Goal: Task Accomplishment & Management: Use online tool/utility

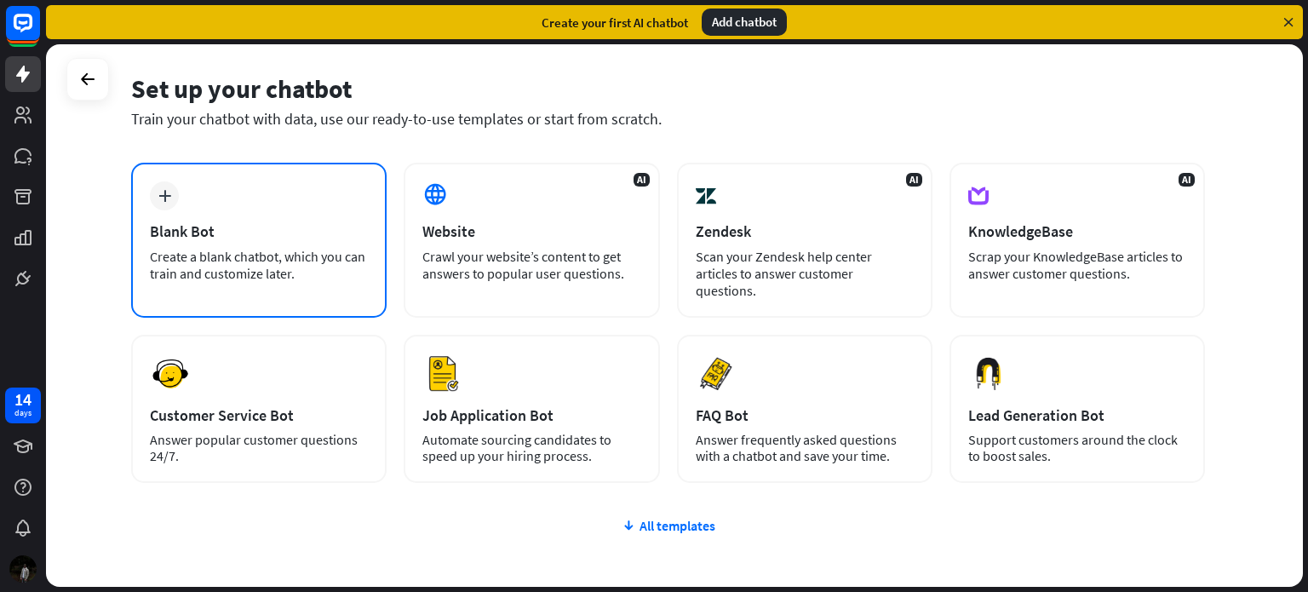
drag, startPoint x: 118, startPoint y: 207, endPoint x: 181, endPoint y: 230, distance: 66.3
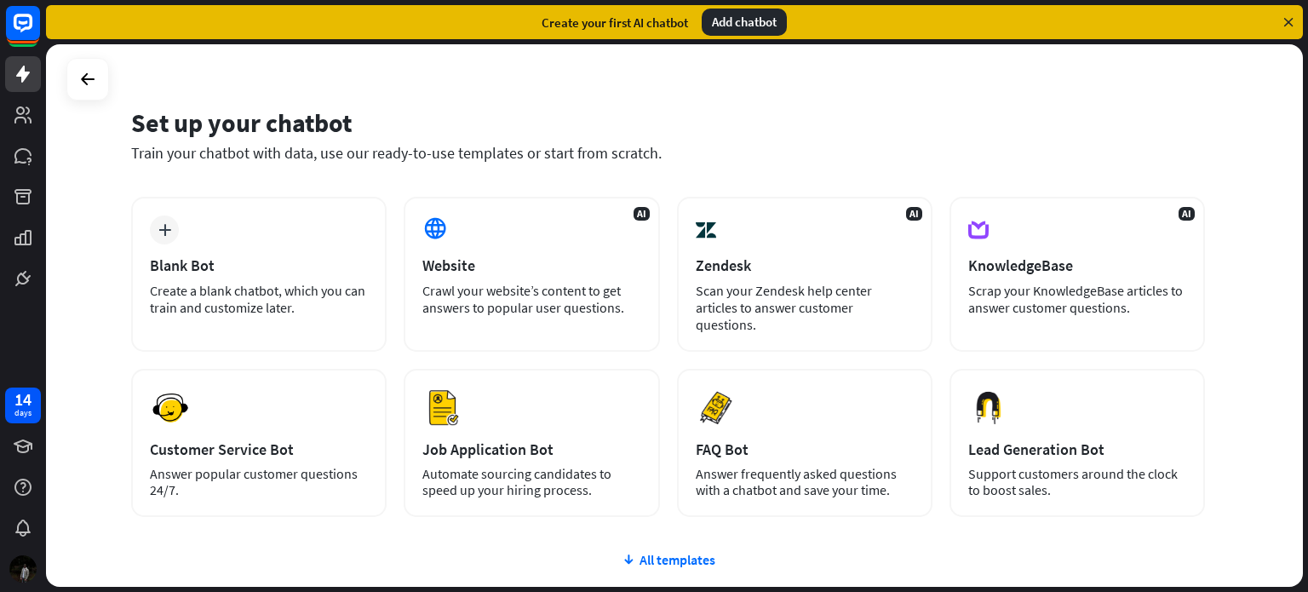
drag, startPoint x: 395, startPoint y: 273, endPoint x: 391, endPoint y: 235, distance: 38.6
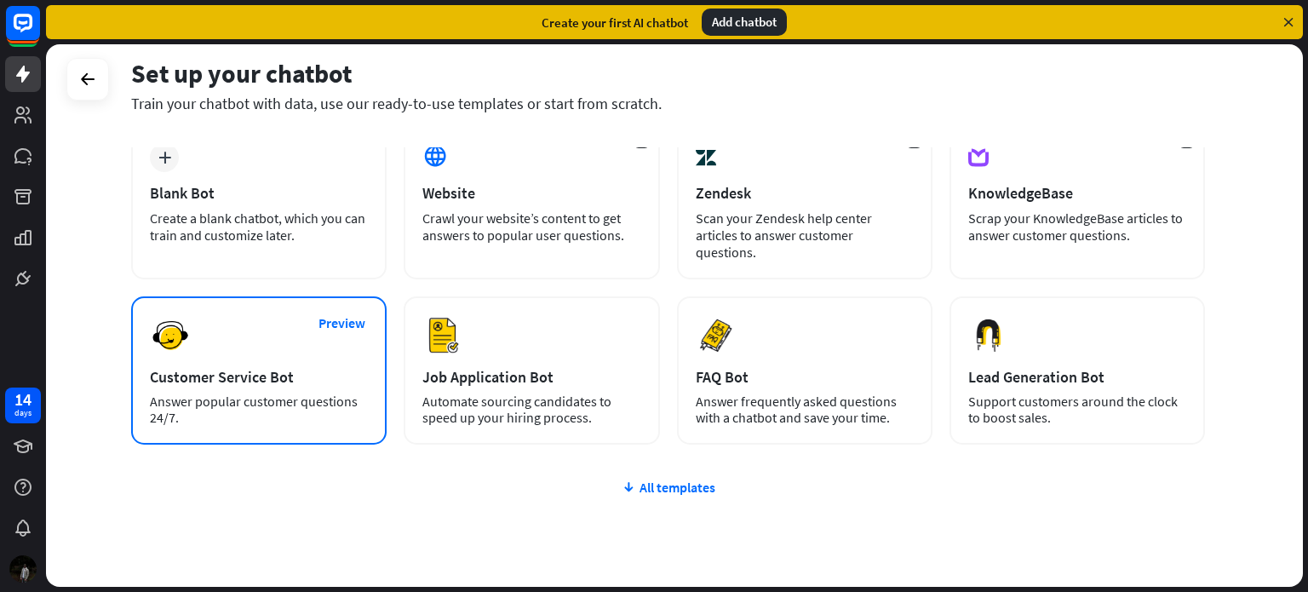
scroll to position [143, 0]
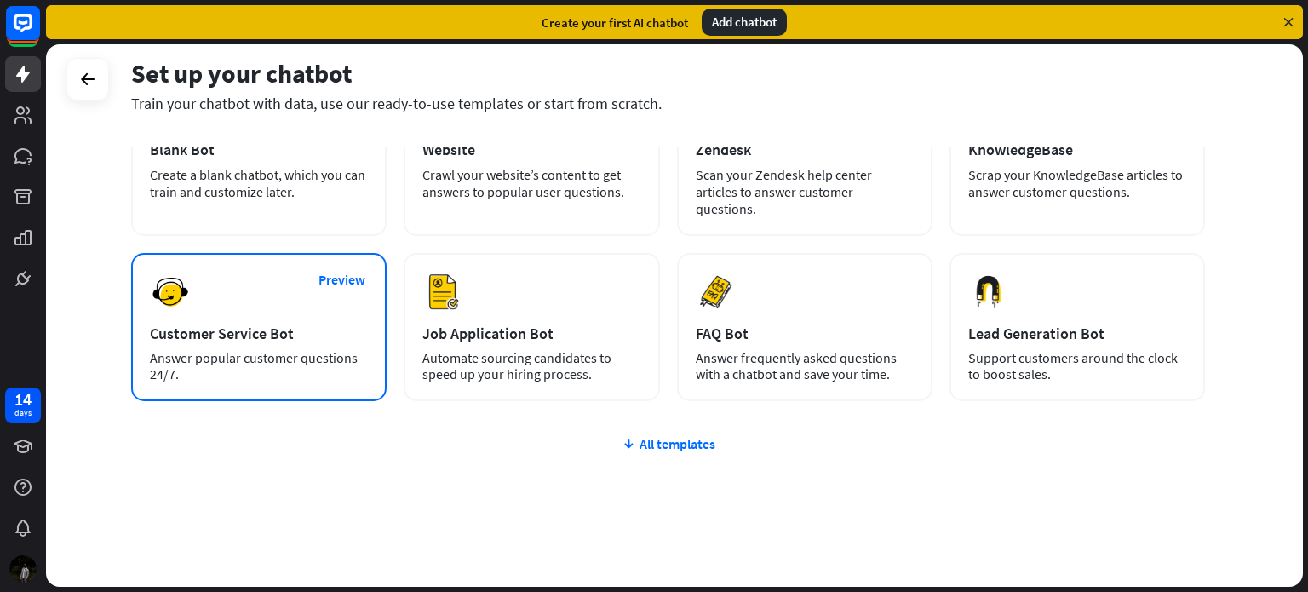
drag, startPoint x: 98, startPoint y: 301, endPoint x: 153, endPoint y: 400, distance: 113.2
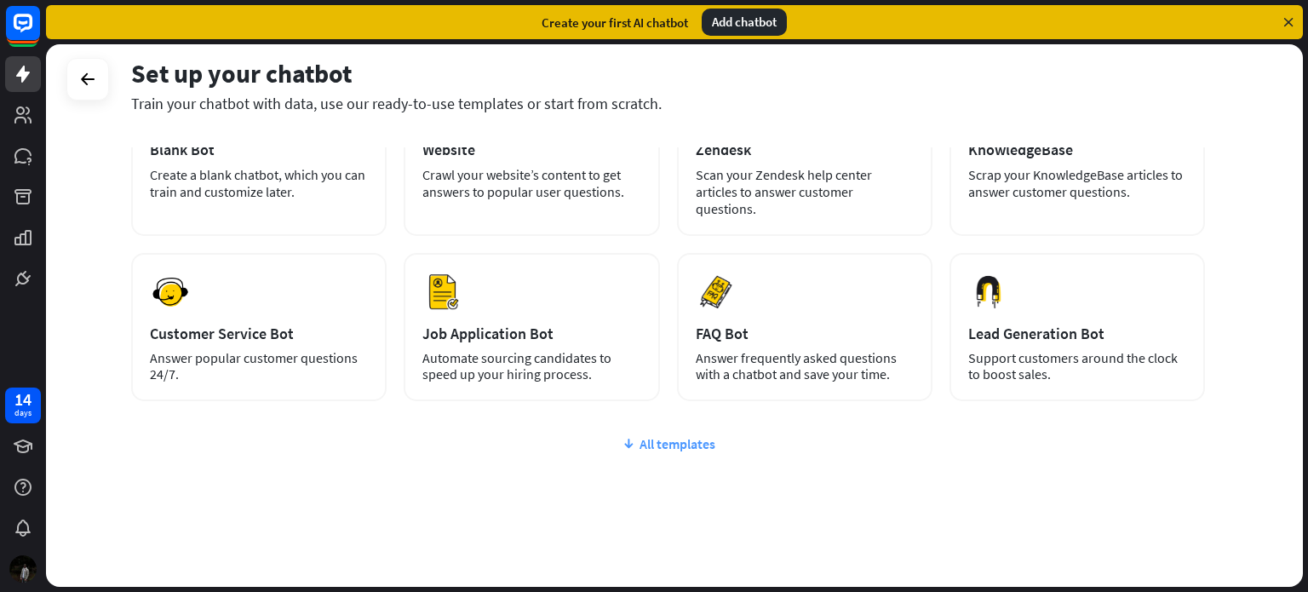
click at [638, 435] on div "All templates" at bounding box center [668, 443] width 1074 height 17
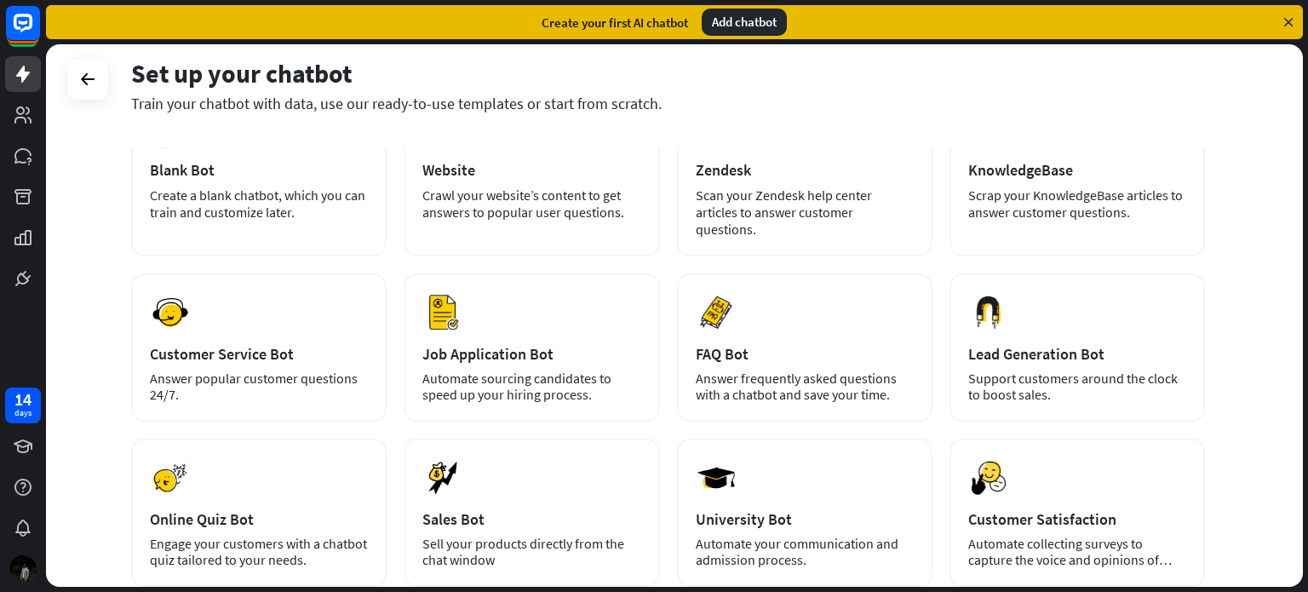
scroll to position [113, 0]
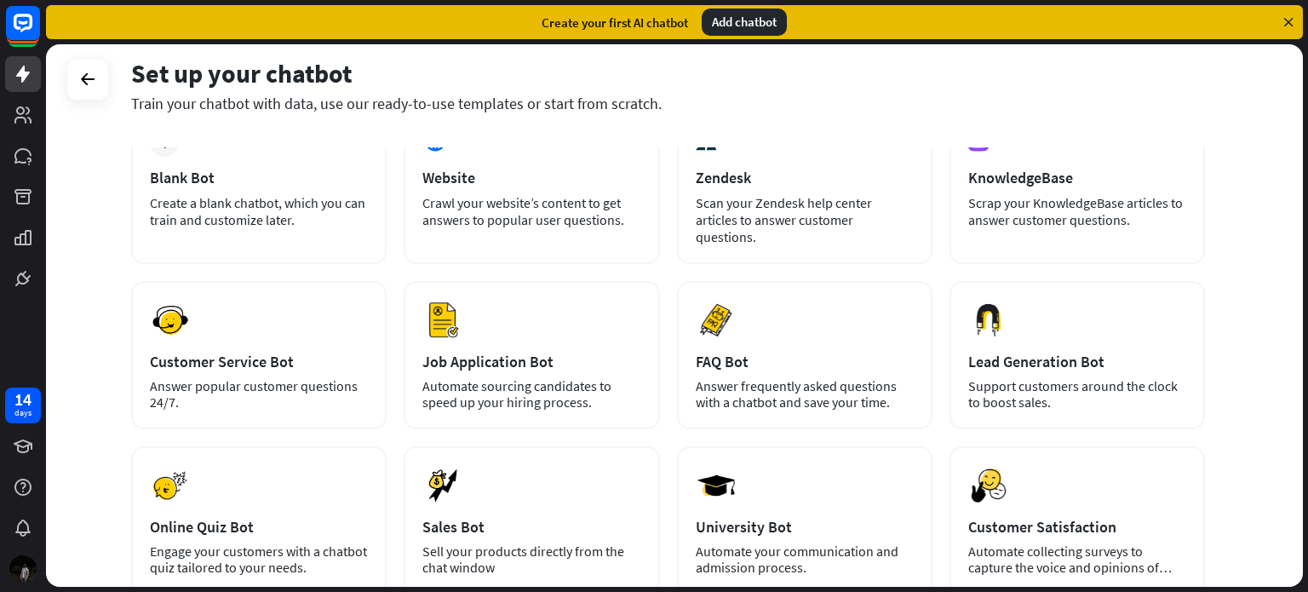
drag, startPoint x: 80, startPoint y: 368, endPoint x: 101, endPoint y: 323, distance: 49.9
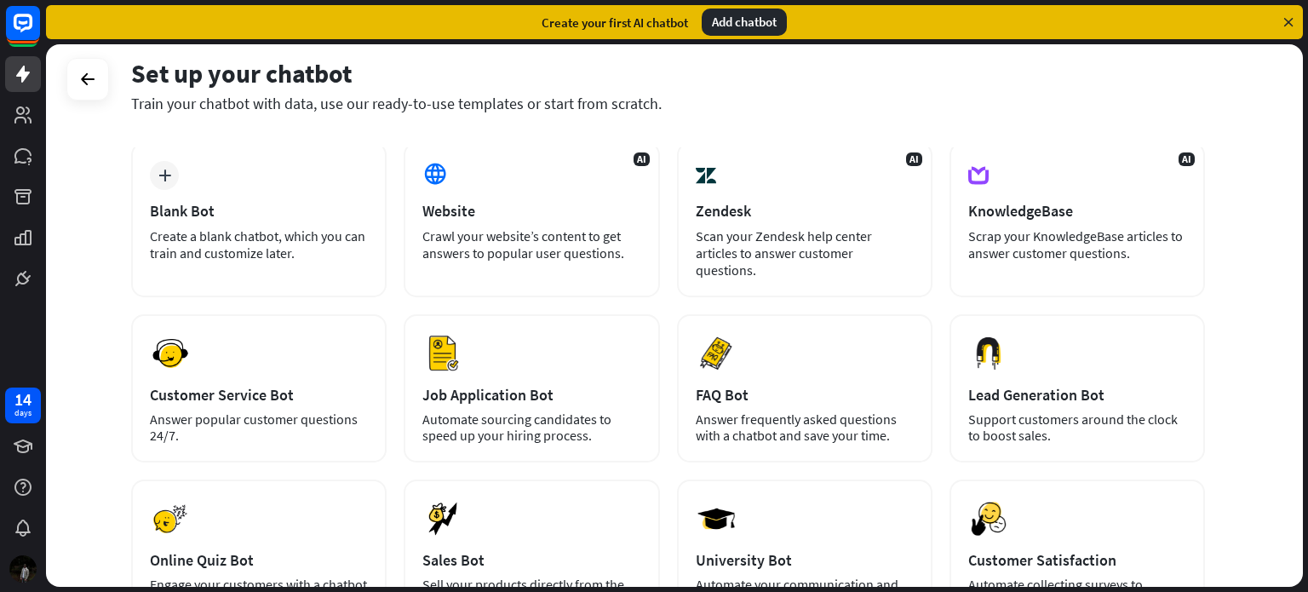
drag, startPoint x: 101, startPoint y: 359, endPoint x: 94, endPoint y: 315, distance: 44.1
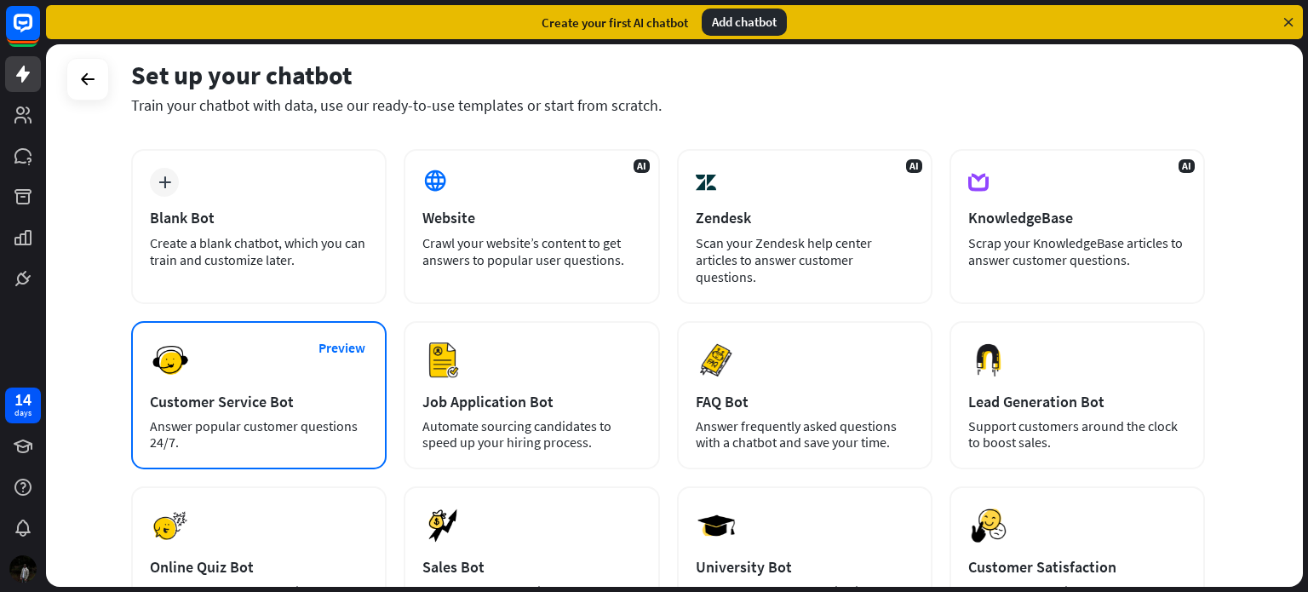
click at [201, 392] on div "Customer Service Bot" at bounding box center [259, 402] width 218 height 20
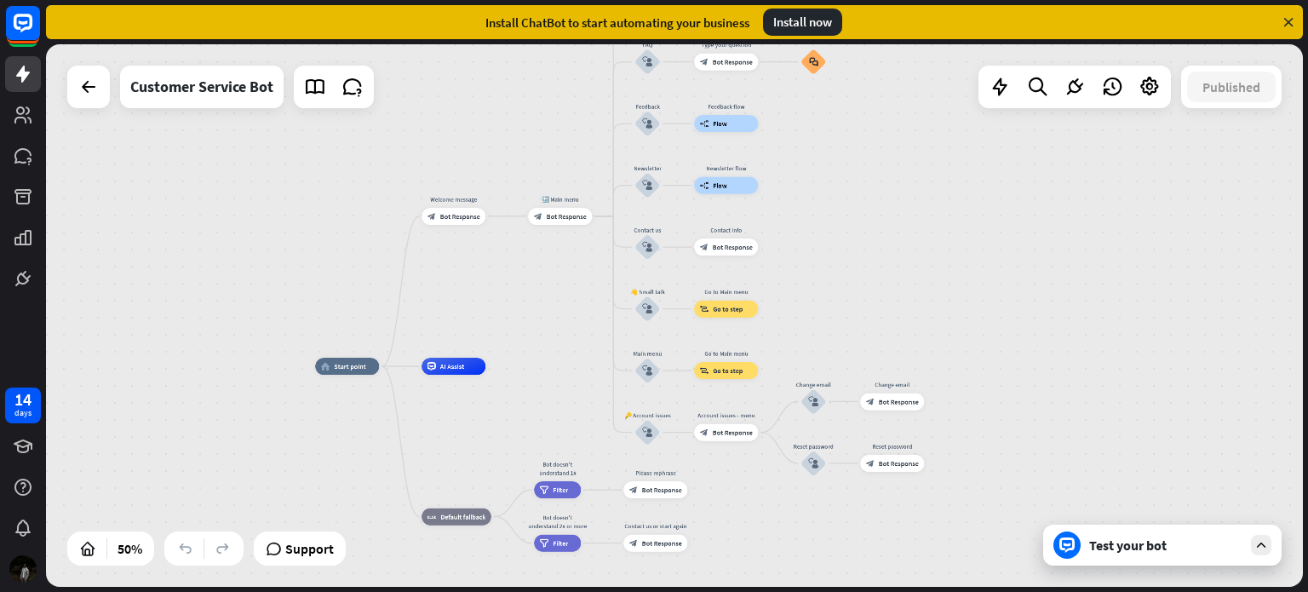
drag, startPoint x: 701, startPoint y: 258, endPoint x: 560, endPoint y: 323, distance: 155.5
click at [557, 323] on div "home_2 Start point Welcome message block_bot_response Bot Response 🔙 Main menu …" at bounding box center [674, 315] width 1257 height 542
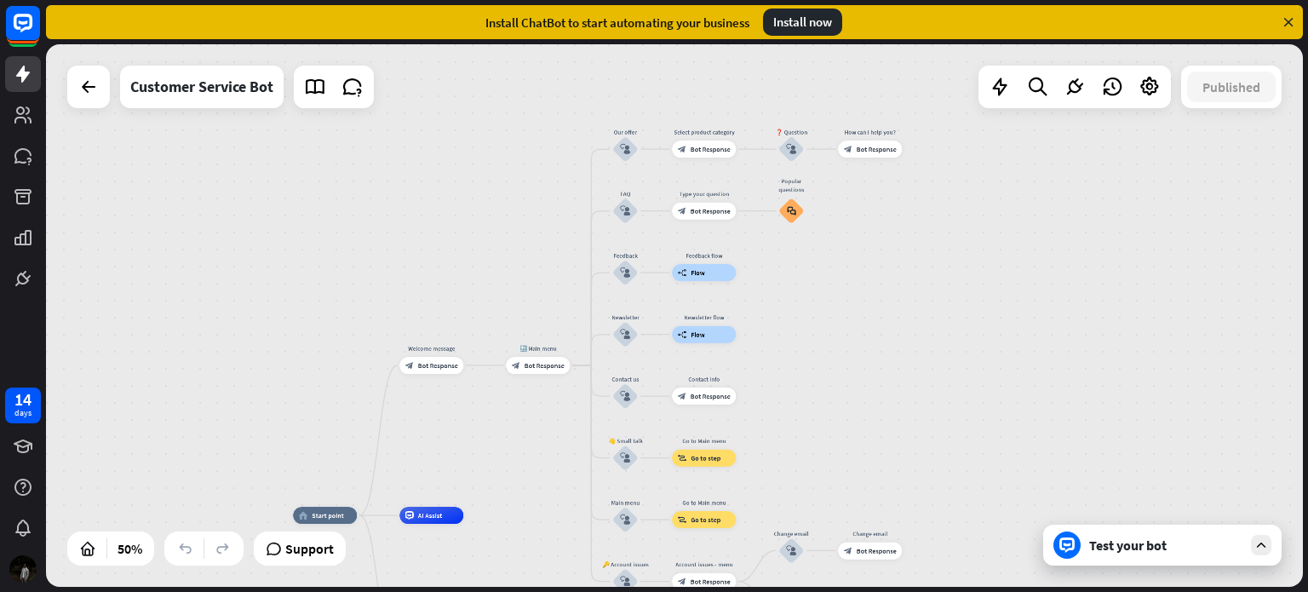
drag, startPoint x: 565, startPoint y: 317, endPoint x: 519, endPoint y: 425, distance: 117.9
click at [535, 498] on div "home_2 Start point Welcome message block_bot_response Bot Response 🔙 Main menu …" at bounding box center [674, 315] width 1257 height 542
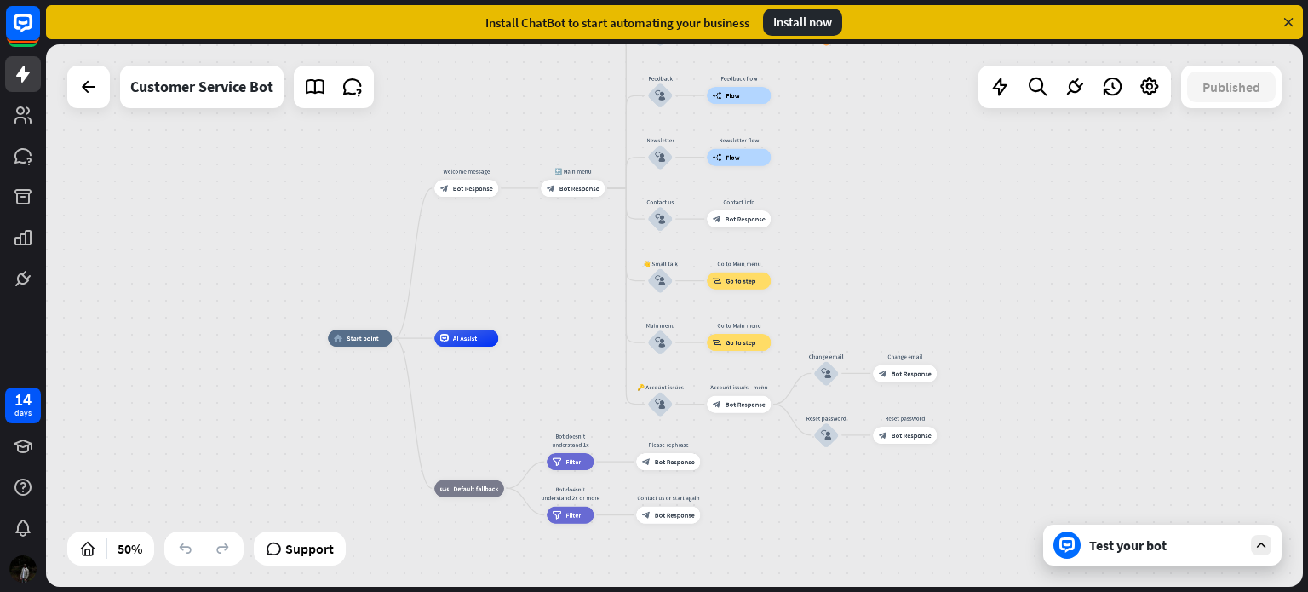
drag, startPoint x: 518, startPoint y: 306, endPoint x: 556, endPoint y: 78, distance: 230.6
click at [556, 78] on div "home_2 Start point Welcome message block_bot_response Bot Response 🔙 Main menu …" at bounding box center [674, 315] width 1257 height 542
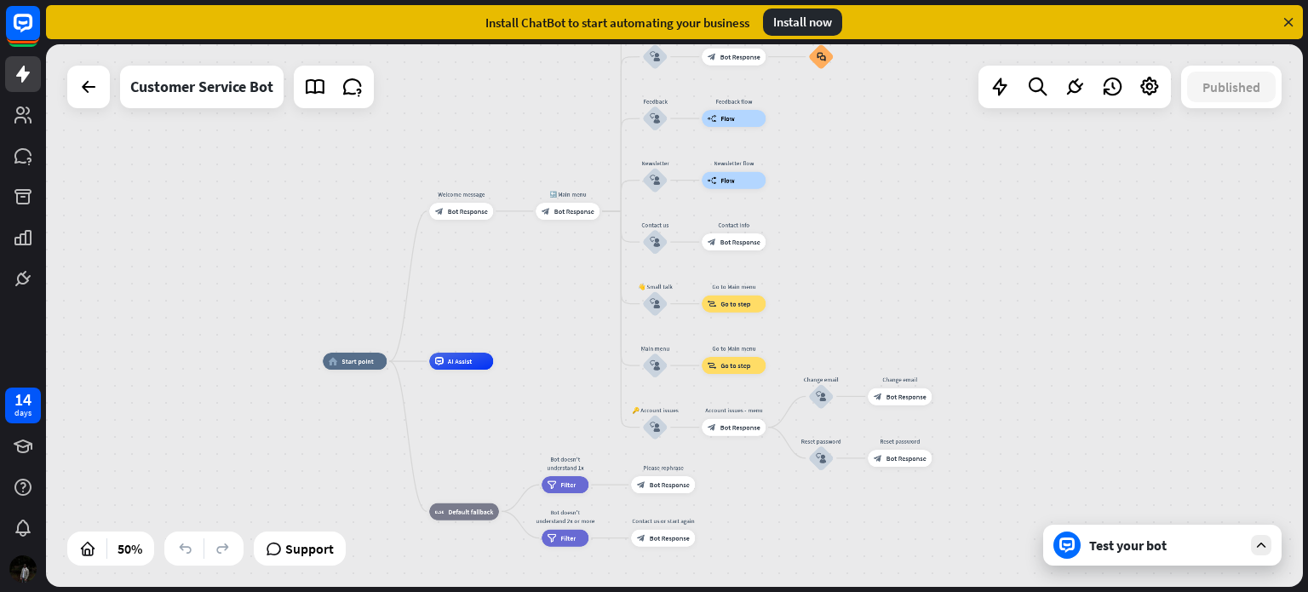
drag, startPoint x: 542, startPoint y: 345, endPoint x: 535, endPoint y: 393, distance: 48.2
click at [535, 393] on div "home_2 Start point Welcome message block_bot_response Bot Response 🔙 Main menu …" at bounding box center [637, 497] width 629 height 272
click at [1163, 550] on div "Test your bot" at bounding box center [1165, 545] width 153 height 17
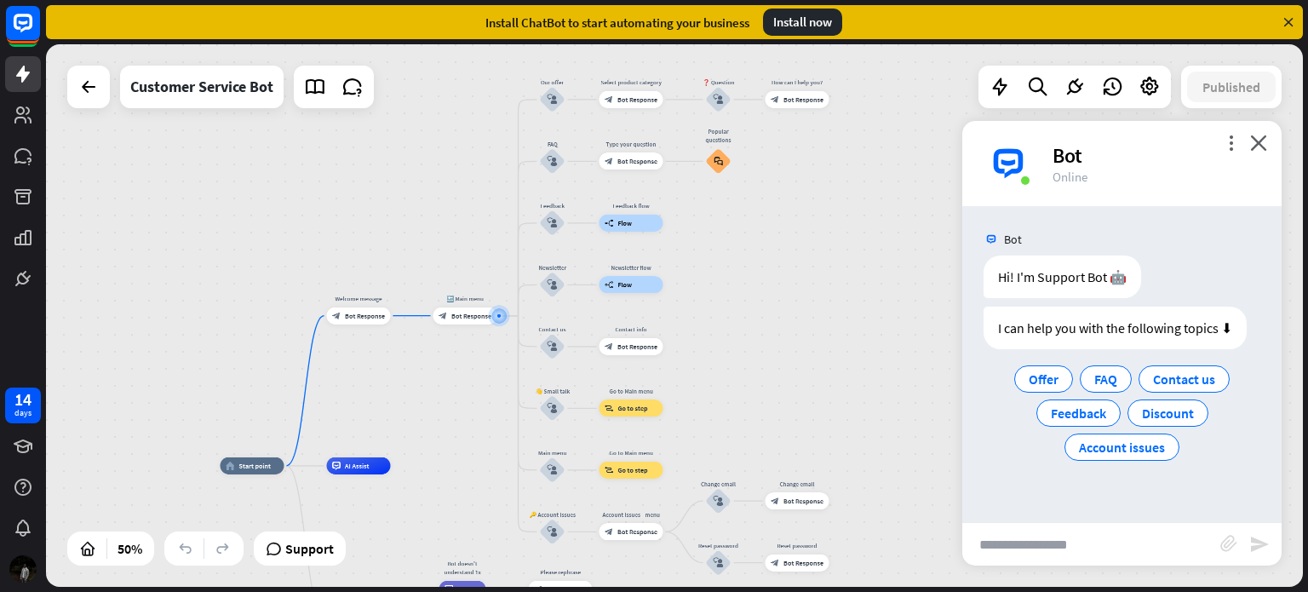
click at [1038, 541] on input "text" at bounding box center [1091, 544] width 258 height 43
click at [1099, 381] on span "FAQ" at bounding box center [1105, 378] width 23 height 17
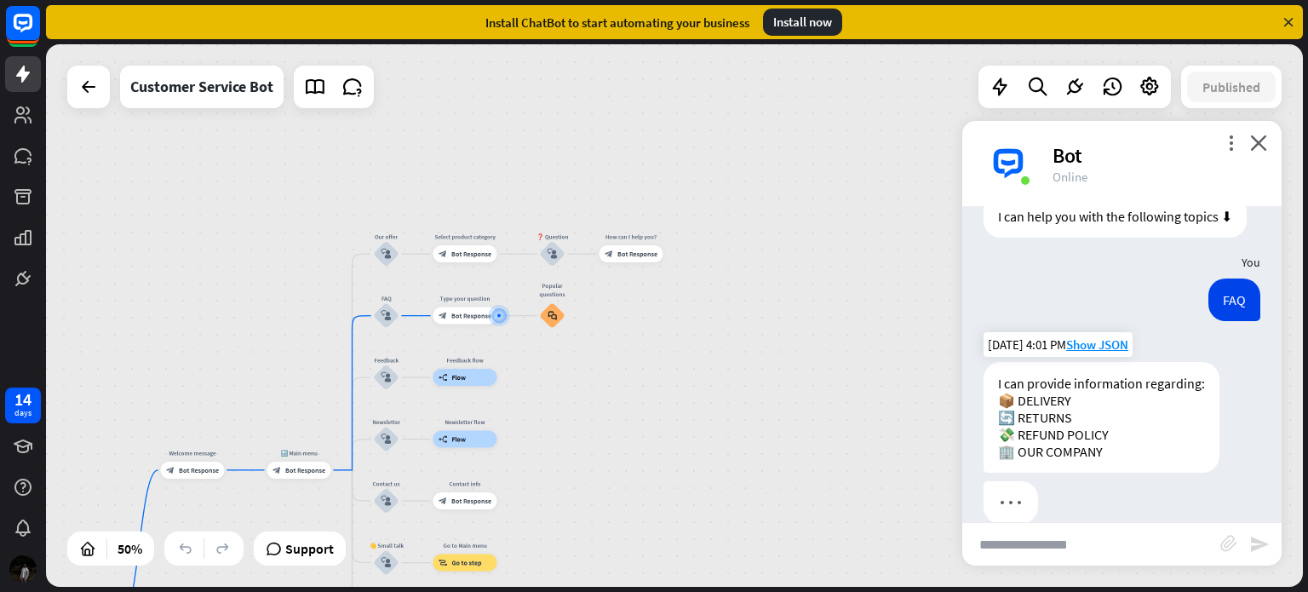
scroll to position [139, 0]
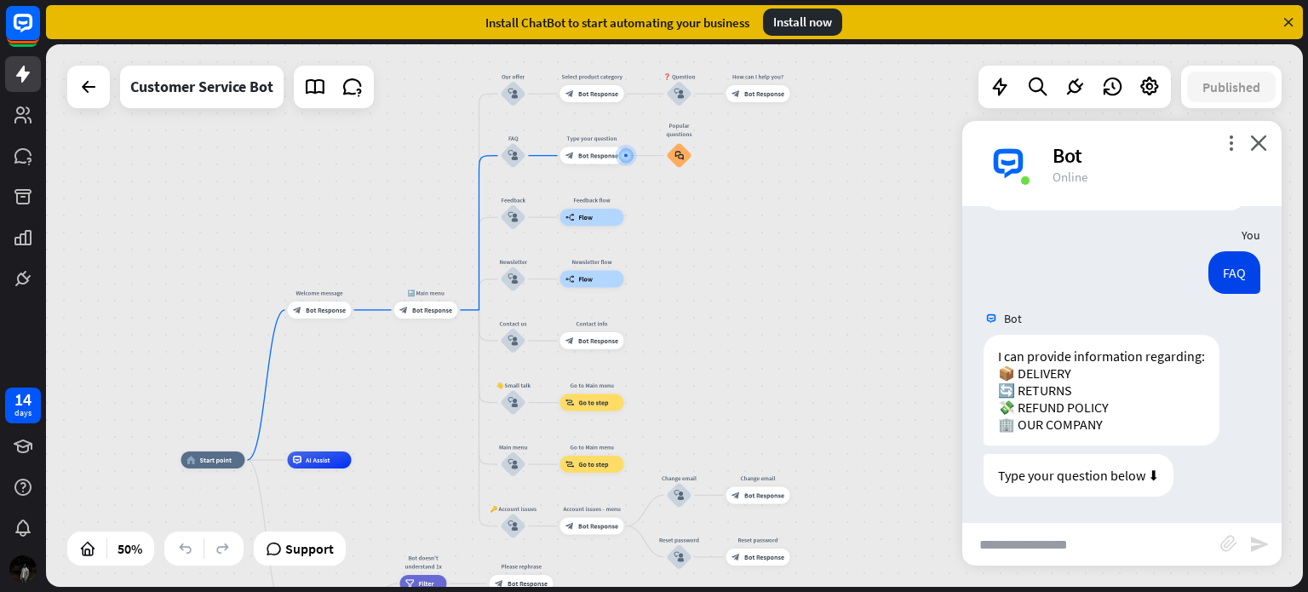
drag, startPoint x: 632, startPoint y: 398, endPoint x: 759, endPoint y: 238, distance: 204.3
click at [759, 238] on div "home_2 Start point Welcome message block_bot_response Bot Response 🔙 Main menu …" at bounding box center [674, 315] width 1257 height 542
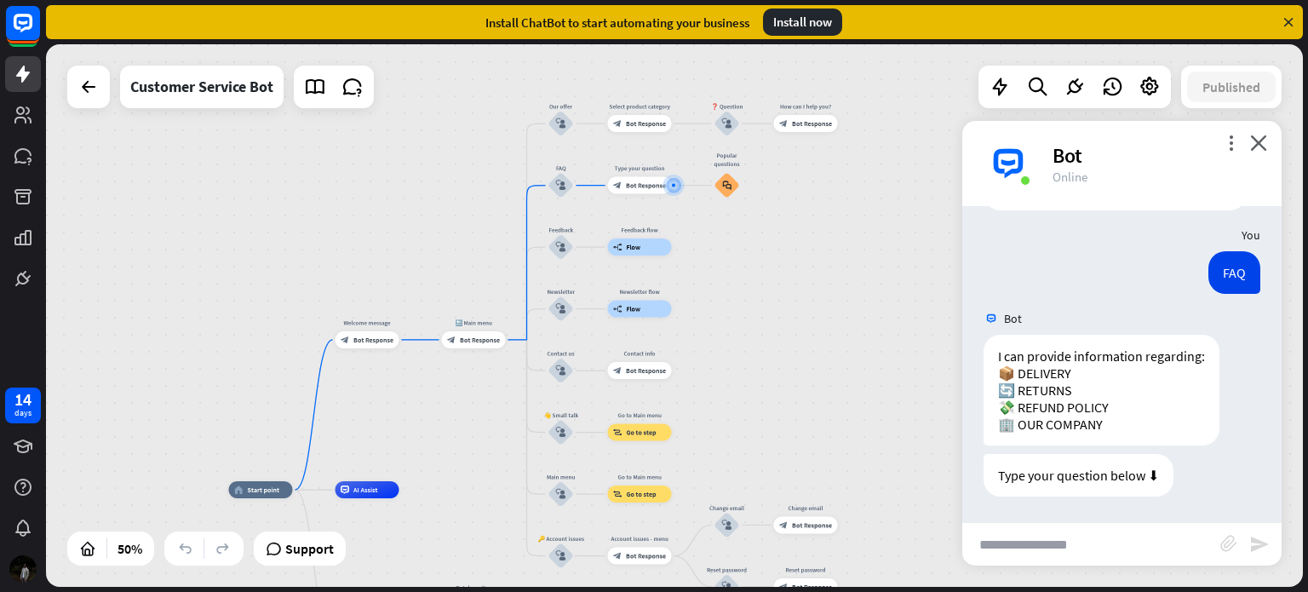
drag, startPoint x: 773, startPoint y: 336, endPoint x: 821, endPoint y: 364, distance: 55.8
click at [821, 364] on div "home_2 Start point Welcome message block_bot_response Bot Response 🔙 Main menu …" at bounding box center [674, 315] width 1257 height 542
drag, startPoint x: 1015, startPoint y: 368, endPoint x: 1077, endPoint y: 375, distance: 62.5
click at [1077, 375] on div "I can provide information regarding: 📦 DELIVERY 🔄 RETURNS 💸 REFUND POLICY 🏢 OUR…" at bounding box center [1102, 390] width 236 height 111
copy div "DELIVERY"
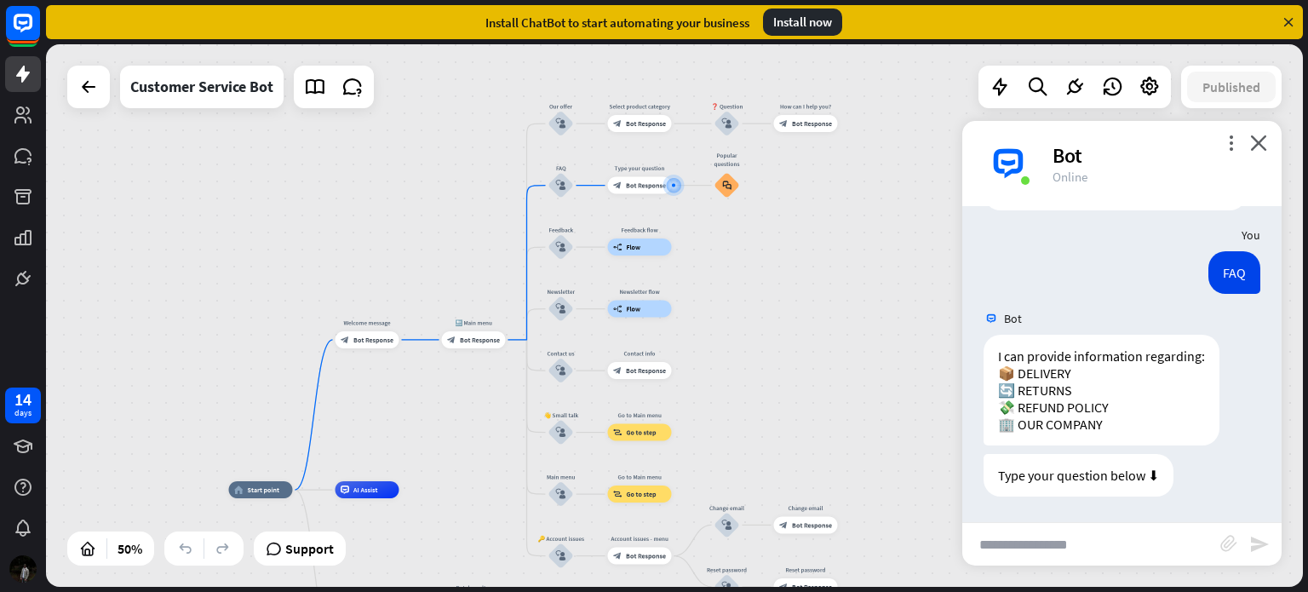
click at [998, 545] on input "text" at bounding box center [1091, 544] width 258 height 43
paste input "********"
type input "********"
click at [1252, 548] on icon "send" at bounding box center [1259, 544] width 20 height 20
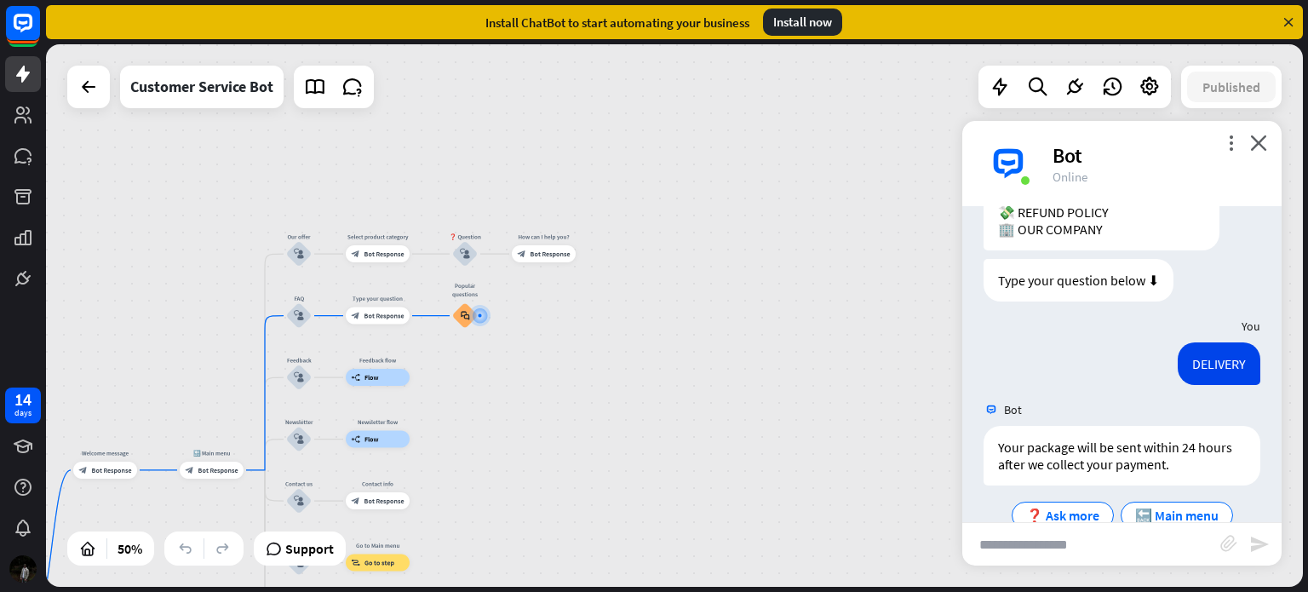
scroll to position [369, 0]
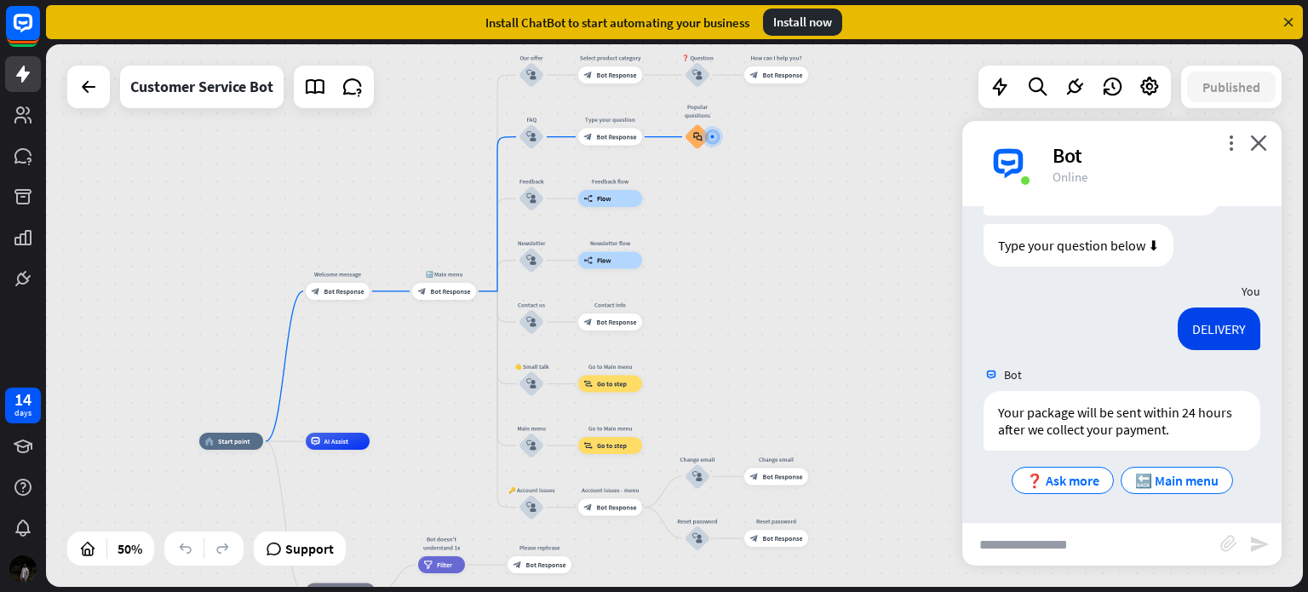
drag, startPoint x: 606, startPoint y: 345, endPoint x: 841, endPoint y: 164, distance: 295.7
click at [841, 164] on div "home_2 Start point Welcome message block_bot_response Bot Response 🔙 Main menu …" at bounding box center [674, 315] width 1257 height 542
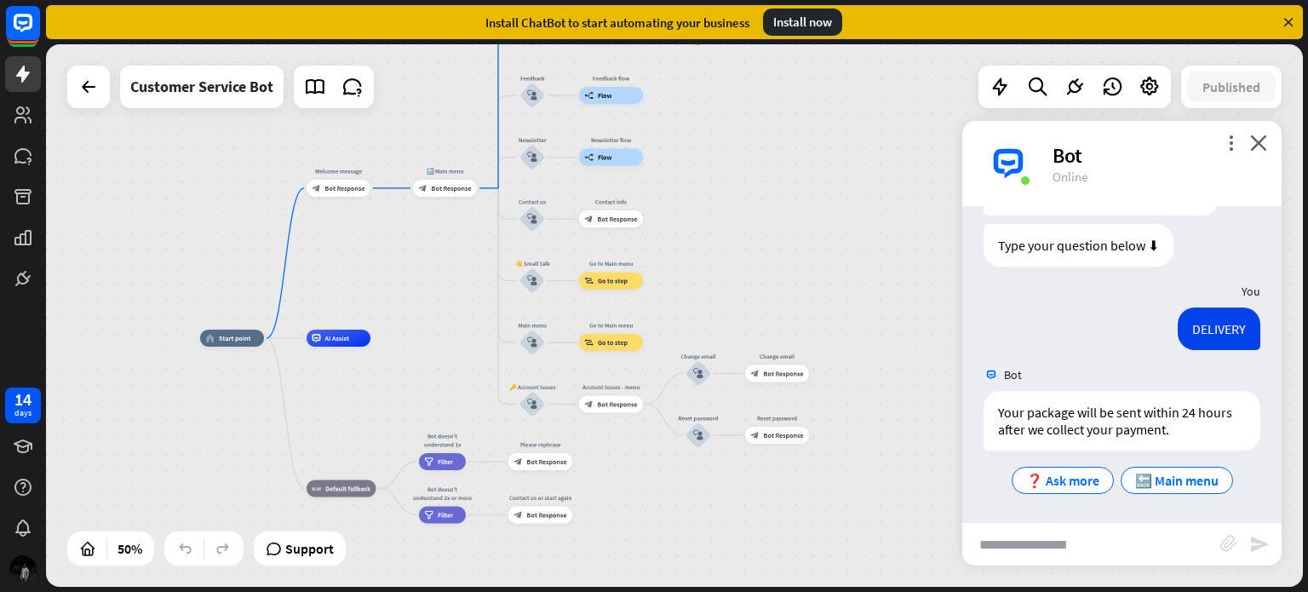
drag, startPoint x: 748, startPoint y: 342, endPoint x: 746, endPoint y: 240, distance: 101.4
click at [746, 240] on div "home_2 Start point Welcome message block_bot_response Bot Response 🔙 Main menu …" at bounding box center [674, 315] width 1257 height 542
click at [342, 347] on div "Edit name more_horiz plus AI Assist" at bounding box center [339, 338] width 64 height 17
click at [330, 319] on span "Edit name" at bounding box center [331, 319] width 26 height 8
click at [324, 398] on div "home_2 Start point Welcome message block_bot_response Bot Response 🔙 Main menu …" at bounding box center [514, 474] width 629 height 272
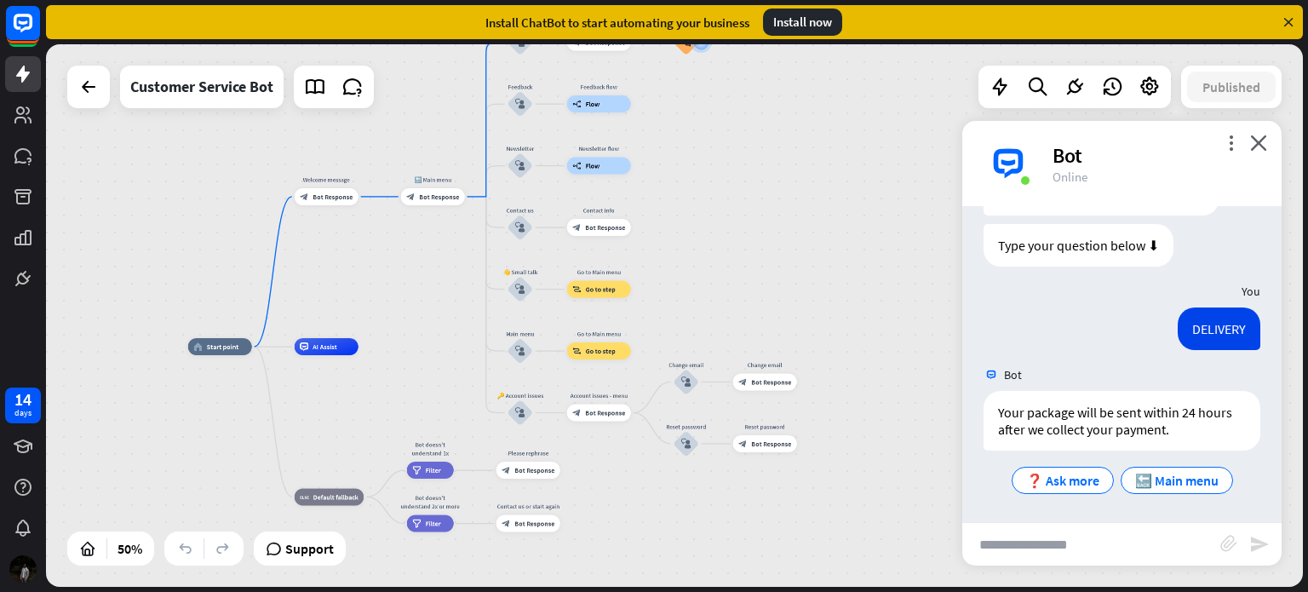
drag, startPoint x: 1117, startPoint y: 200, endPoint x: 774, endPoint y: 173, distance: 344.3
click at [767, 173] on div "home_2 Start point Welcome message block_bot_response Bot Response 🔙 Main menu …" at bounding box center [674, 315] width 1257 height 542
click at [1234, 140] on icon "more_vert" at bounding box center [1231, 143] width 16 height 16
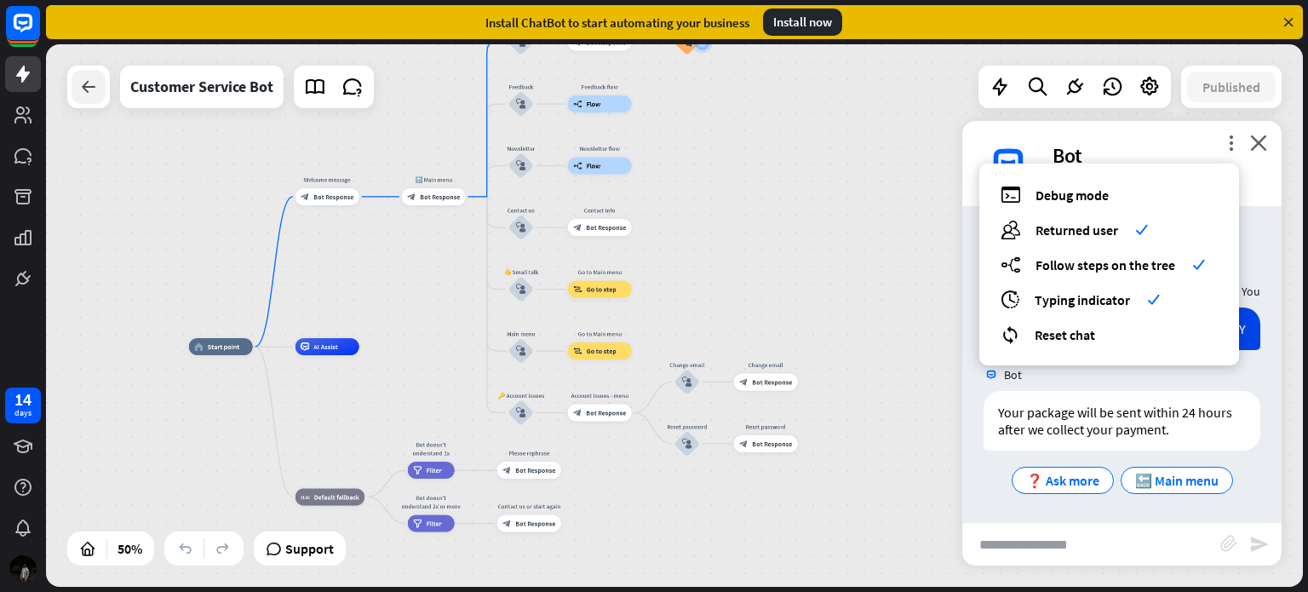
click at [95, 88] on icon at bounding box center [88, 87] width 20 height 20
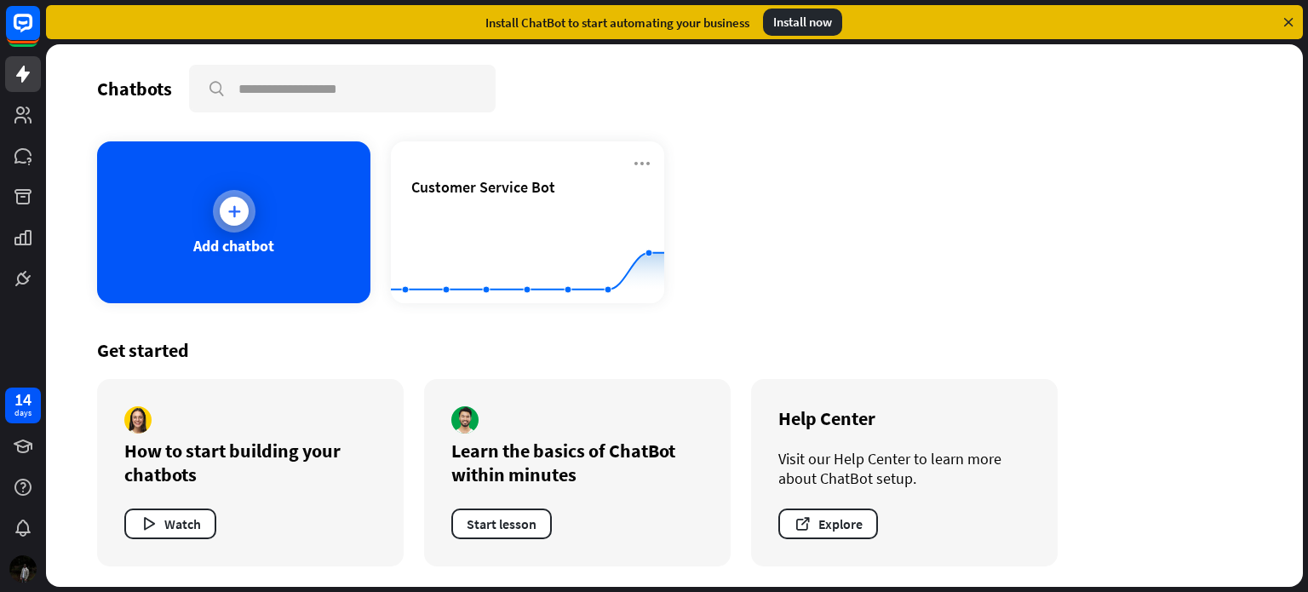
click at [252, 214] on div at bounding box center [234, 211] width 43 height 43
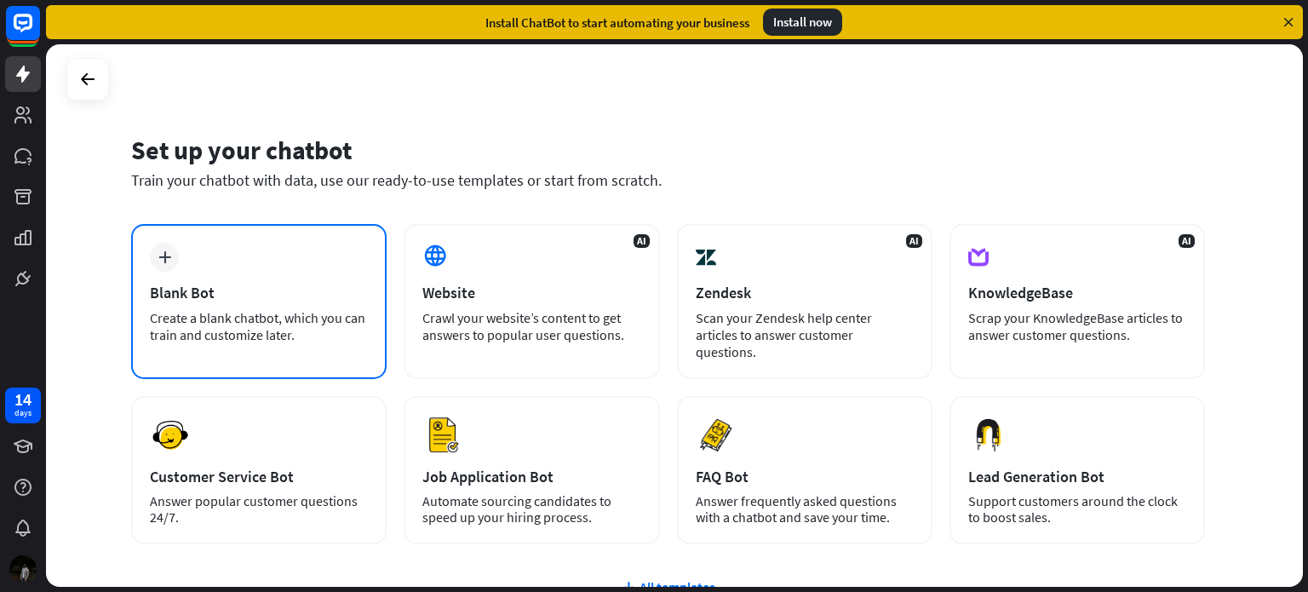
click at [175, 272] on div "plus Blank Bot Create a blank chatbot, which you can train and customize later." at bounding box center [258, 301] width 255 height 155
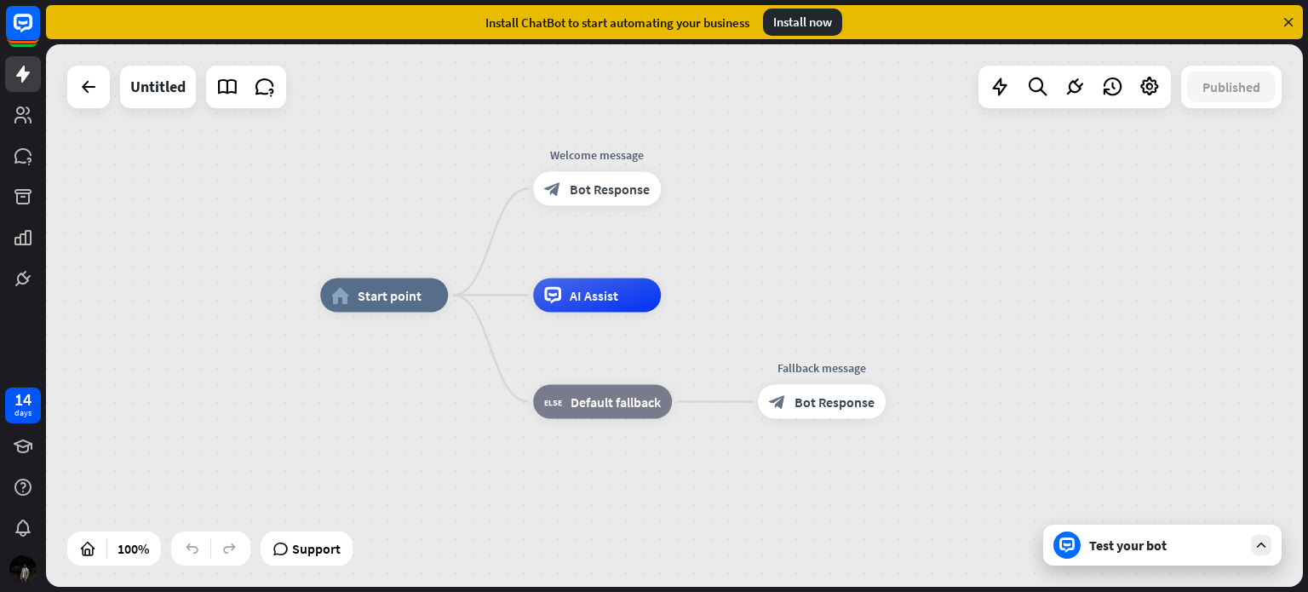
drag, startPoint x: 744, startPoint y: 295, endPoint x: 767, endPoint y: 274, distance: 30.8
click at [767, 274] on div "home_2 Start point Welcome message block_bot_response Bot Response AI Assist bl…" at bounding box center [674, 315] width 1257 height 542
click at [587, 300] on span "AI Assist" at bounding box center [594, 295] width 49 height 17
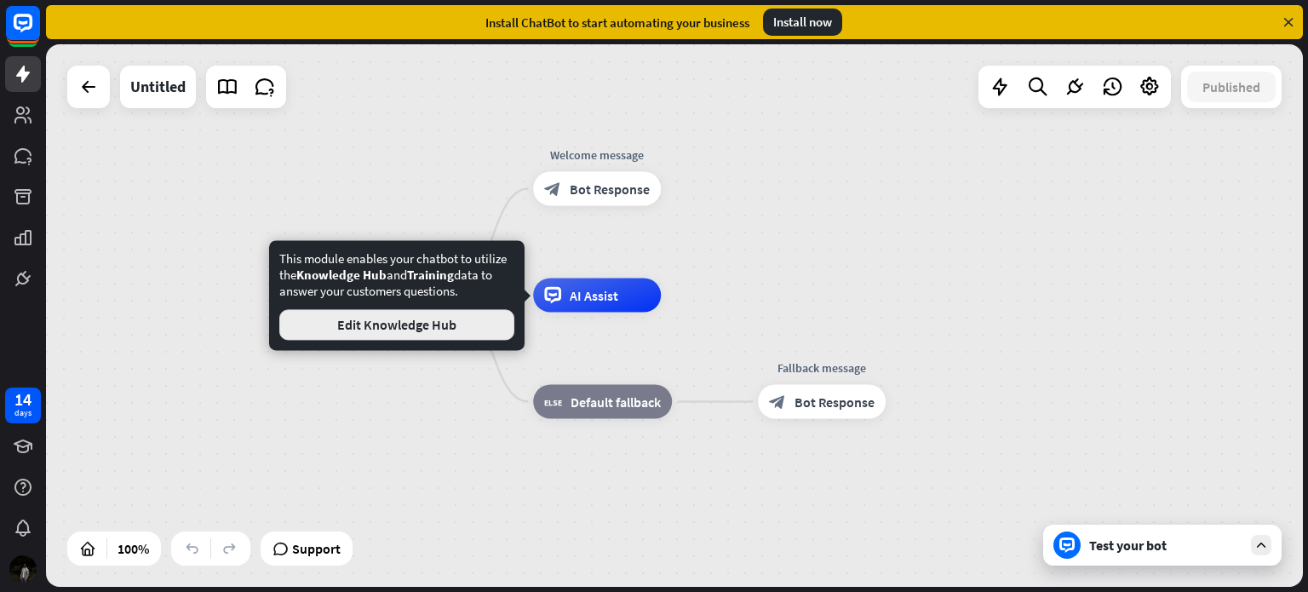
click at [344, 330] on button "Edit Knowledge Hub" at bounding box center [396, 324] width 235 height 31
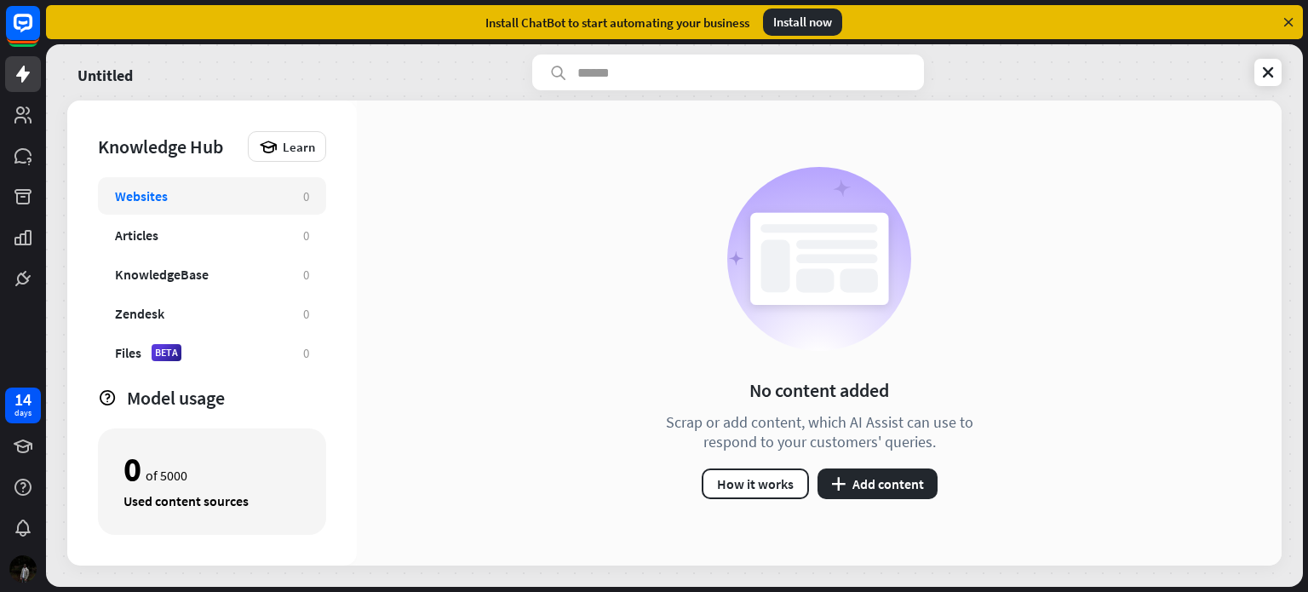
click at [200, 204] on div "Websites 0" at bounding box center [212, 195] width 228 height 37
click at [831, 477] on icon "plus" at bounding box center [838, 484] width 14 height 14
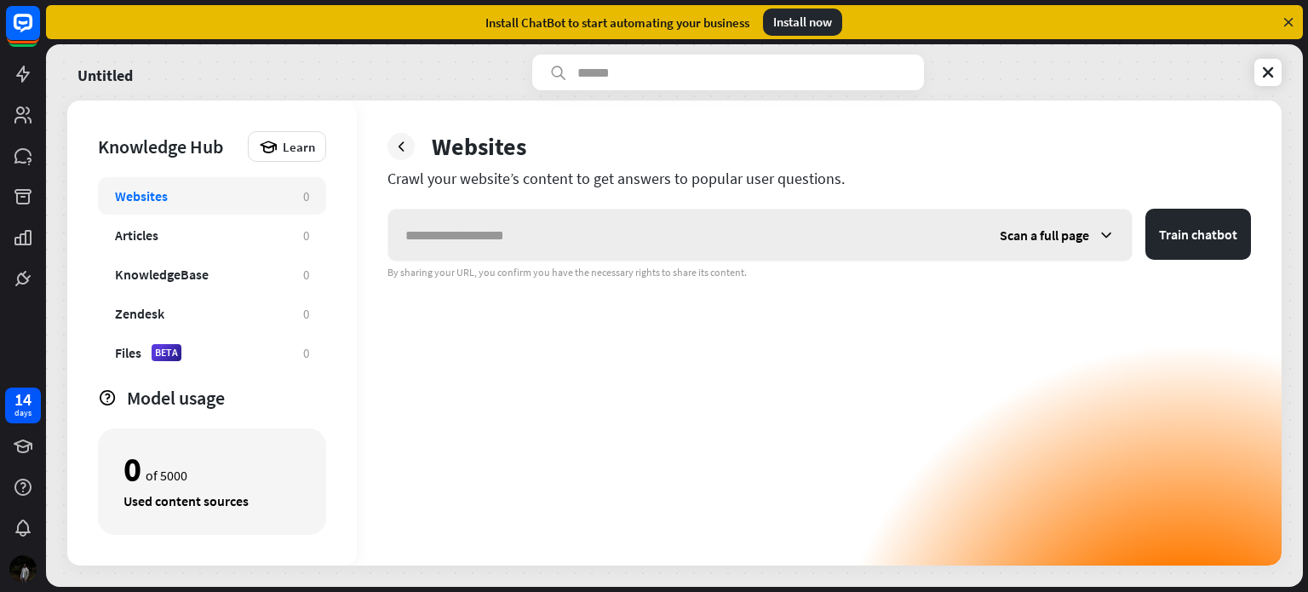
click at [474, 240] on input "text" at bounding box center [685, 235] width 594 height 51
click at [527, 236] on input "text" at bounding box center [685, 235] width 594 height 51
paste input "**********"
type input "**********"
click at [1173, 227] on button "Train chatbot" at bounding box center [1198, 234] width 106 height 51
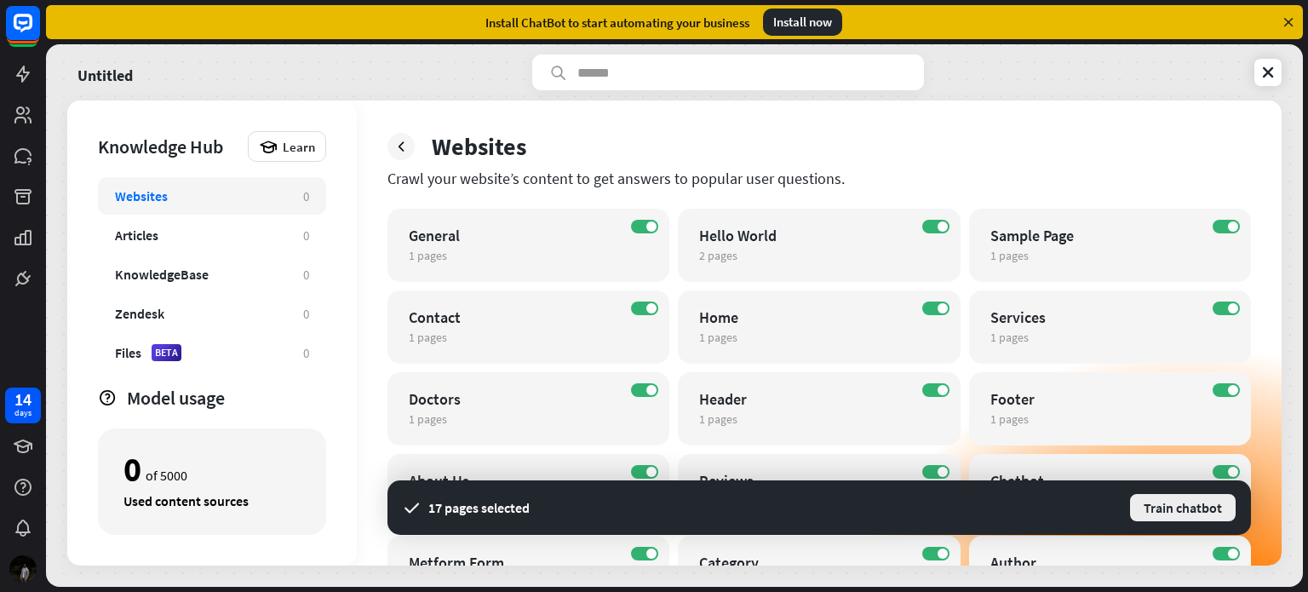
click at [1151, 502] on button "Train chatbot" at bounding box center [1182, 507] width 109 height 31
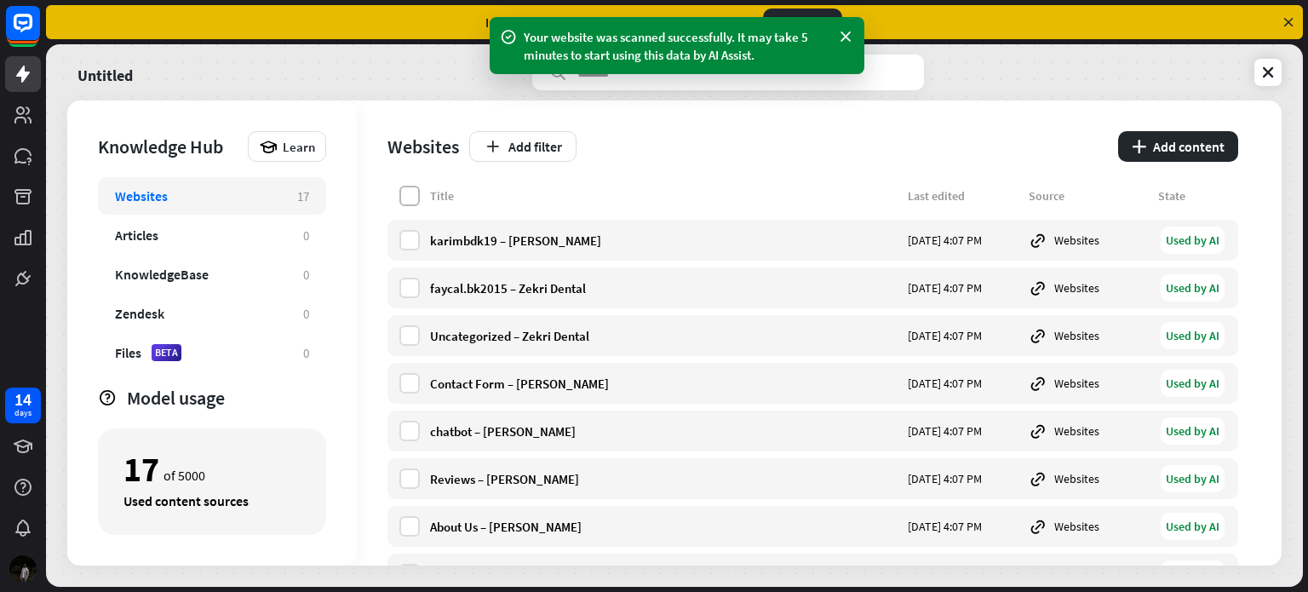
click at [415, 203] on label at bounding box center [409, 196] width 20 height 20
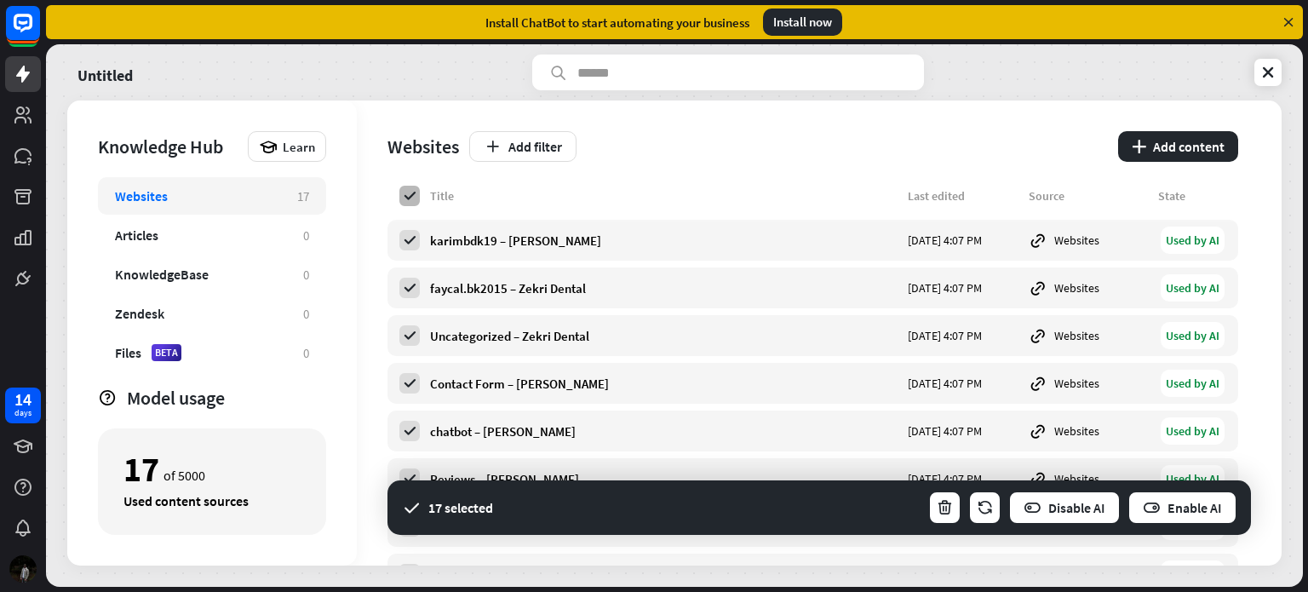
click at [406, 192] on icon at bounding box center [409, 195] width 15 height 15
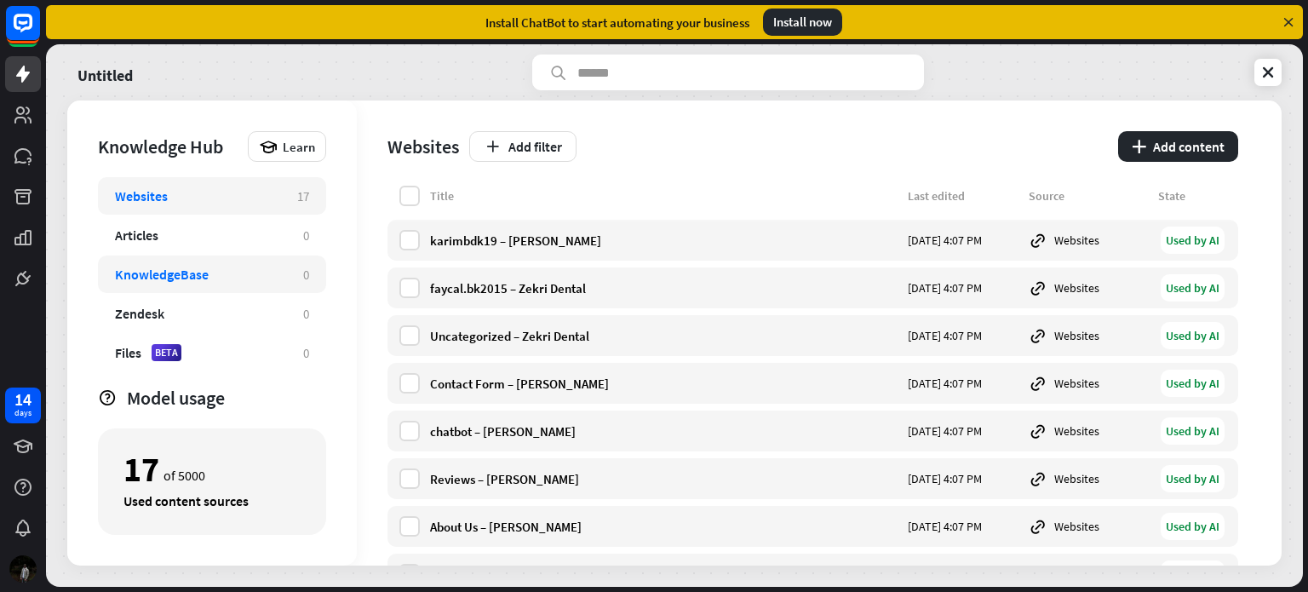
click at [208, 274] on div "KnowledgeBase" at bounding box center [200, 274] width 171 height 17
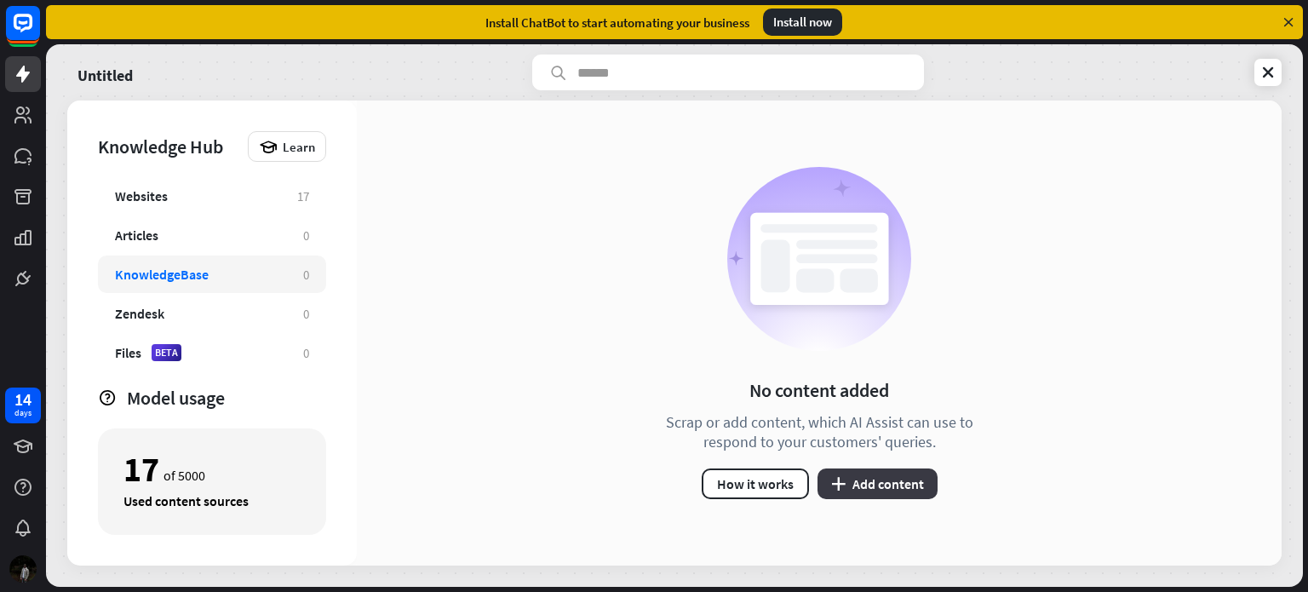
click at [865, 490] on button "plus Add content" at bounding box center [878, 483] width 120 height 31
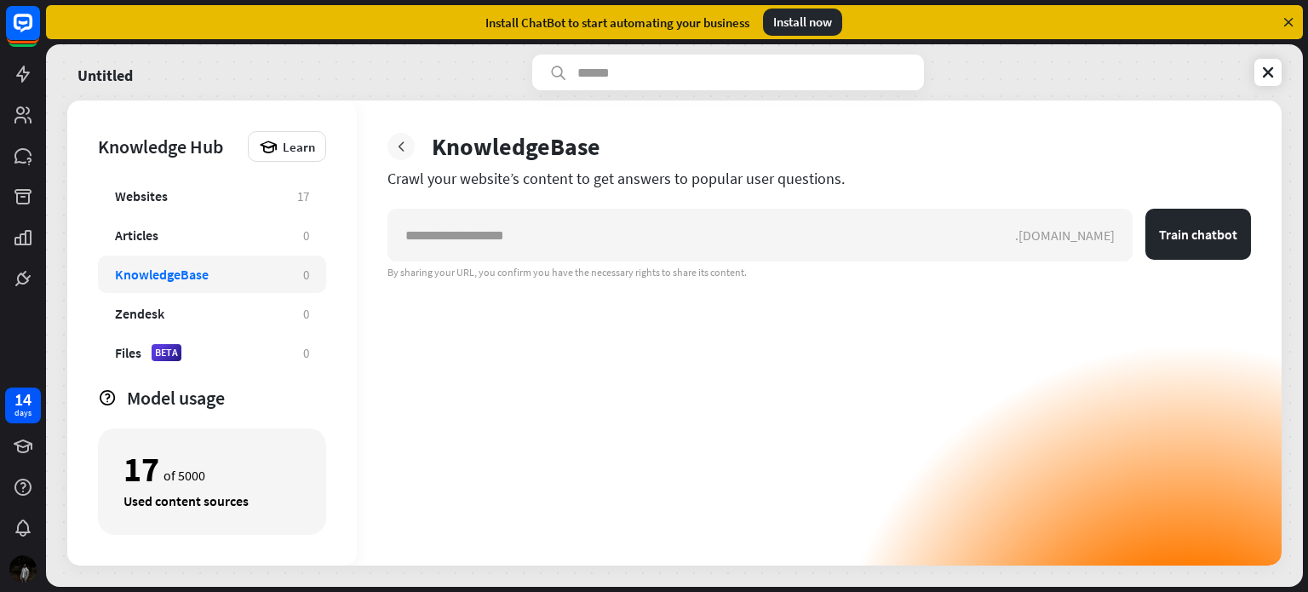
click at [404, 152] on icon at bounding box center [401, 146] width 17 height 17
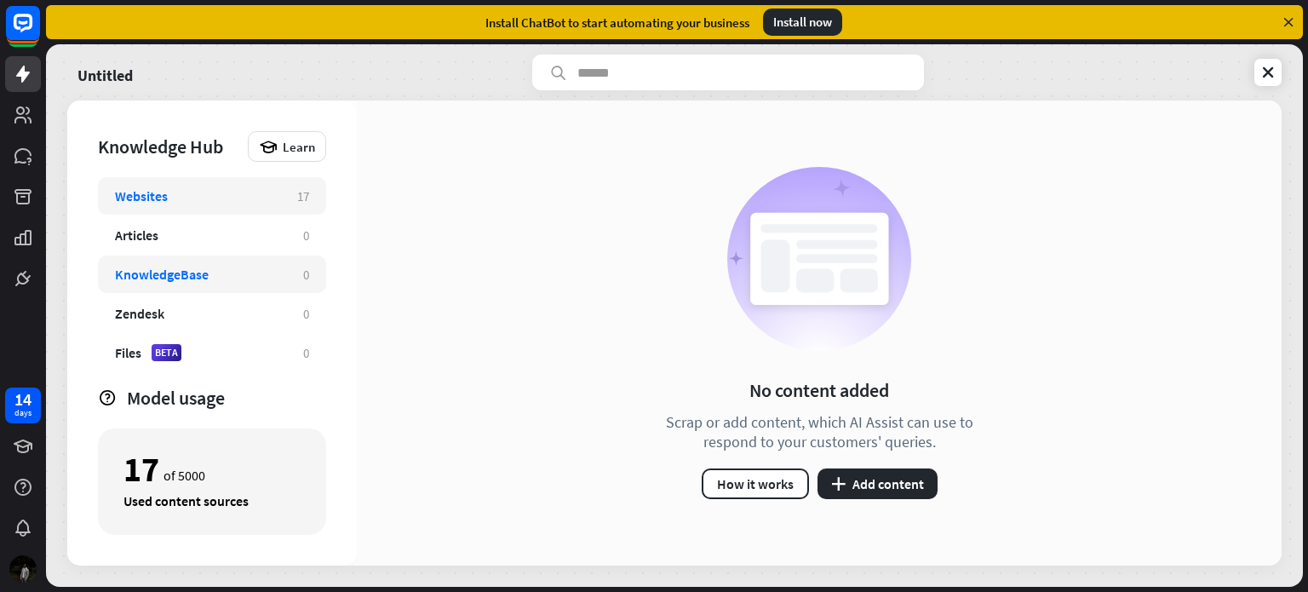
click at [204, 202] on div "Websites" at bounding box center [197, 195] width 165 height 17
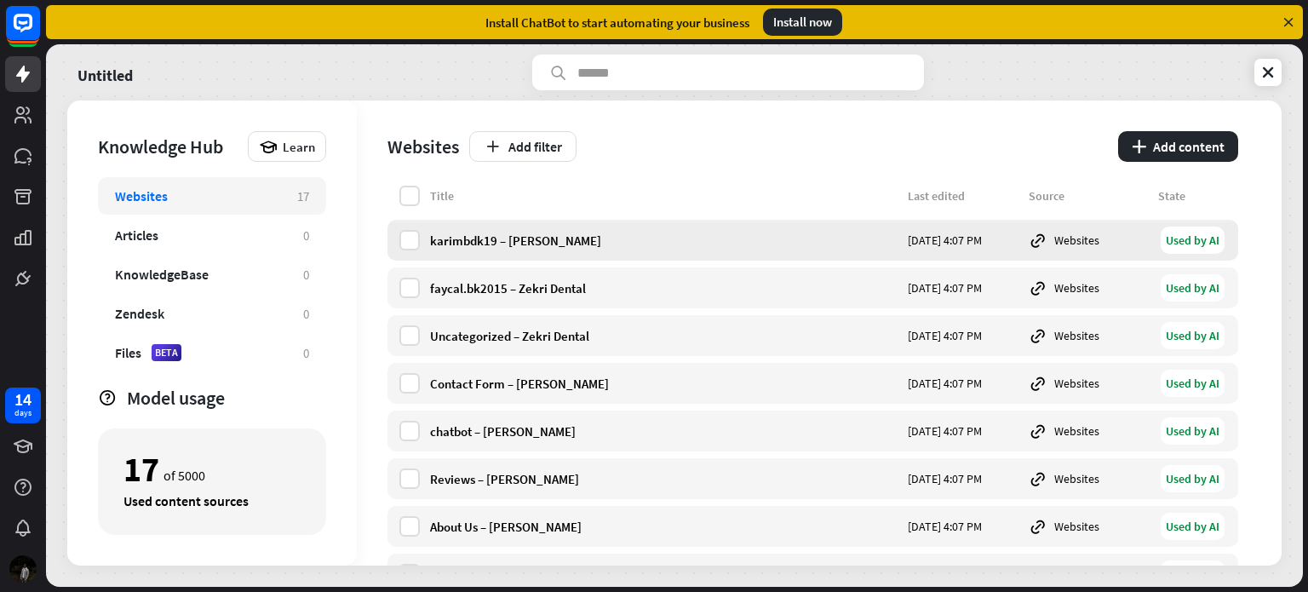
click at [1200, 238] on div "Used by AI" at bounding box center [1193, 240] width 64 height 27
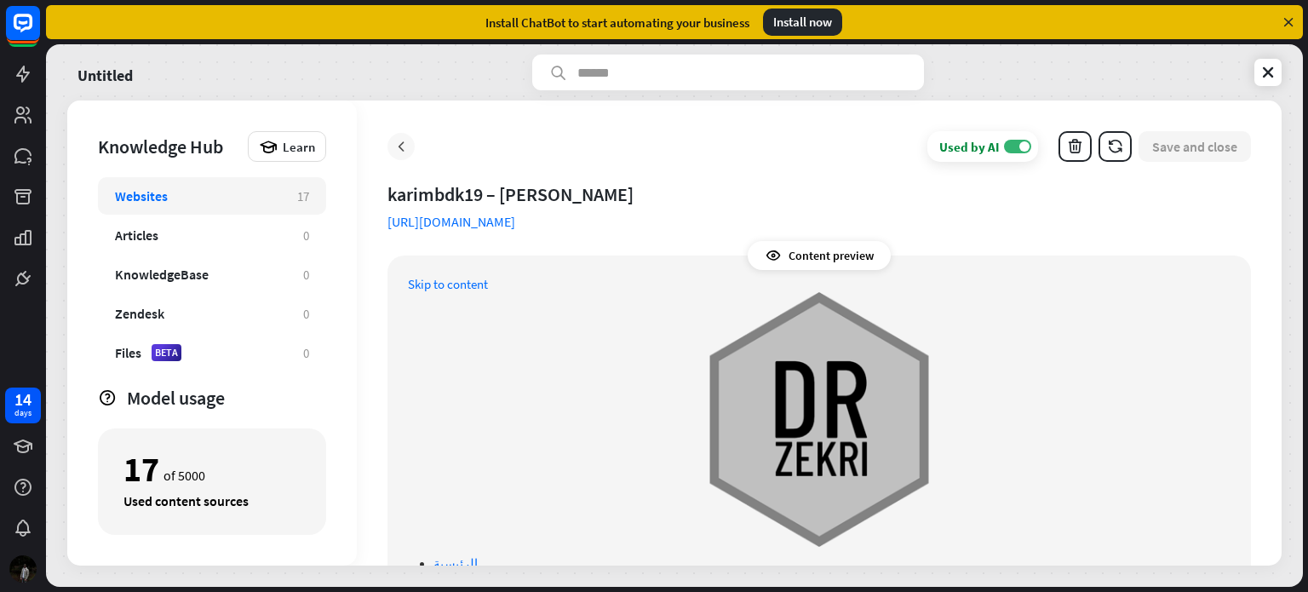
click at [400, 143] on icon at bounding box center [401, 146] width 17 height 17
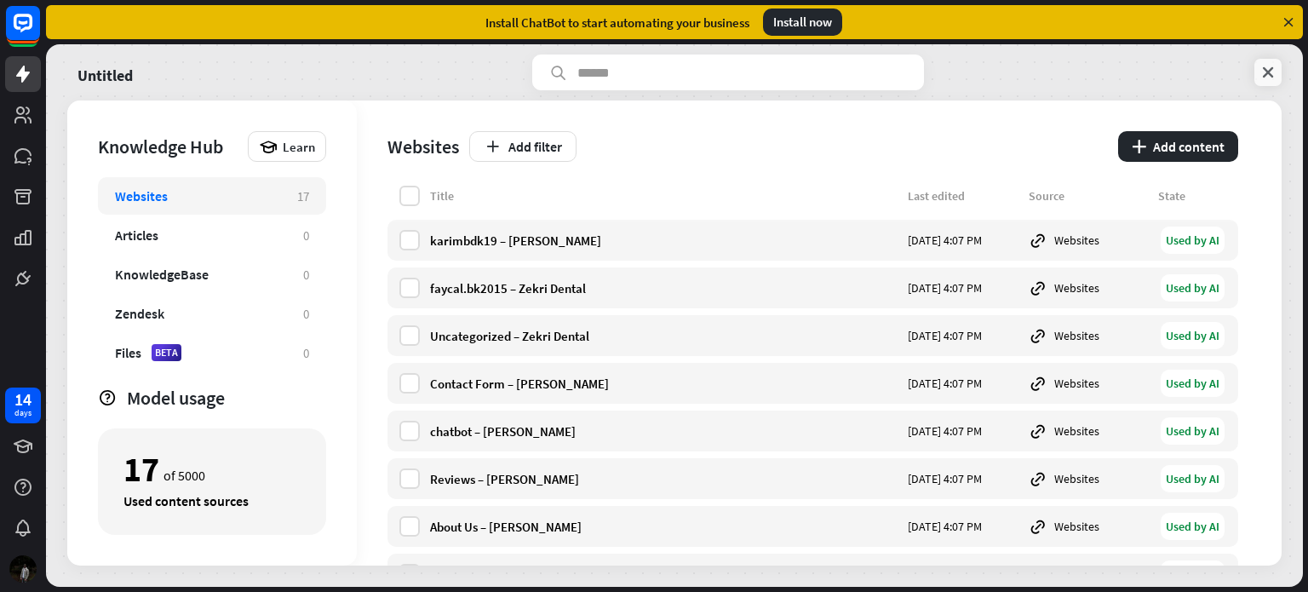
click at [1257, 74] on link at bounding box center [1267, 72] width 27 height 27
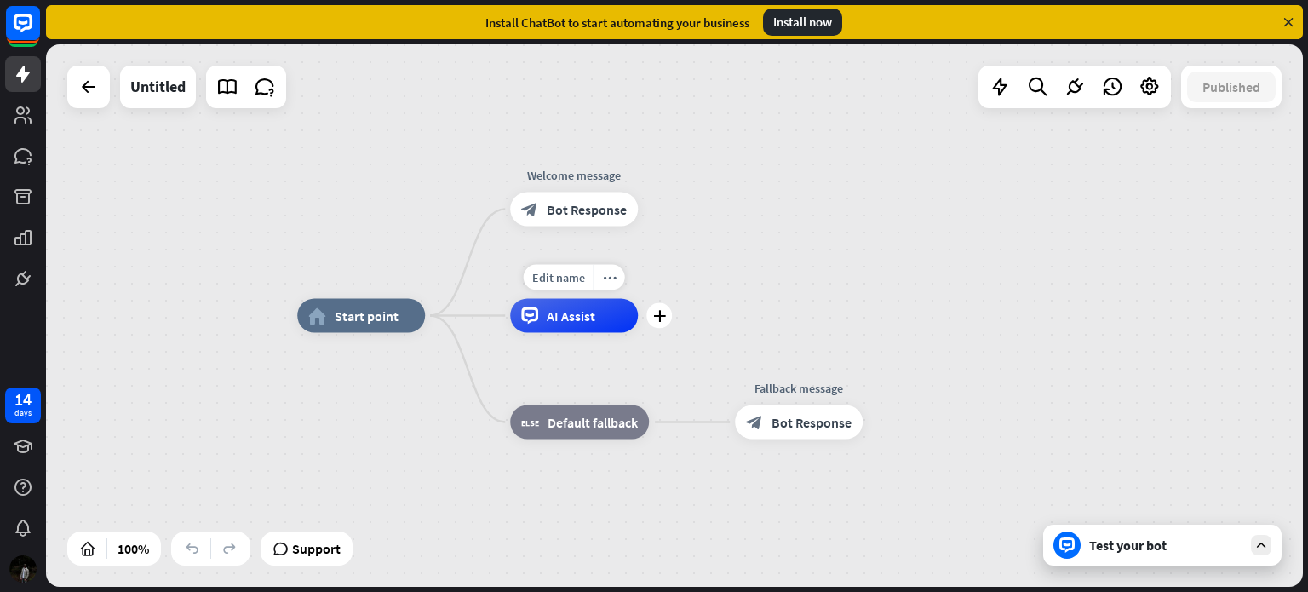
click at [573, 330] on div "AI Assist" at bounding box center [574, 316] width 128 height 34
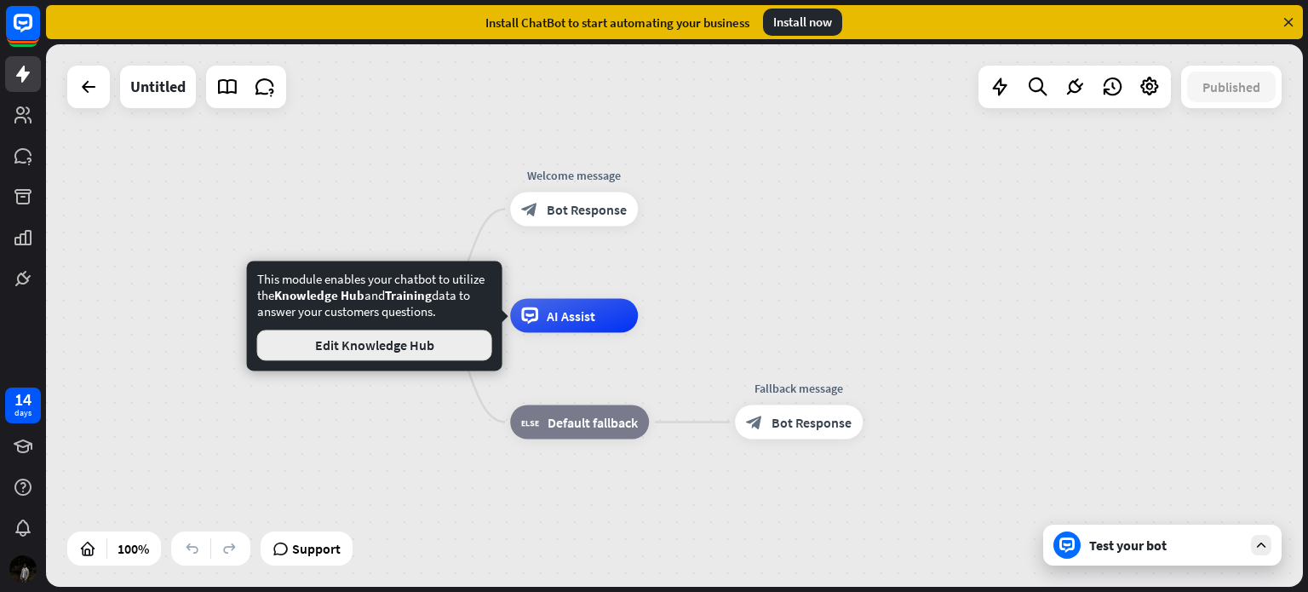
click at [375, 340] on button "Edit Knowledge Hub" at bounding box center [374, 345] width 235 height 31
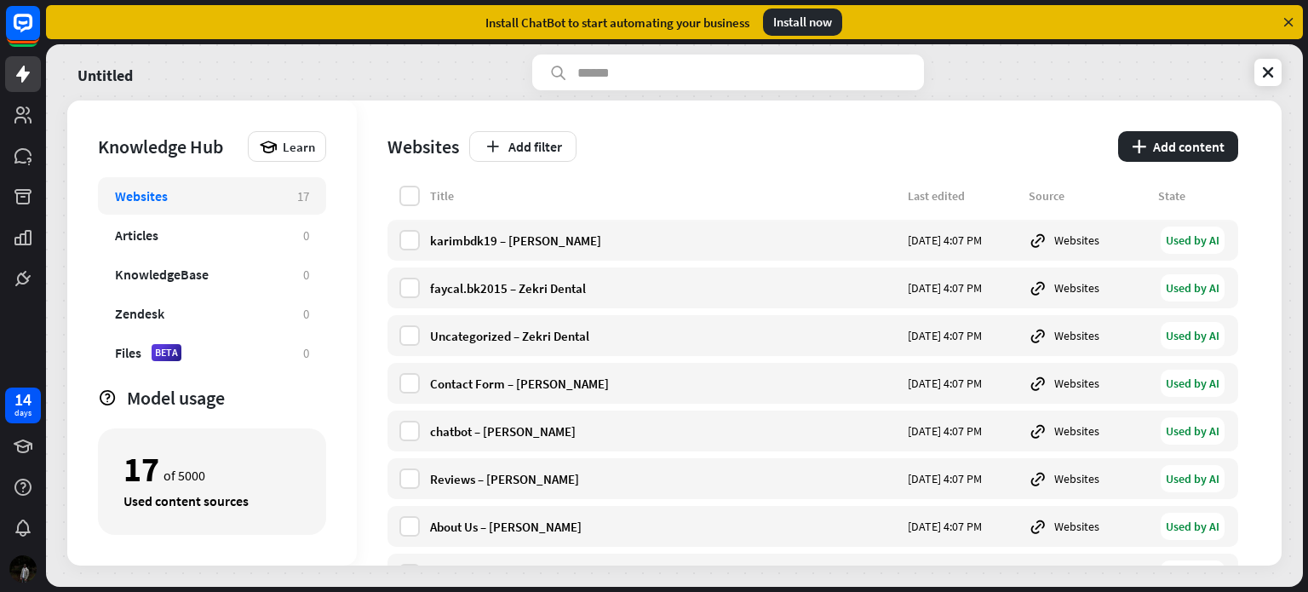
click at [1291, 20] on icon at bounding box center [1288, 21] width 15 height 15
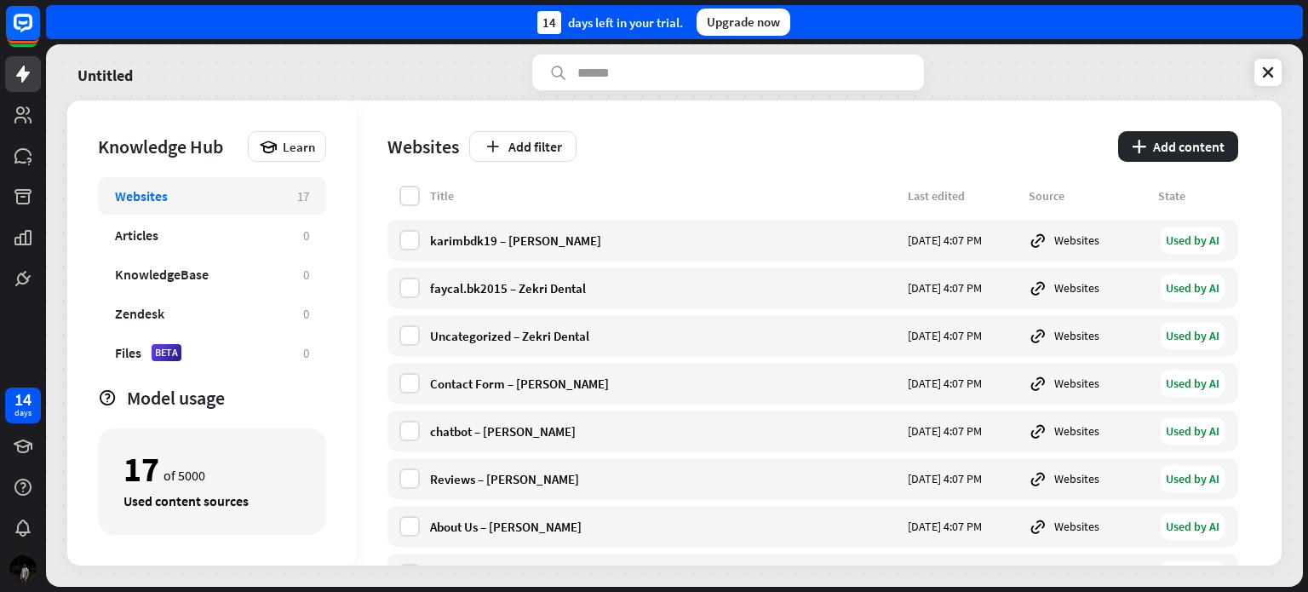
click at [729, 23] on div "Upgrade now" at bounding box center [744, 22] width 94 height 27
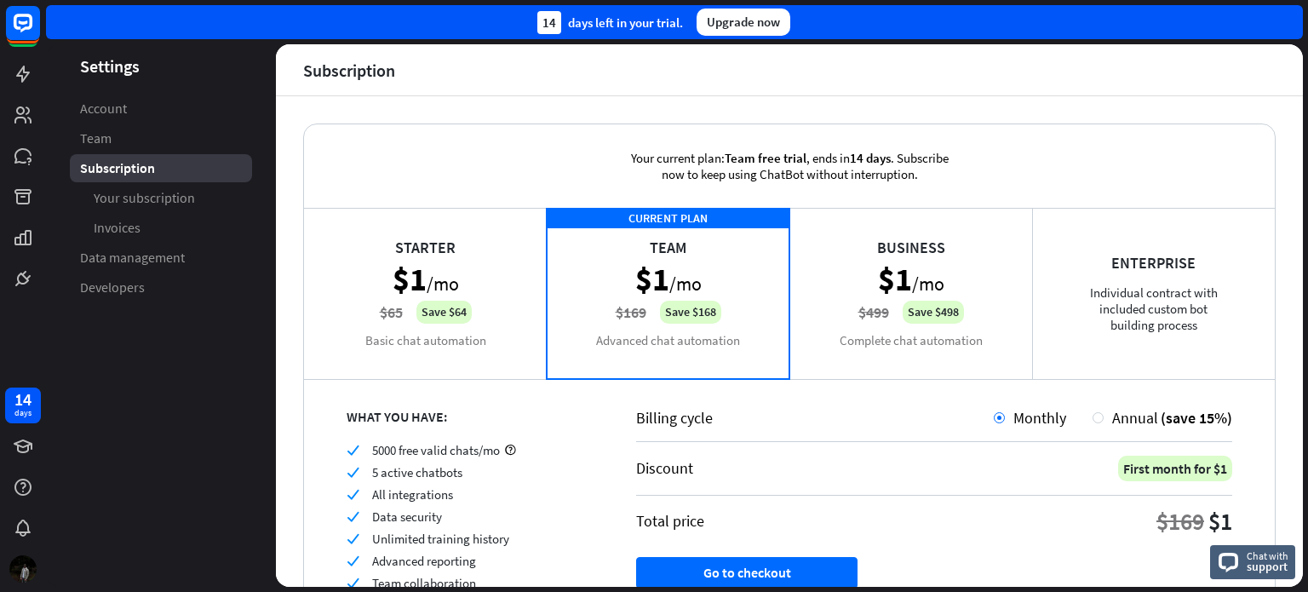
scroll to position [126, 0]
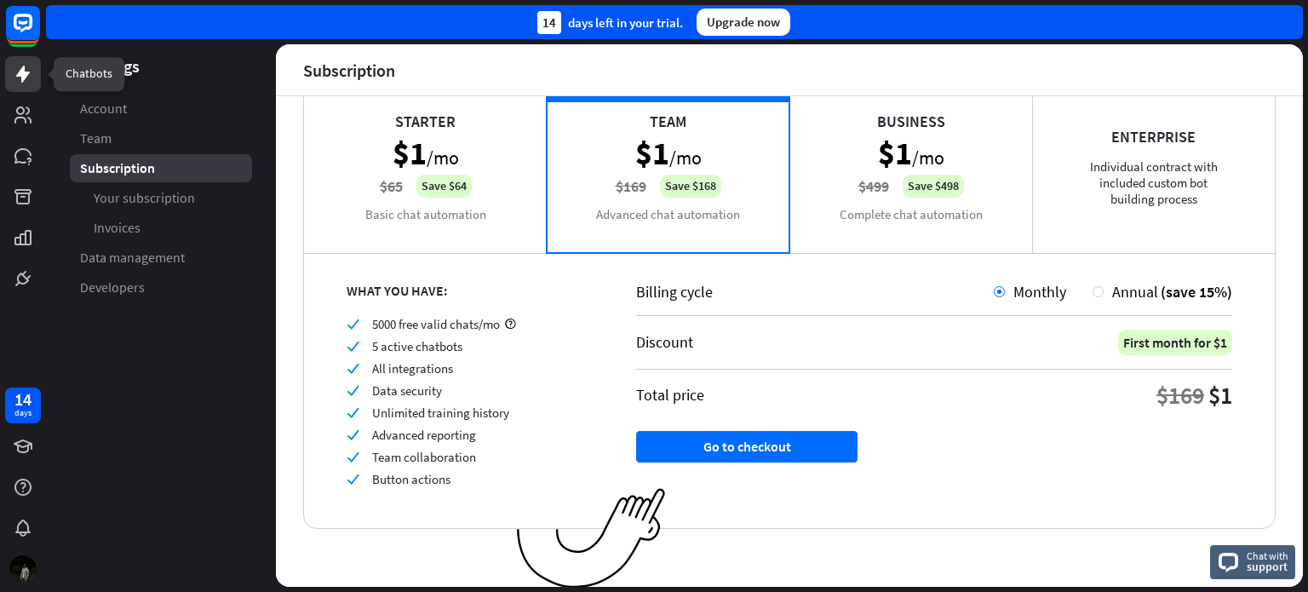
click at [23, 71] on icon at bounding box center [23, 74] width 14 height 17
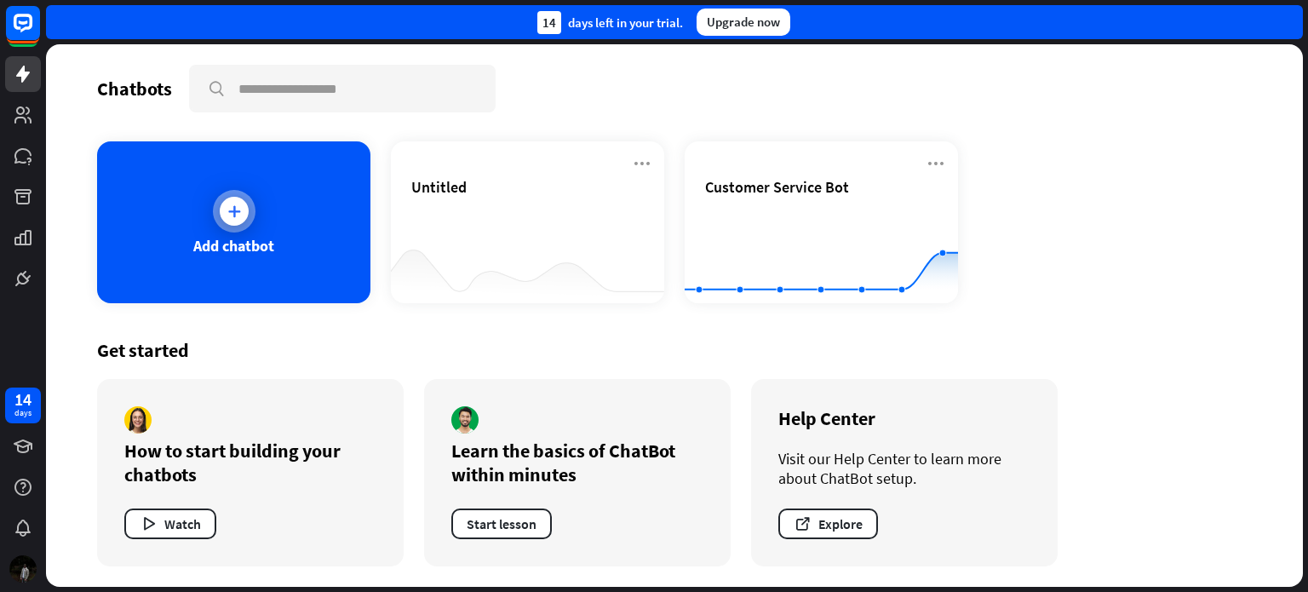
click at [240, 213] on icon at bounding box center [234, 211] width 17 height 17
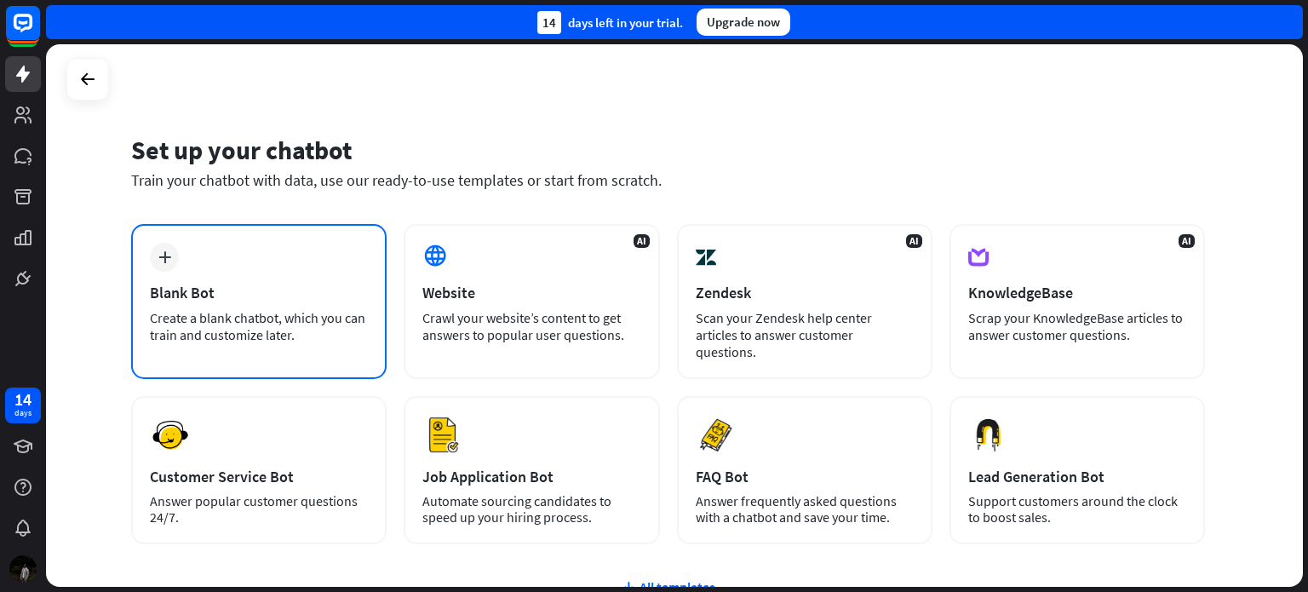
click at [291, 275] on div "plus Blank Bot Create a blank chatbot, which you can train and customize later." at bounding box center [258, 301] width 255 height 155
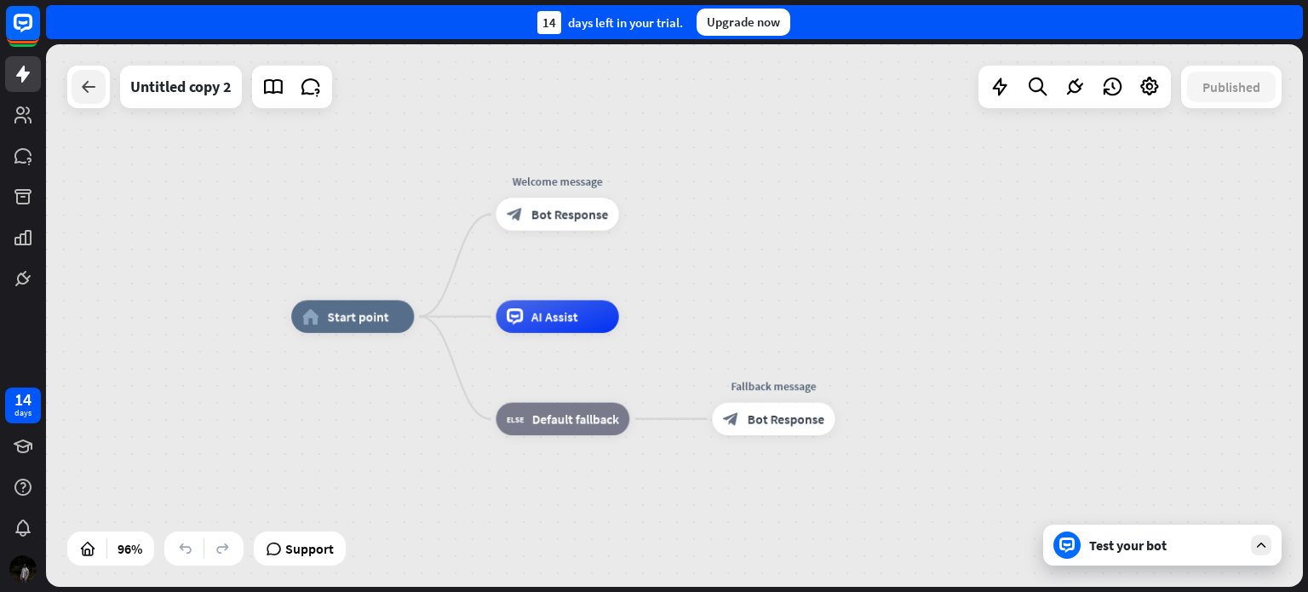
click at [78, 77] on icon at bounding box center [88, 87] width 20 height 20
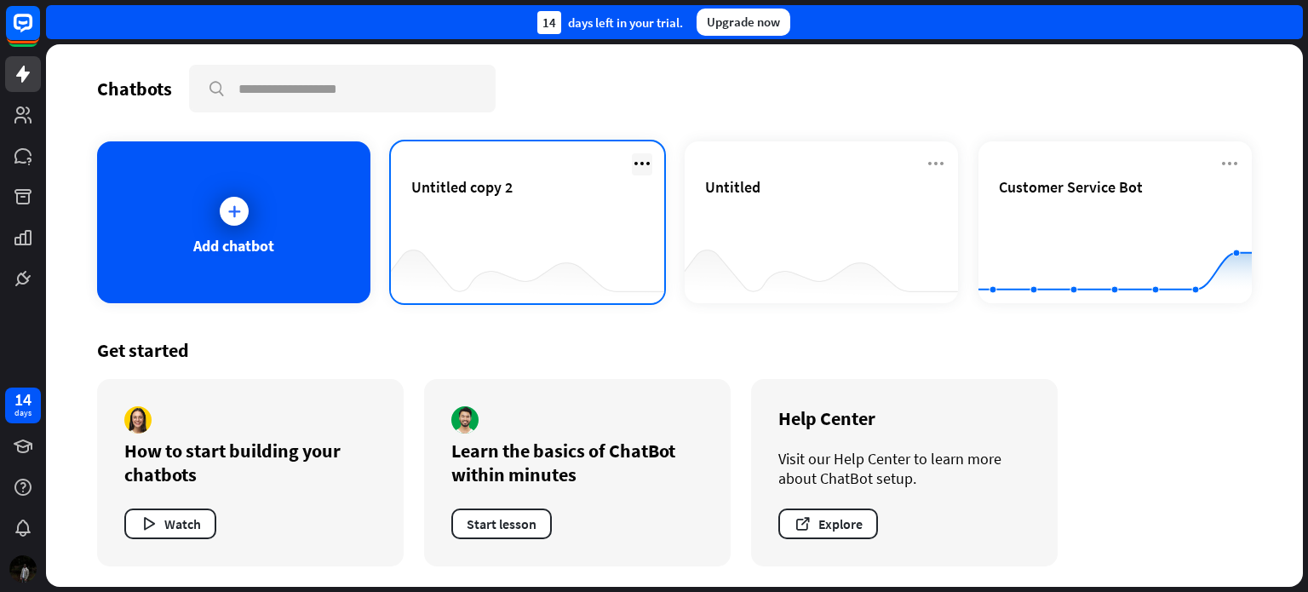
click at [645, 157] on icon at bounding box center [642, 163] width 20 height 20
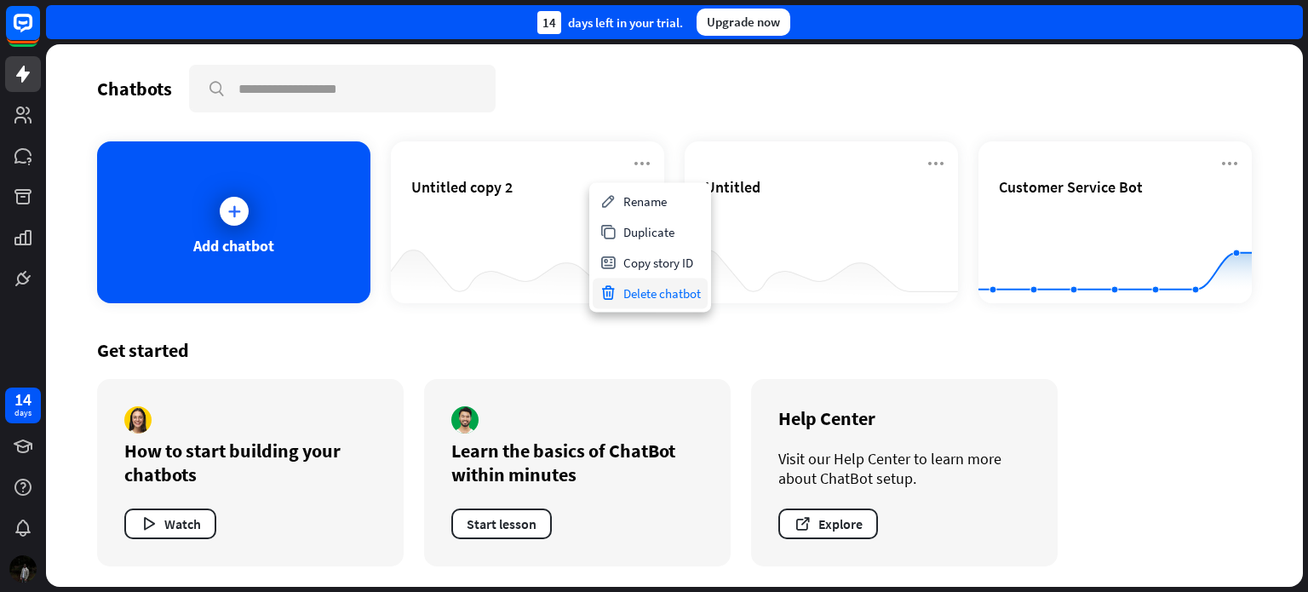
click at [628, 299] on div "Delete chatbot" at bounding box center [650, 293] width 115 height 31
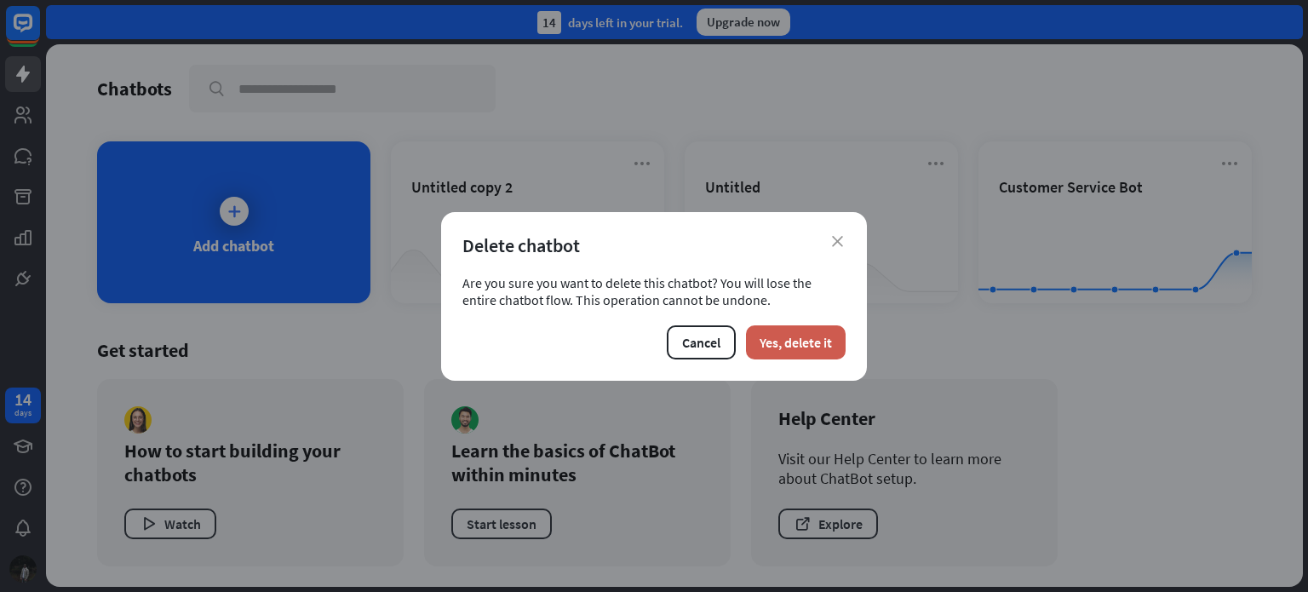
click at [768, 344] on button "Yes, delete it" at bounding box center [796, 342] width 100 height 34
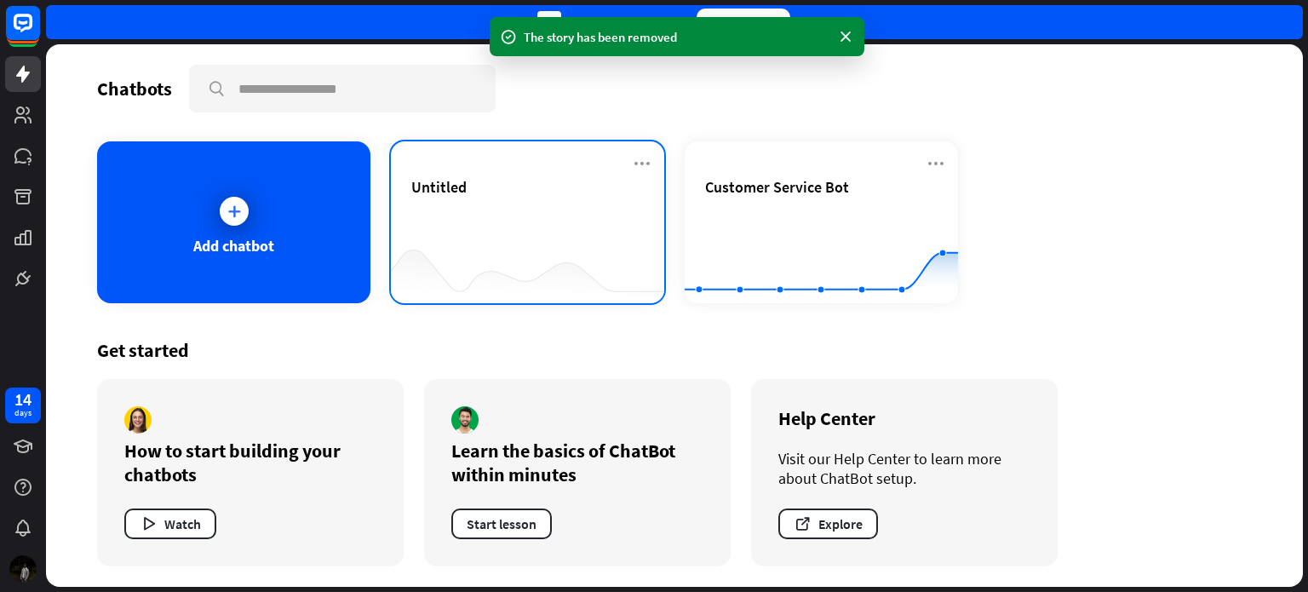
click at [447, 184] on span "Untitled" at bounding box center [438, 187] width 55 height 20
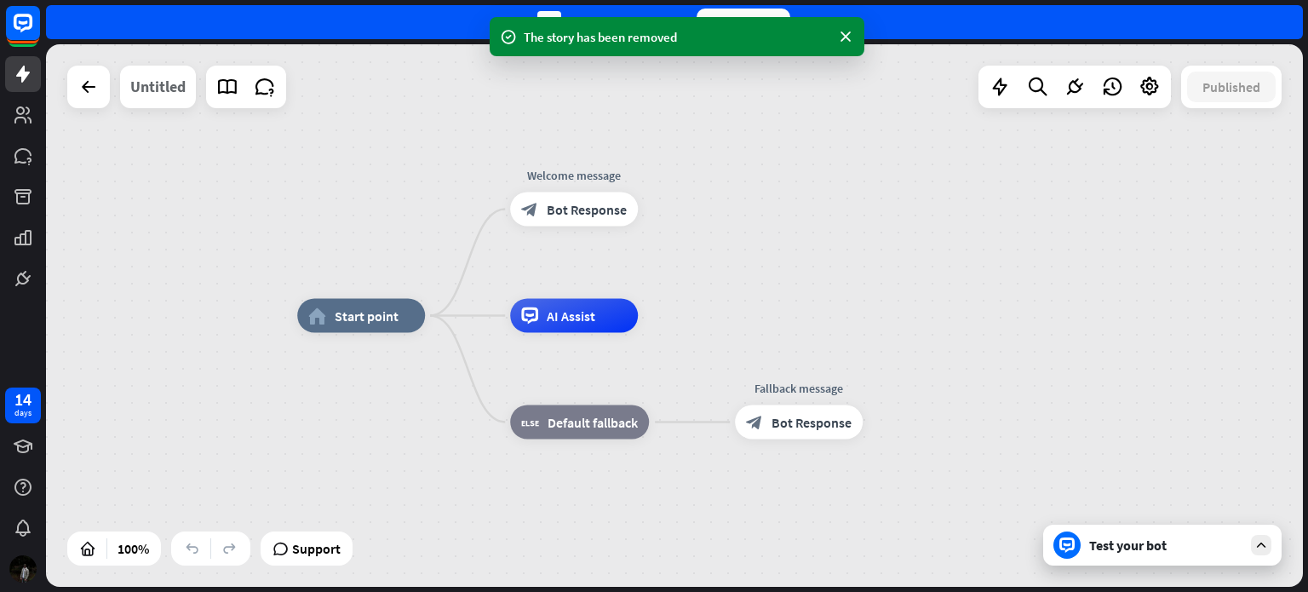
click at [169, 92] on div "Untitled" at bounding box center [157, 87] width 55 height 43
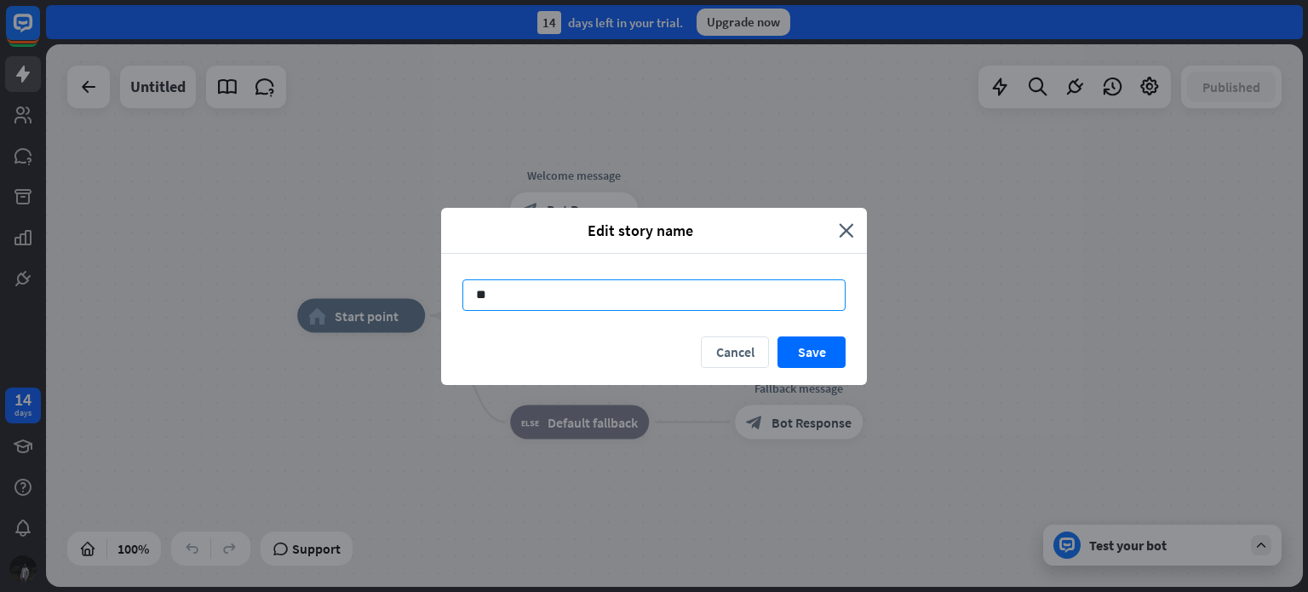
type input "*"
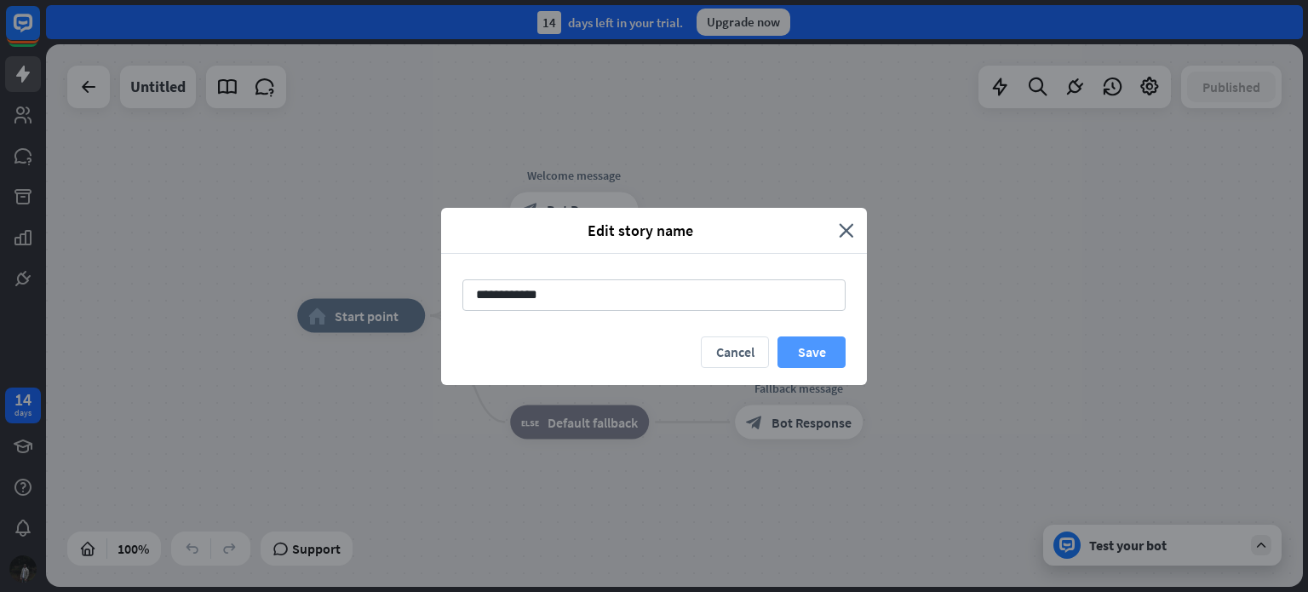
type input "**********"
click at [821, 346] on button "Save" at bounding box center [812, 352] width 68 height 32
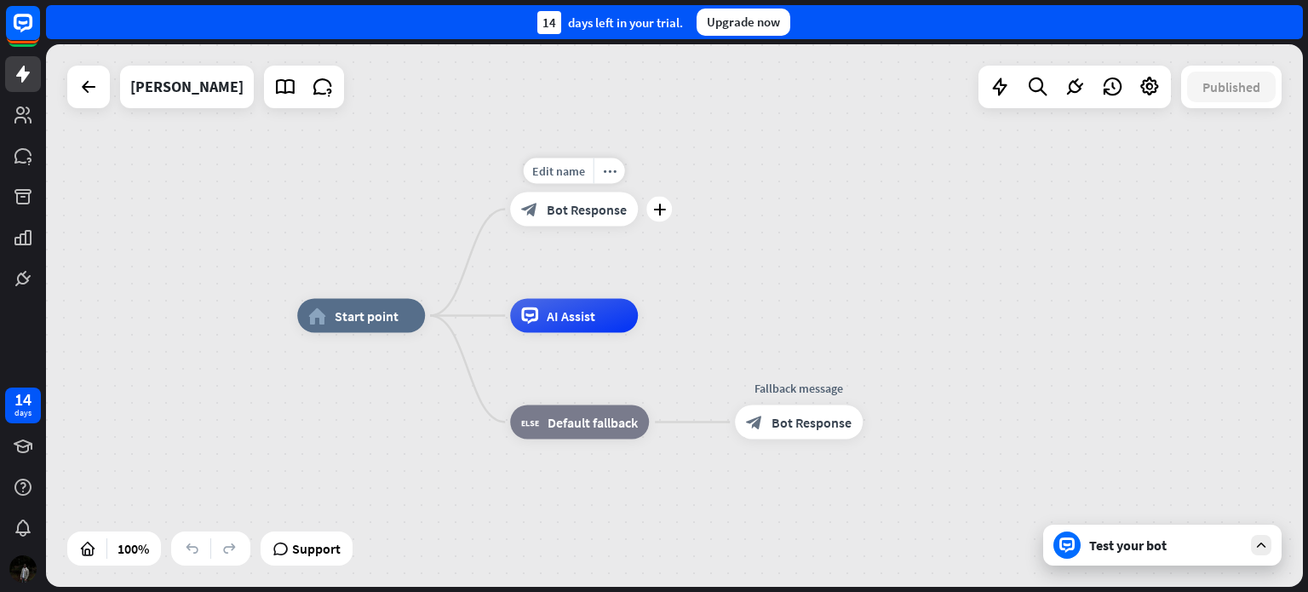
click at [547, 222] on div "block_bot_response Bot Response" at bounding box center [574, 209] width 128 height 34
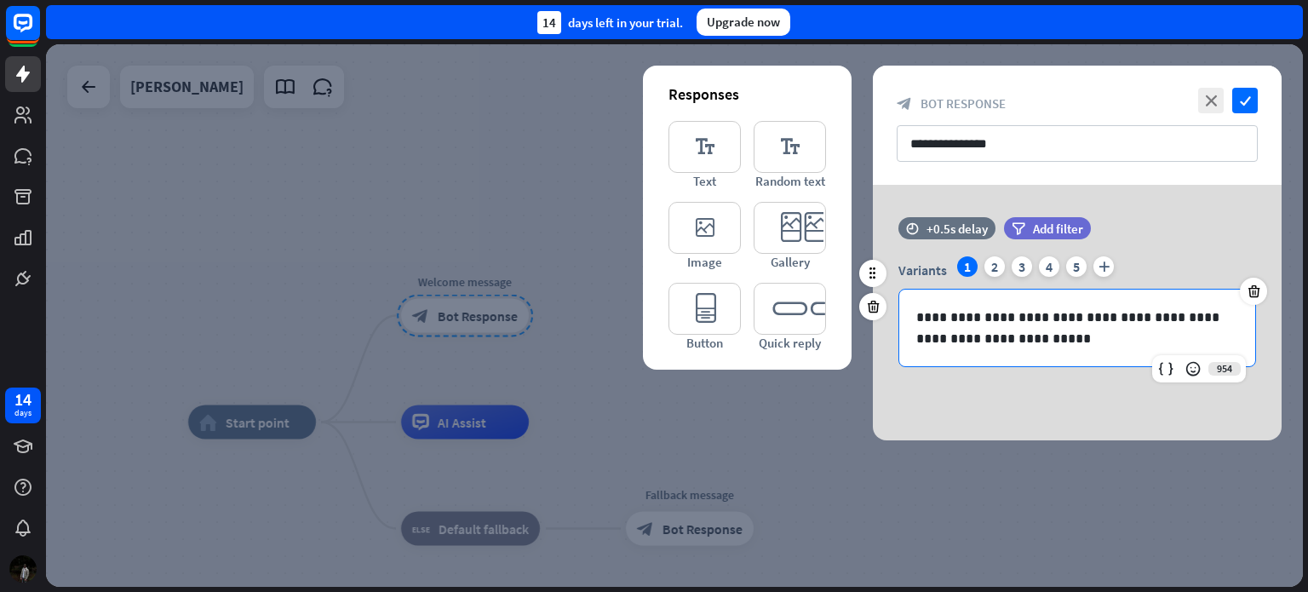
click at [910, 310] on div "**********" at bounding box center [1077, 328] width 356 height 77
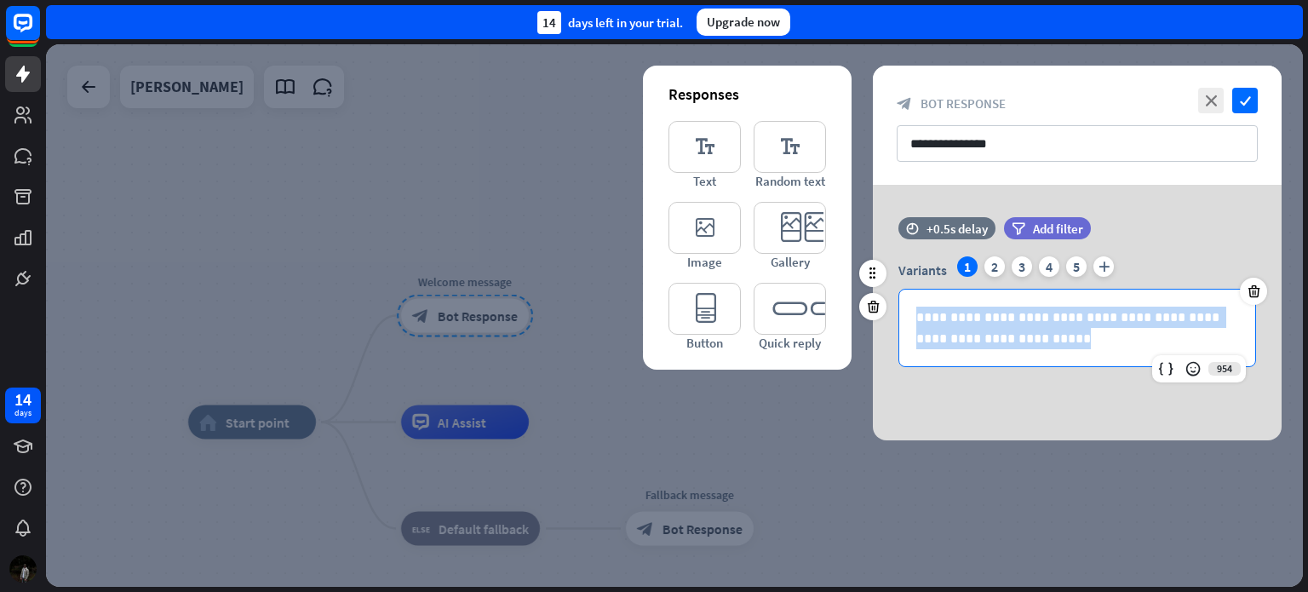
drag, startPoint x: 910, startPoint y: 310, endPoint x: 1006, endPoint y: 344, distance: 102.1
click at [1006, 344] on div "**********" at bounding box center [1077, 328] width 356 height 77
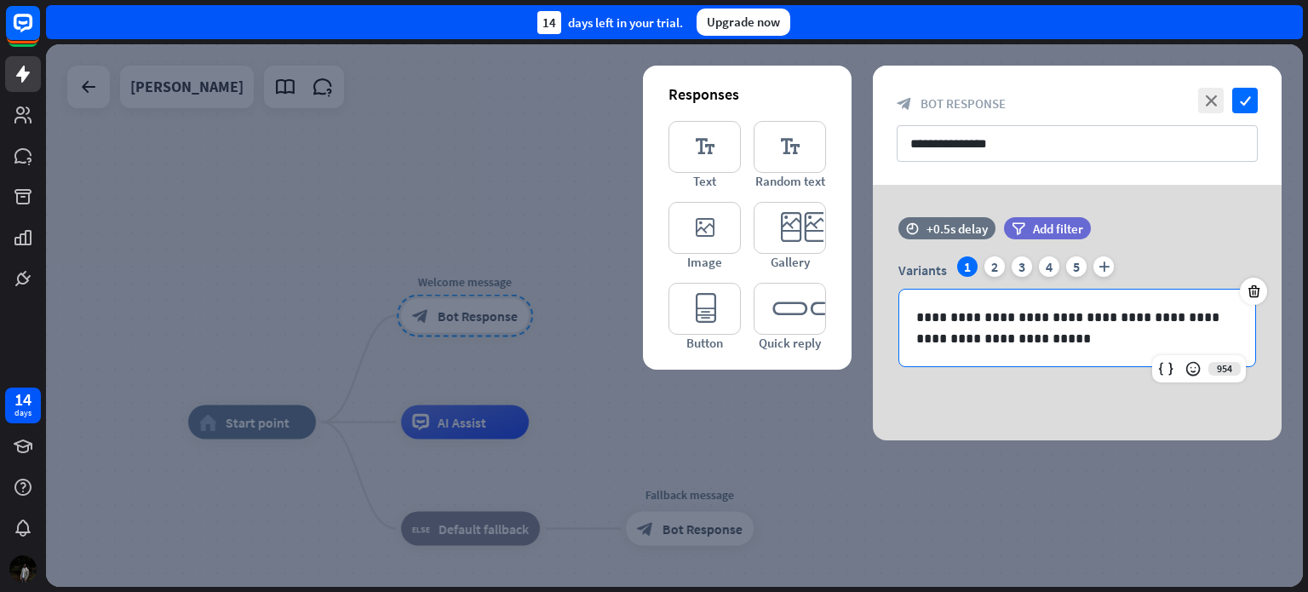
click at [841, 401] on div at bounding box center [674, 315] width 1257 height 542
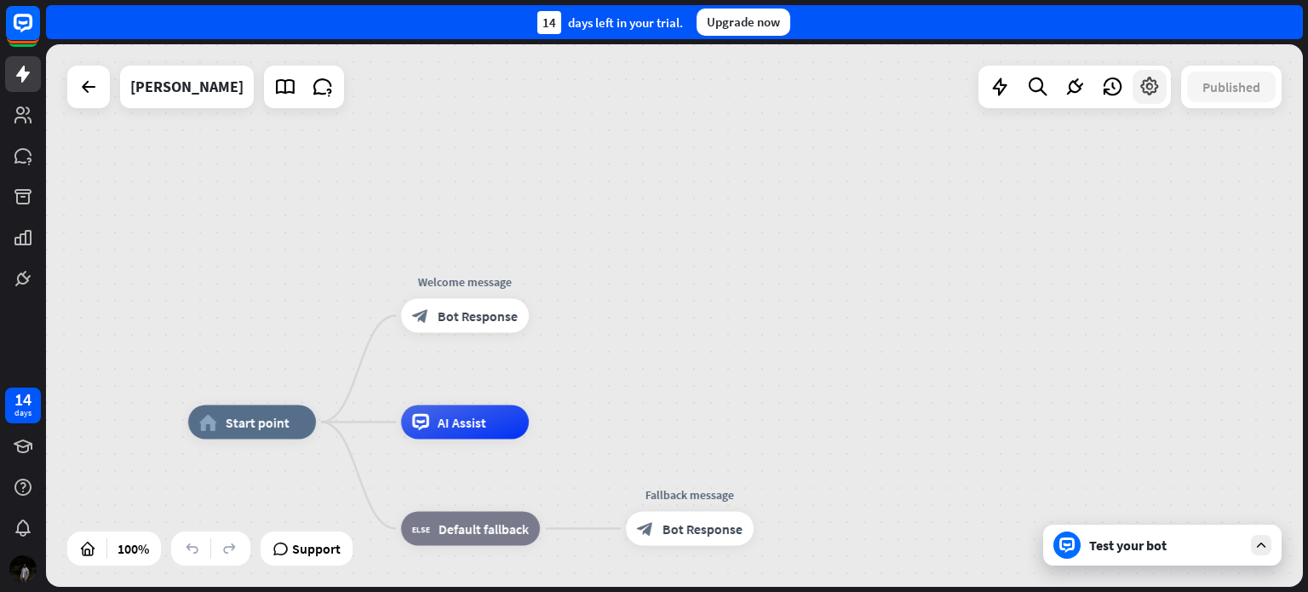
click at [1151, 100] on div at bounding box center [1150, 87] width 34 height 34
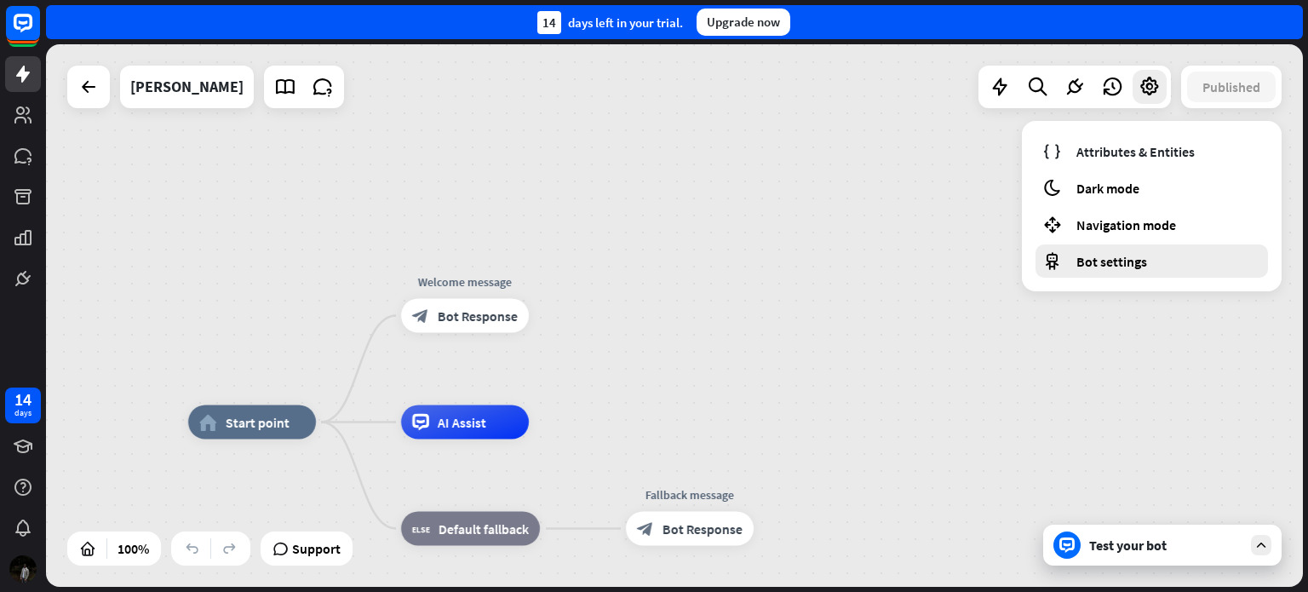
click at [1078, 267] on span "Bot settings" at bounding box center [1111, 261] width 71 height 17
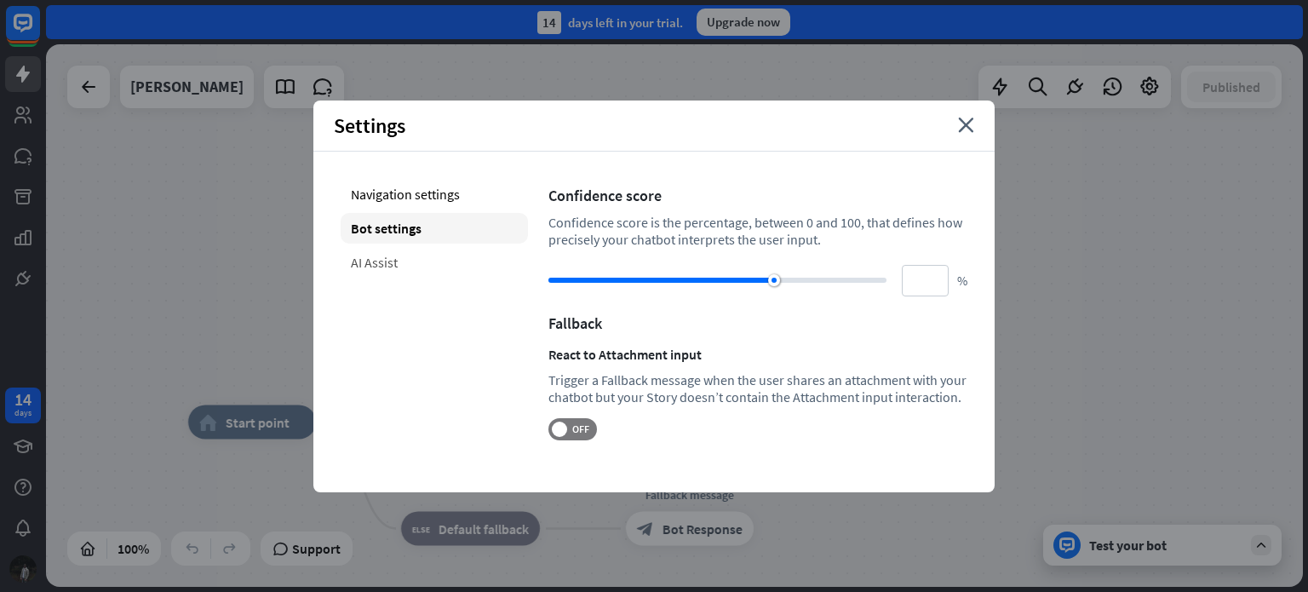
click at [376, 263] on div "AI Assist" at bounding box center [434, 262] width 187 height 31
type input "**"
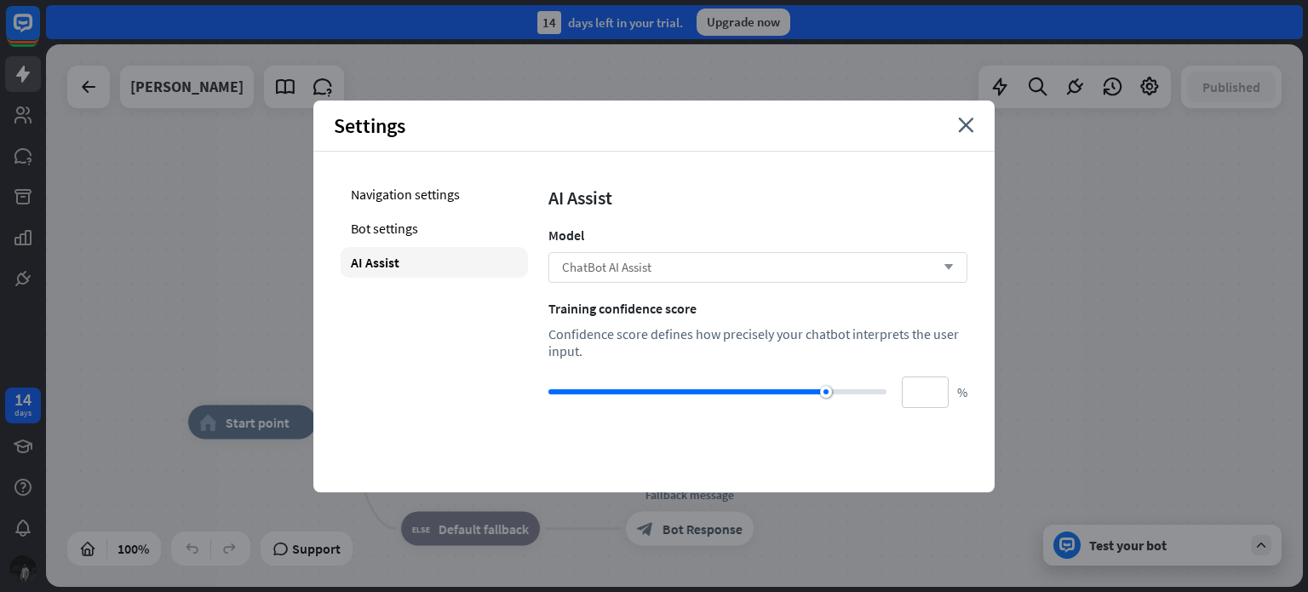
click at [605, 263] on span "ChatBot AI Assist" at bounding box center [606, 267] width 89 height 16
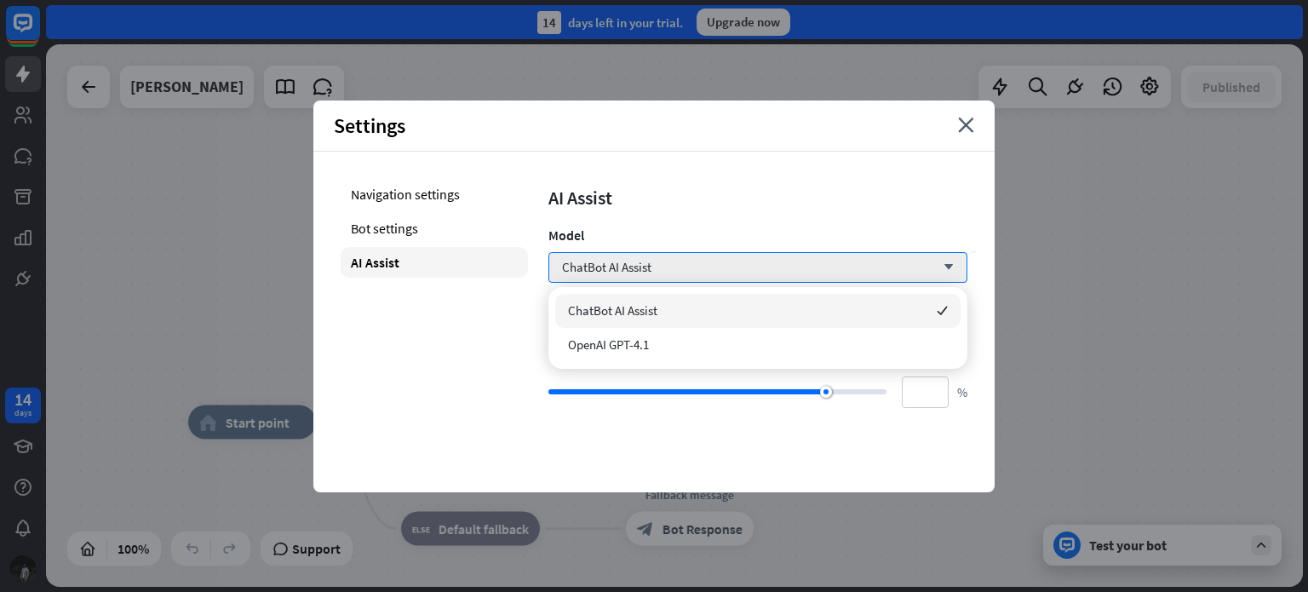
click at [623, 302] on span "ChatBot AI Assist" at bounding box center [612, 310] width 89 height 16
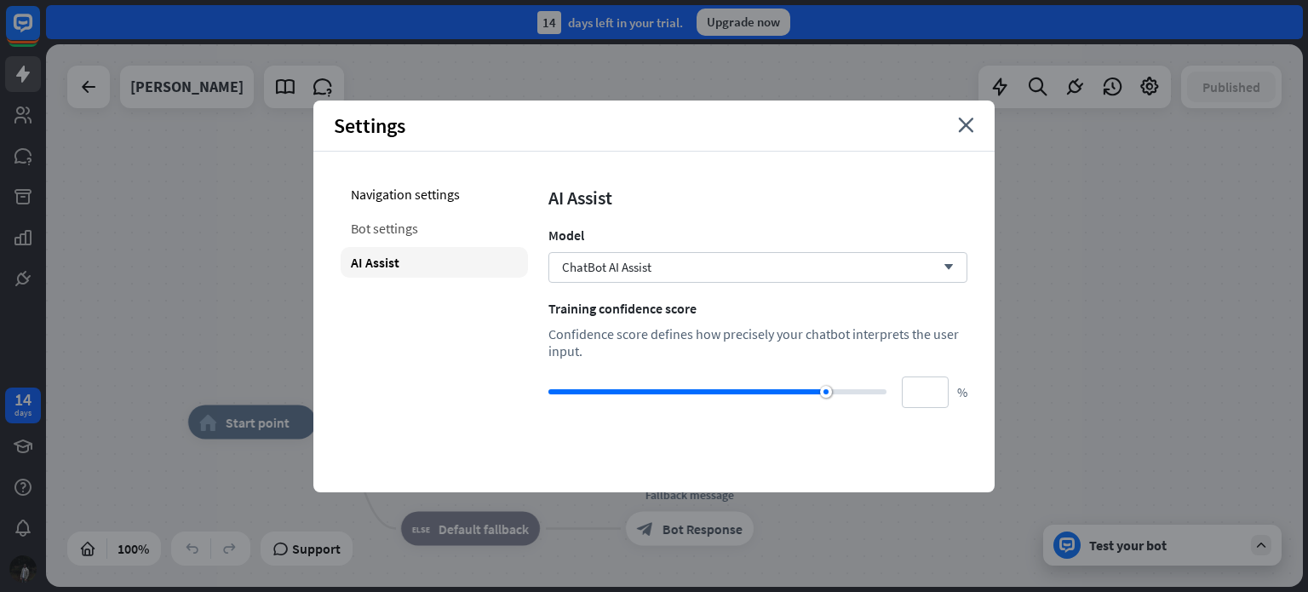
click at [377, 227] on div "Bot settings" at bounding box center [434, 228] width 187 height 31
type input "**"
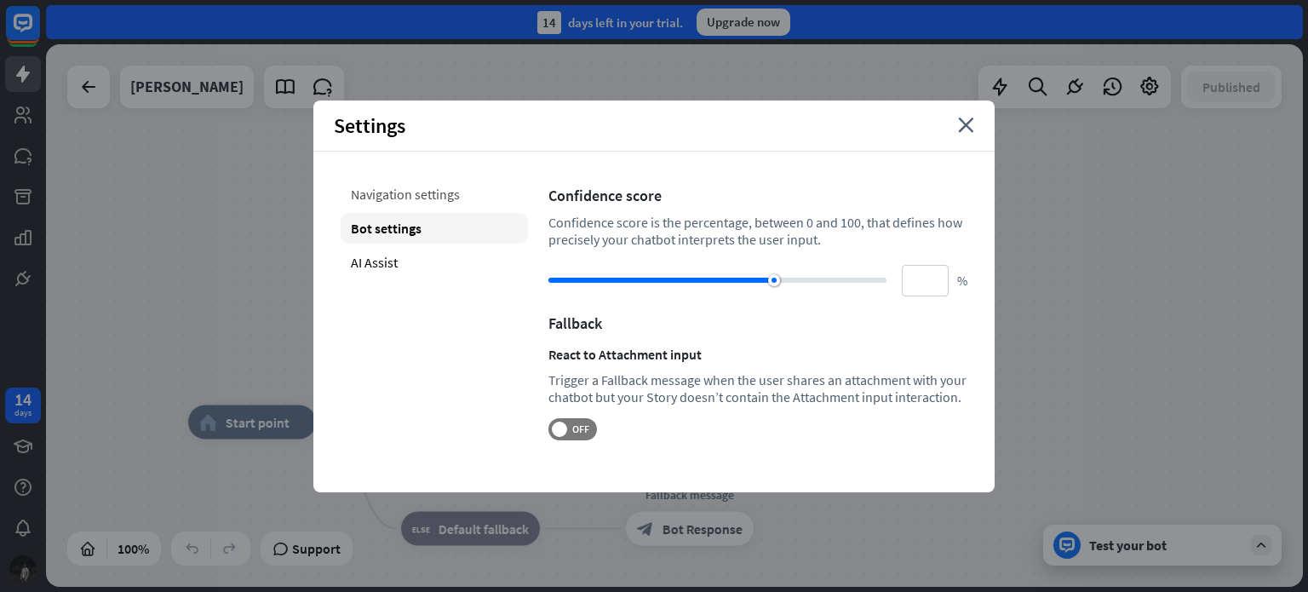
click at [388, 187] on div "Navigation settings" at bounding box center [434, 194] width 187 height 31
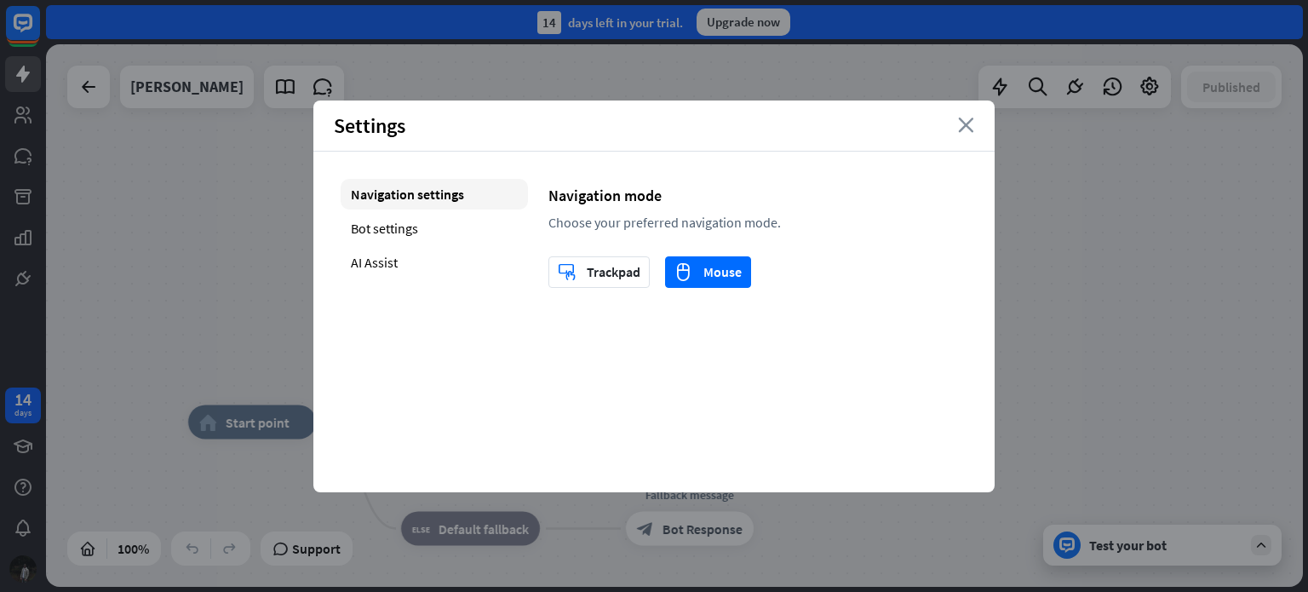
click at [967, 123] on icon "close" at bounding box center [966, 125] width 16 height 15
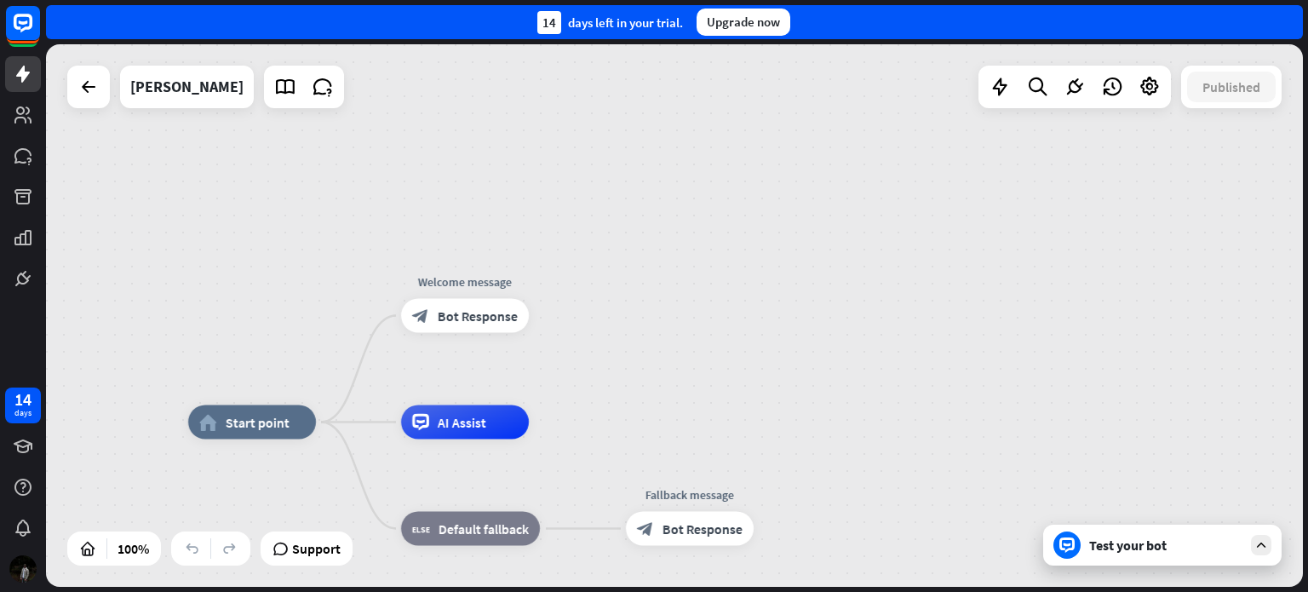
click at [1117, 541] on div "Test your bot" at bounding box center [1165, 545] width 153 height 17
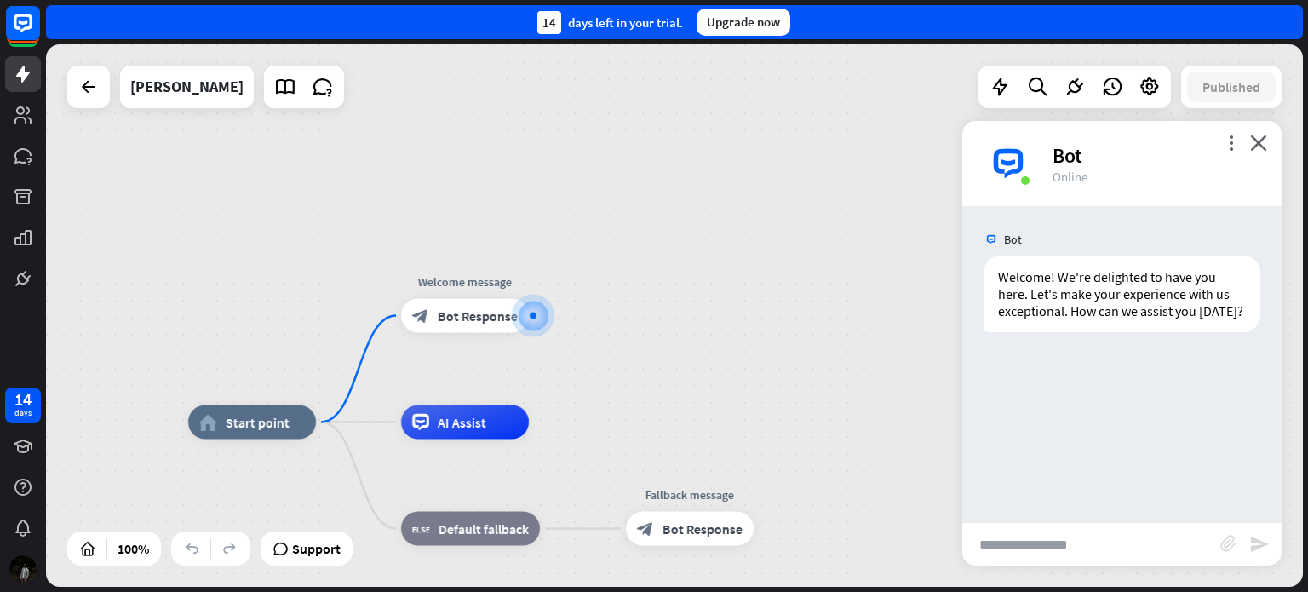
click at [1230, 151] on div "Bot" at bounding box center [1157, 155] width 209 height 26
click at [1228, 140] on icon "more_vert" at bounding box center [1231, 143] width 16 height 16
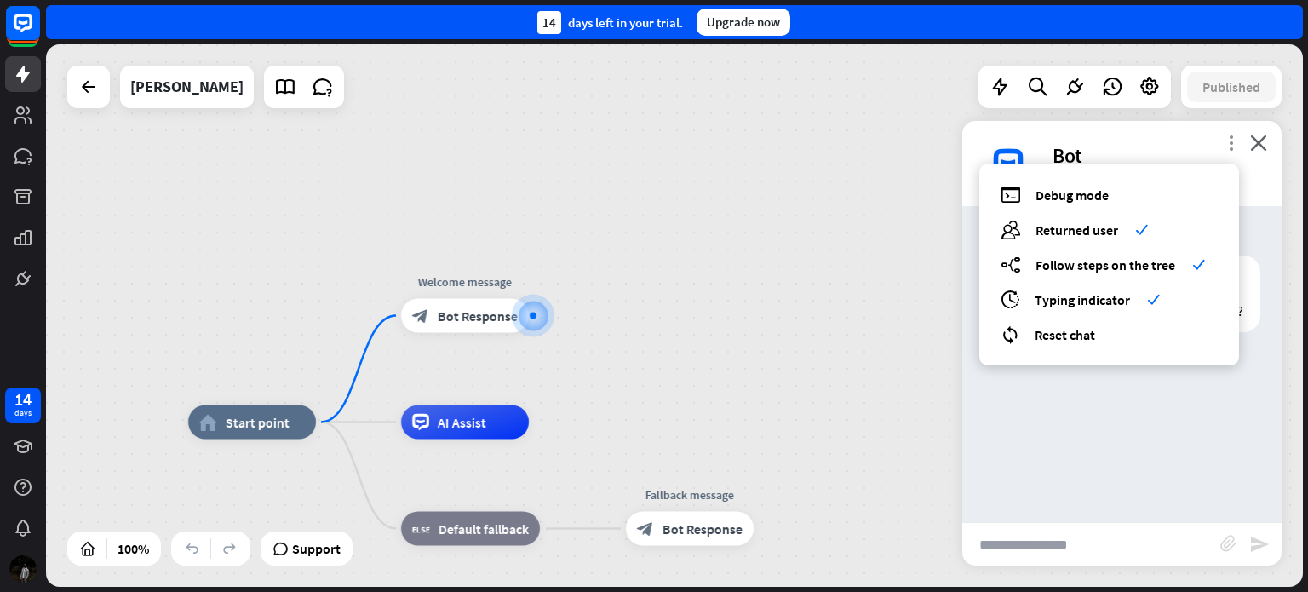
click at [1228, 140] on icon "more_vert" at bounding box center [1231, 143] width 16 height 16
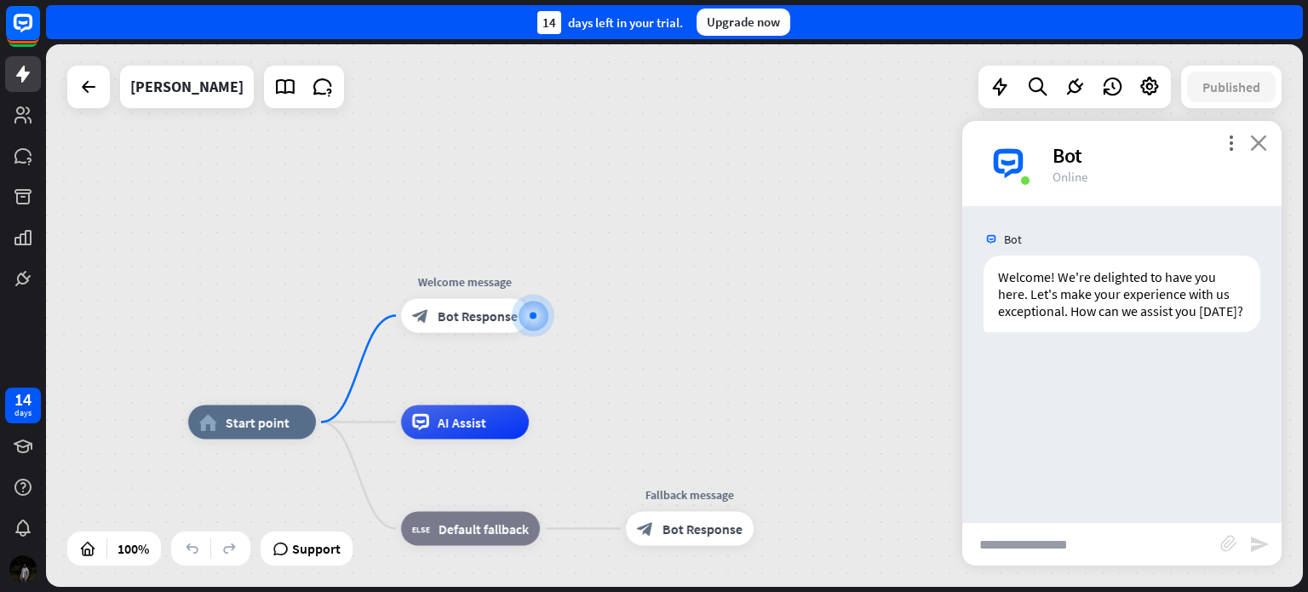
click at [1262, 148] on icon "close" at bounding box center [1258, 143] width 17 height 16
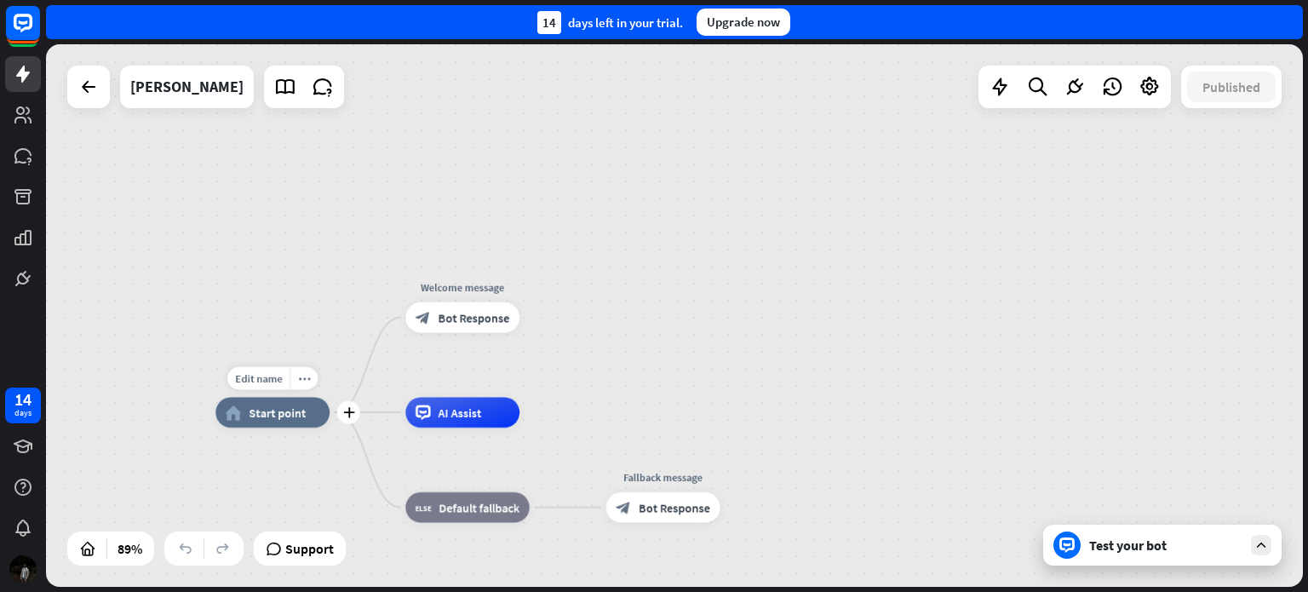
click at [279, 424] on div "home_2 Start point" at bounding box center [272, 412] width 114 height 31
click at [319, 296] on div "home_2 Start point Welcome message block_bot_response Bot Response AI Assist bl…" at bounding box center [674, 315] width 1257 height 542
click at [489, 374] on icon "more_horiz" at bounding box center [494, 377] width 12 height 11
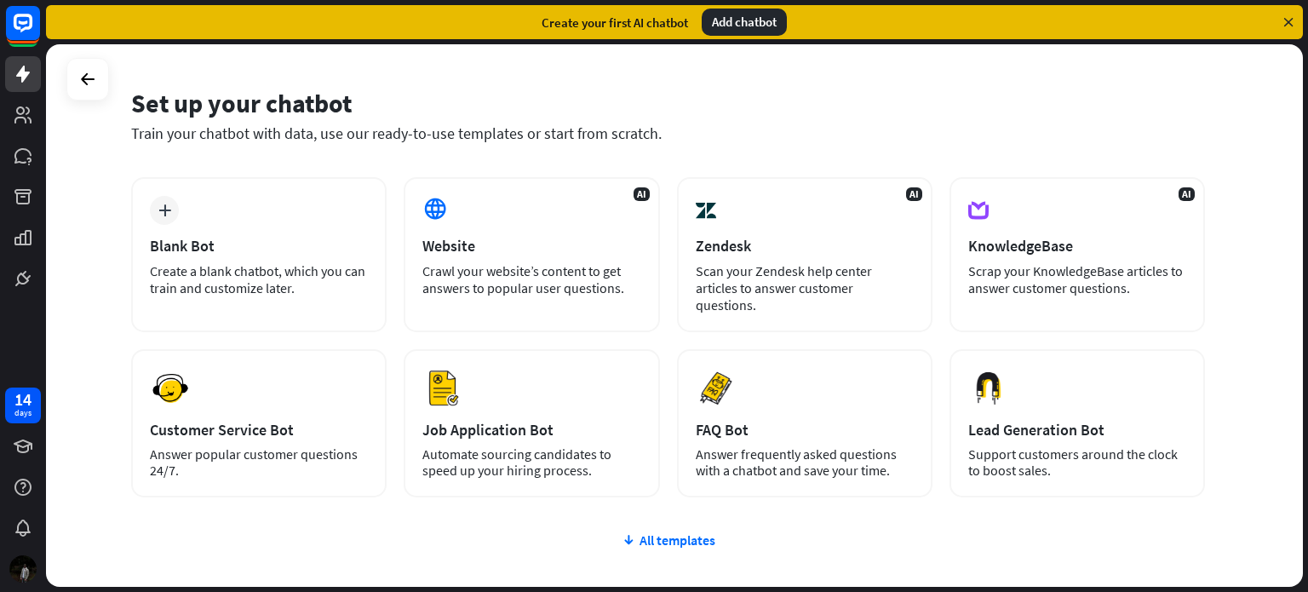
scroll to position [49, 0]
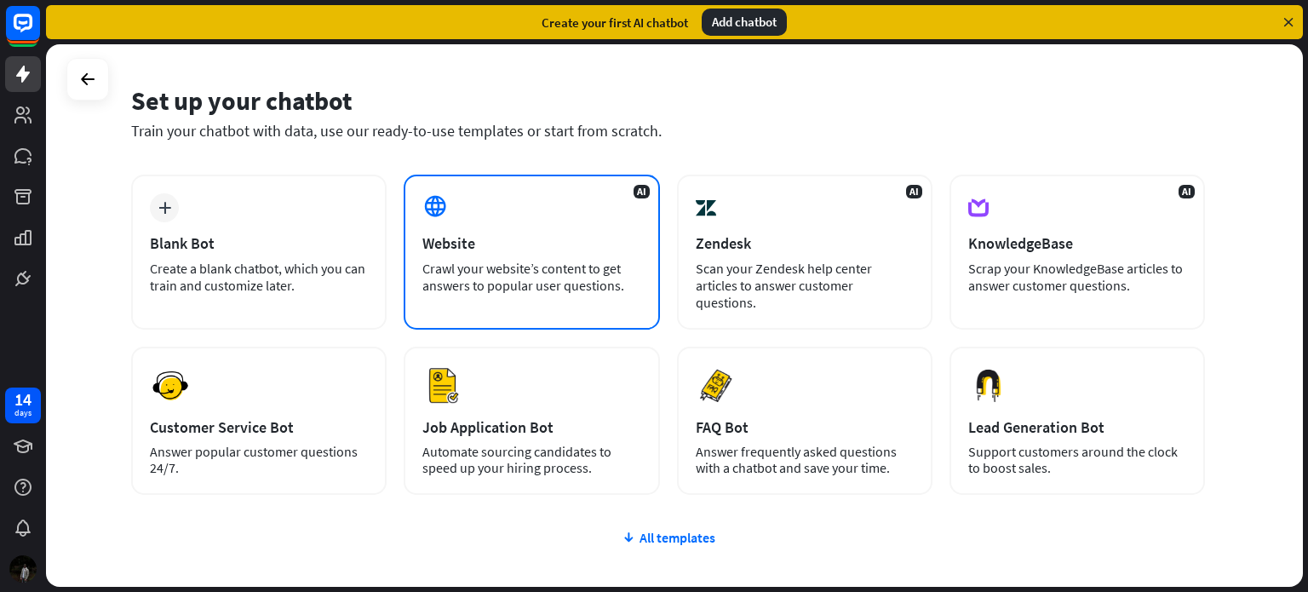
click at [486, 208] on div "AI Website Crawl your website’s content to get answers to popular user question…" at bounding box center [531, 252] width 255 height 155
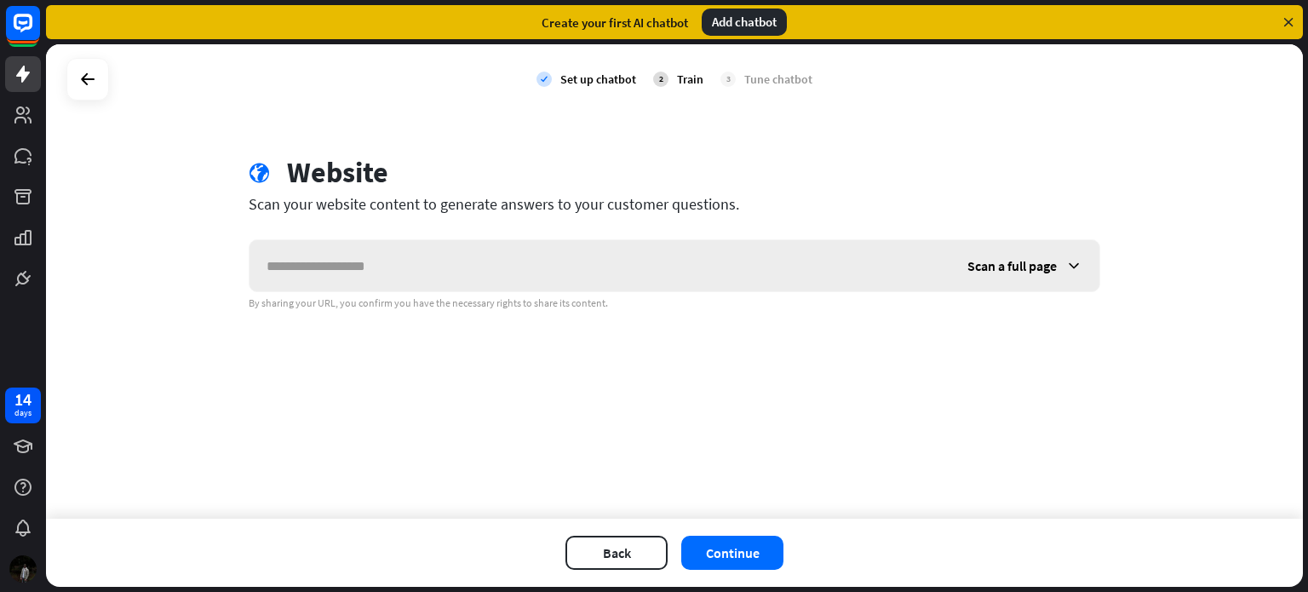
click at [377, 267] on input "text" at bounding box center [600, 265] width 701 height 51
type input "**********"
click at [706, 547] on button "Continue" at bounding box center [732, 553] width 102 height 34
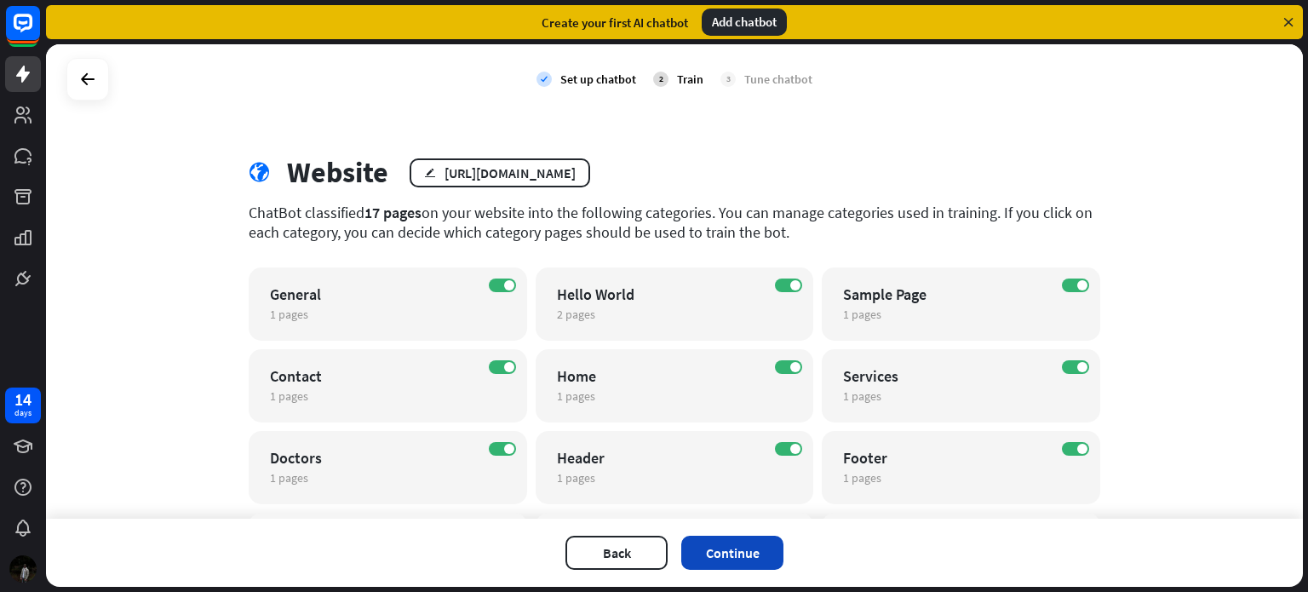
click at [738, 553] on button "Continue" at bounding box center [732, 553] width 102 height 34
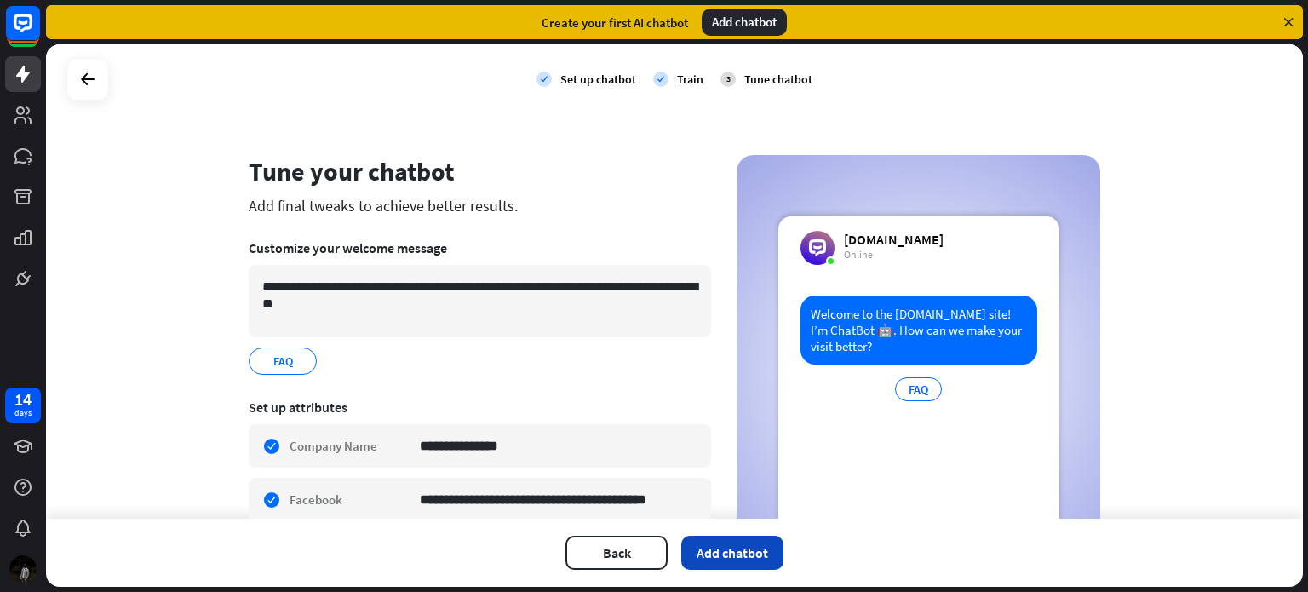
click at [725, 559] on button "Add chatbot" at bounding box center [732, 553] width 102 height 34
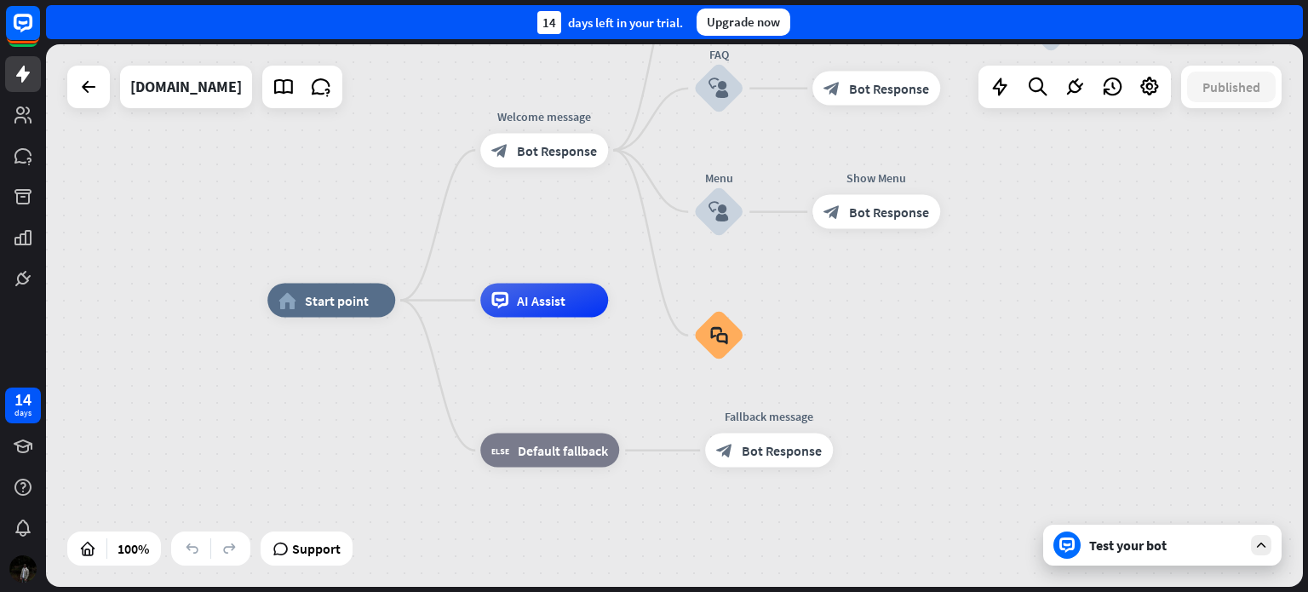
drag, startPoint x: 598, startPoint y: 263, endPoint x: 562, endPoint y: 247, distance: 39.3
click at [562, 247] on div "home_2 Start point Welcome message block_bot_response Bot Response Back to Menu…" at bounding box center [674, 315] width 1257 height 542
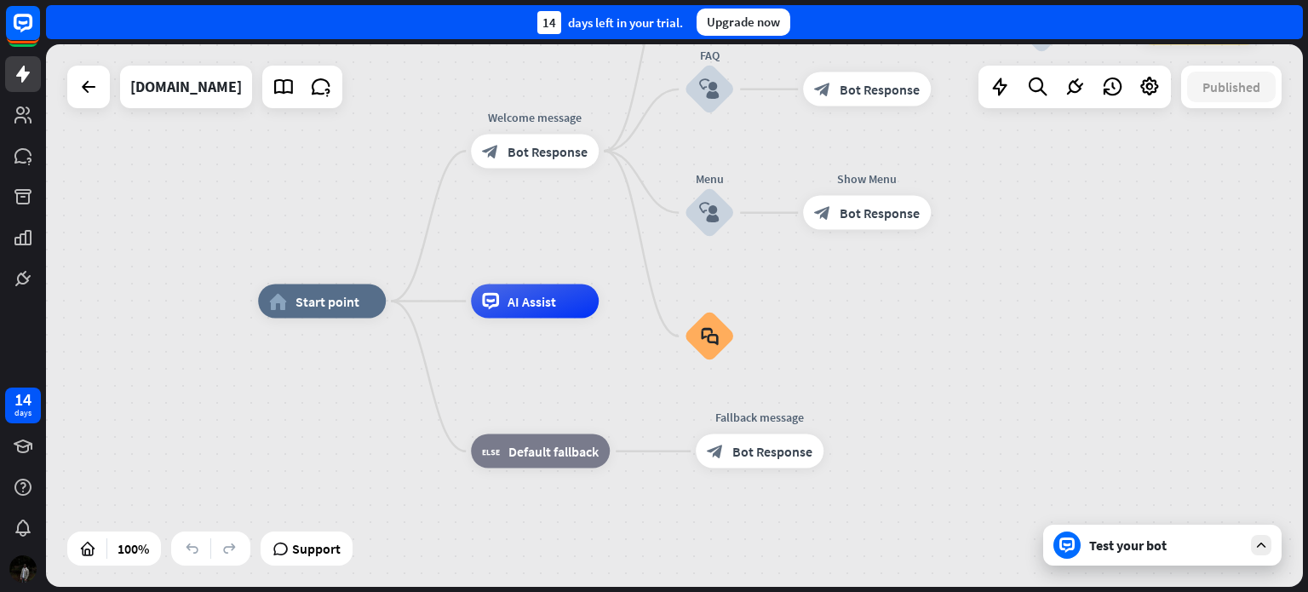
click at [1260, 548] on icon at bounding box center [1261, 544] width 15 height 15
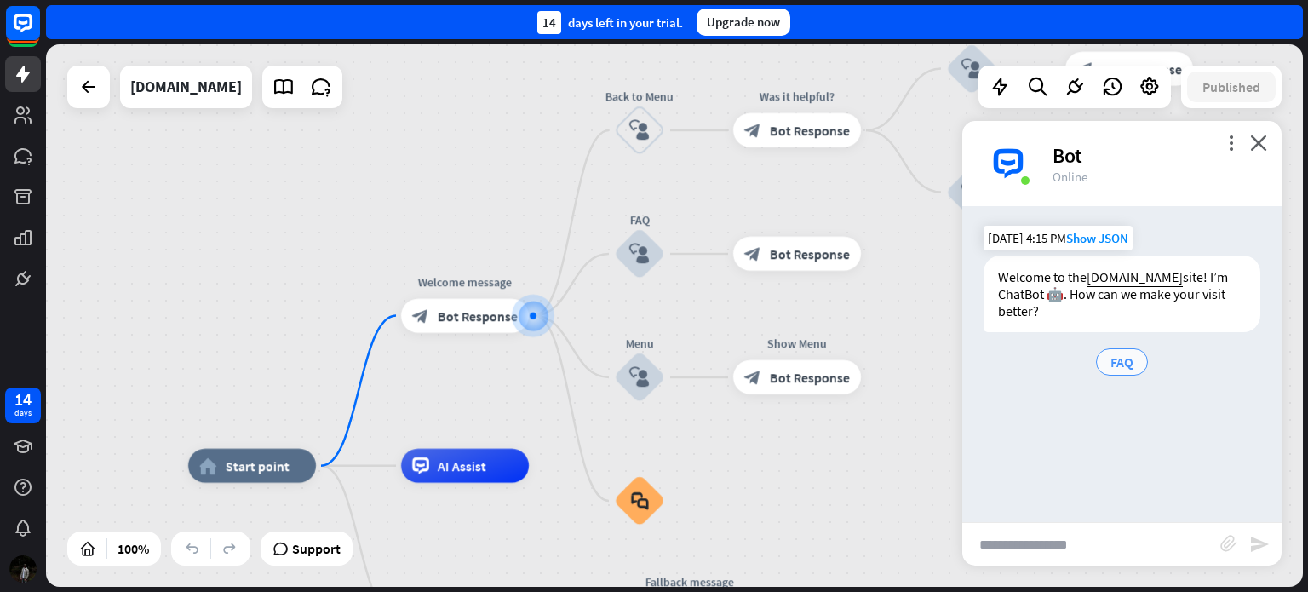
click at [1122, 359] on span "FAQ" at bounding box center [1122, 361] width 23 height 17
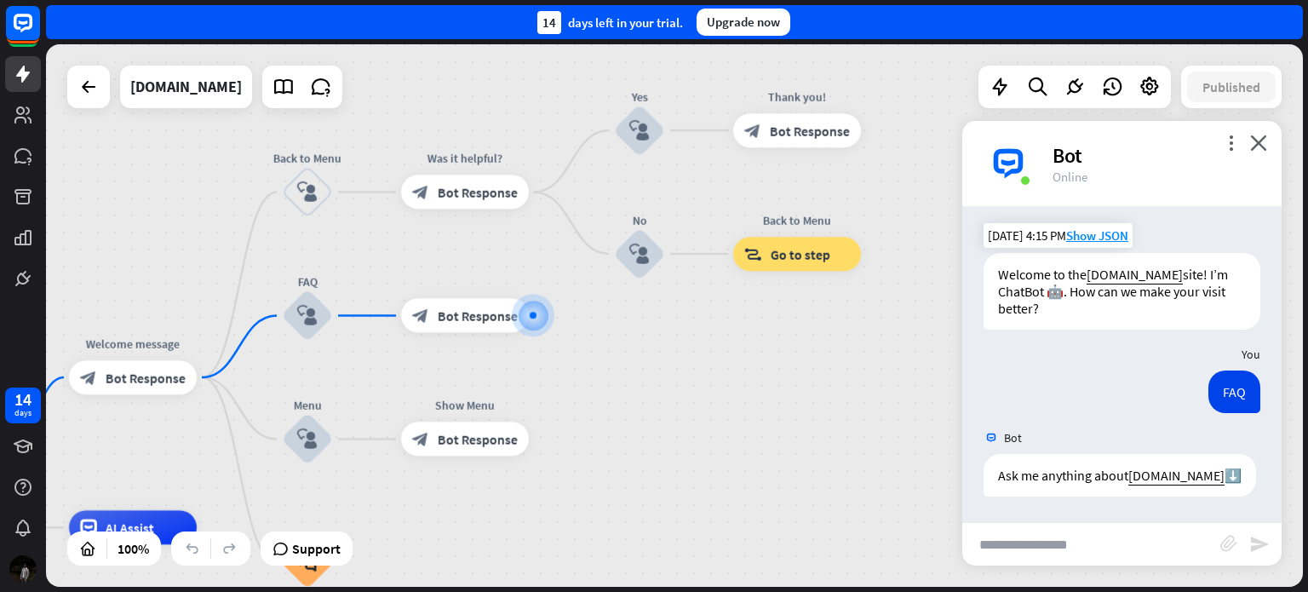
scroll to position [20, 0]
click at [1076, 537] on input "text" at bounding box center [1091, 544] width 258 height 43
click at [1240, 143] on div "Bot" at bounding box center [1157, 155] width 209 height 26
click at [1230, 145] on icon "more_vert" at bounding box center [1231, 143] width 16 height 16
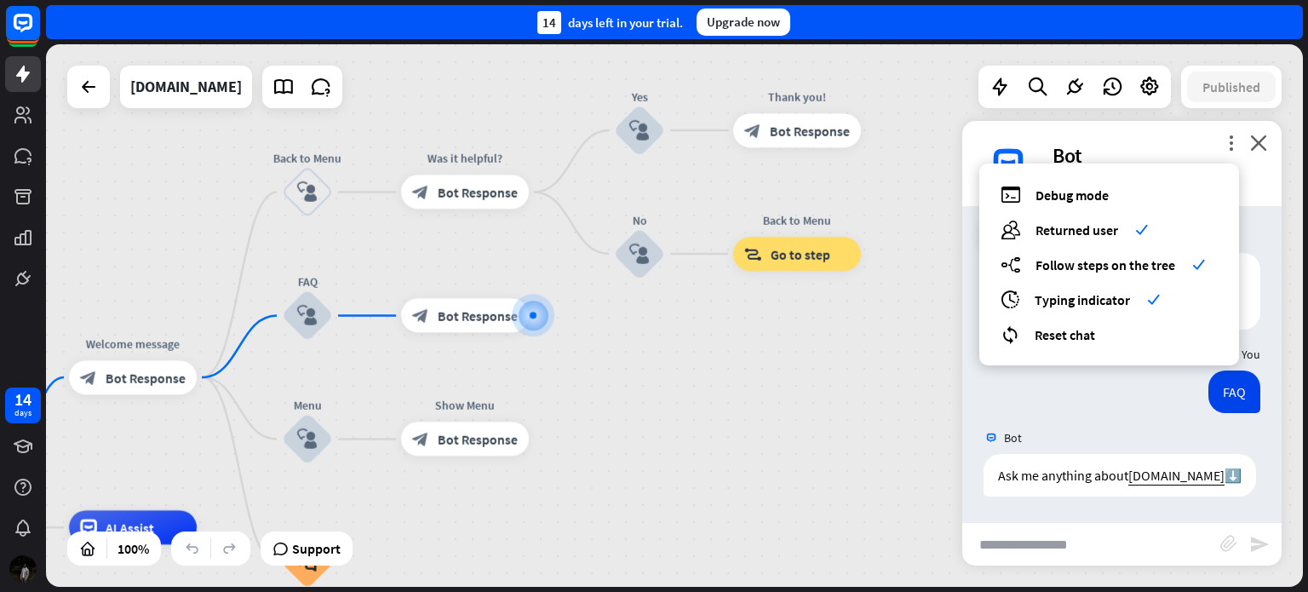
drag, startPoint x: 1230, startPoint y: 145, endPoint x: 1111, endPoint y: 435, distance: 313.6
click at [1228, 145] on icon "more_vert" at bounding box center [1231, 143] width 16 height 16
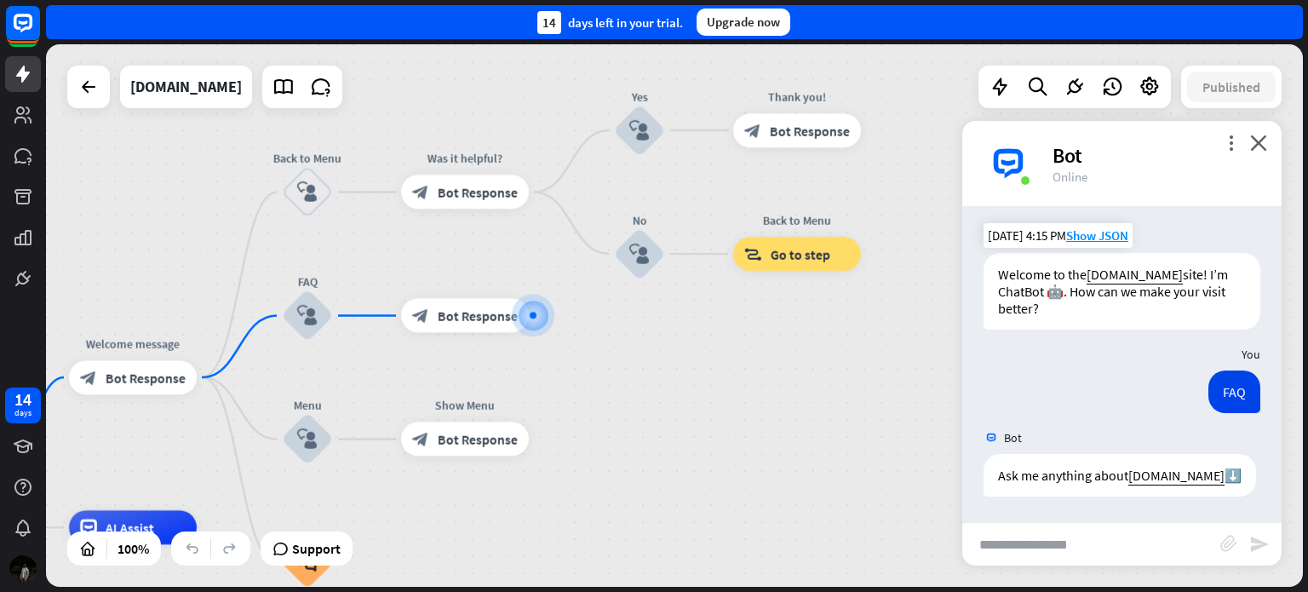
click at [1090, 544] on input "text" at bounding box center [1091, 544] width 258 height 43
type input "*********"
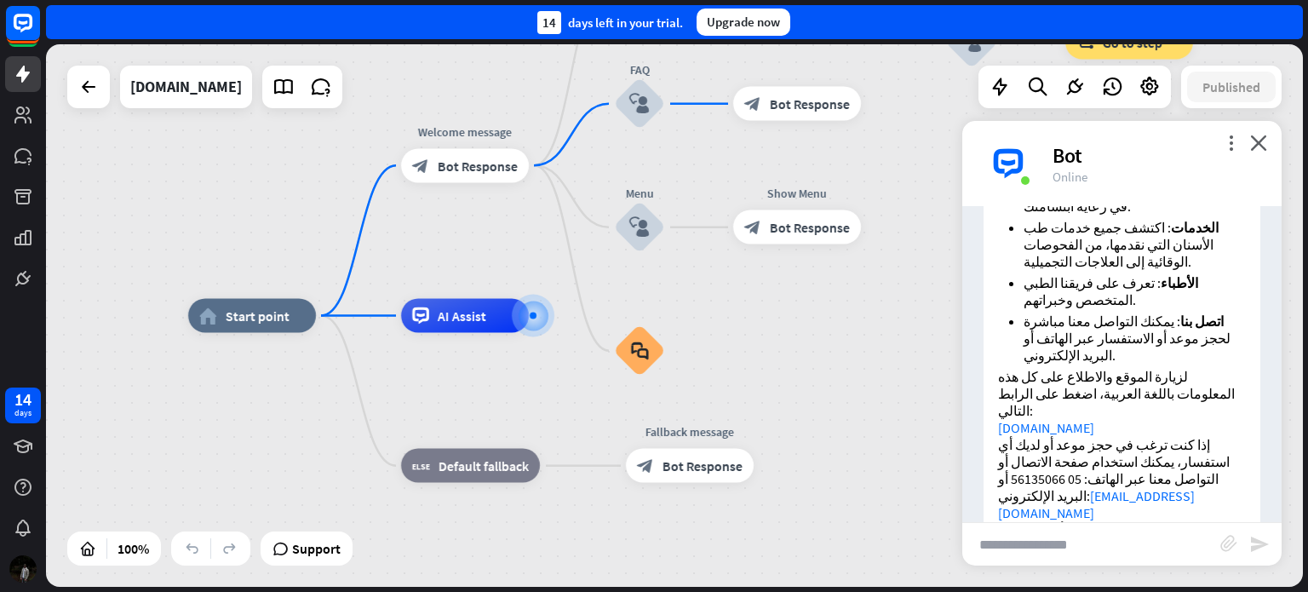
scroll to position [599, 0]
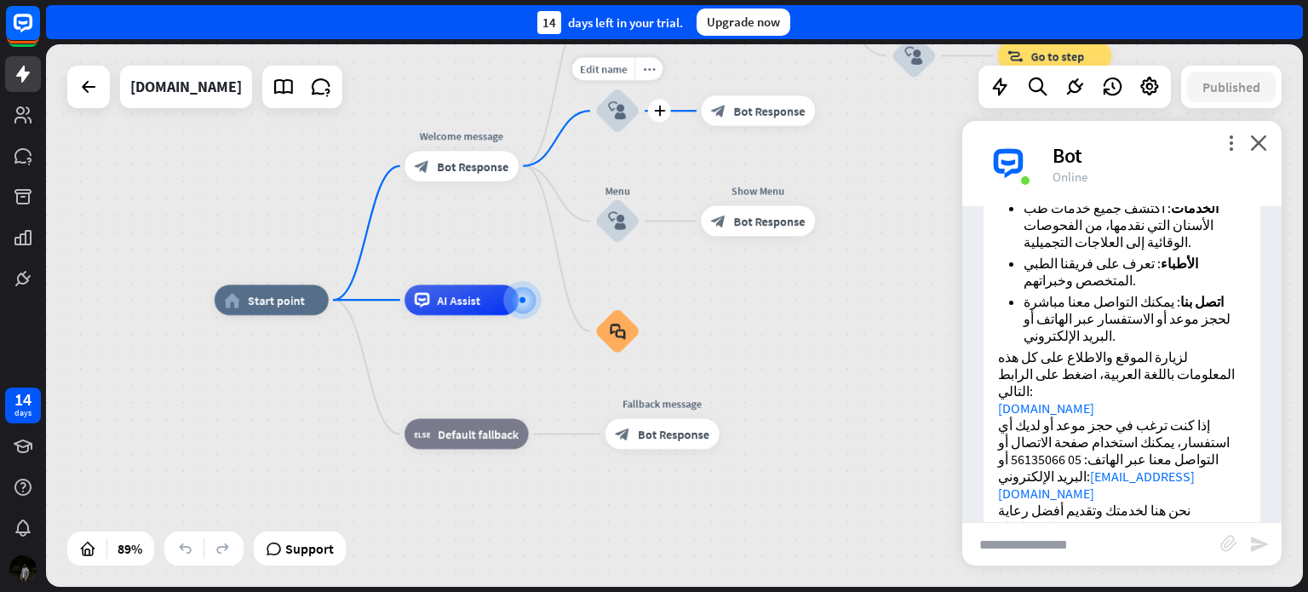
click at [622, 116] on icon "block_user_input" at bounding box center [617, 110] width 18 height 18
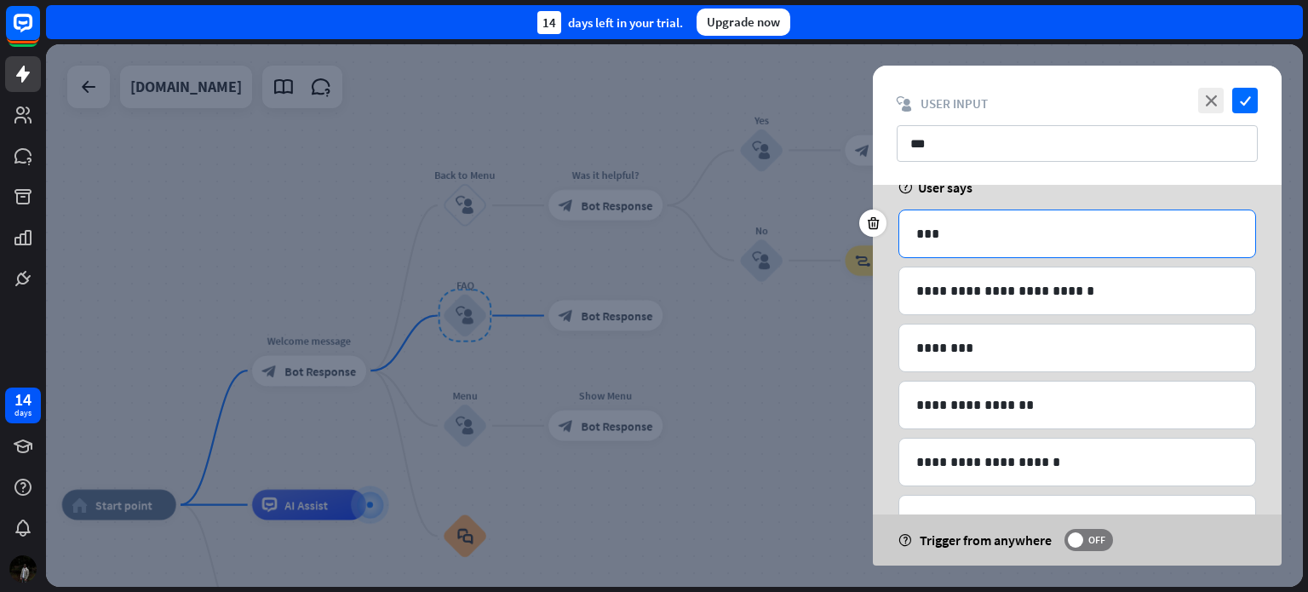
scroll to position [111, 0]
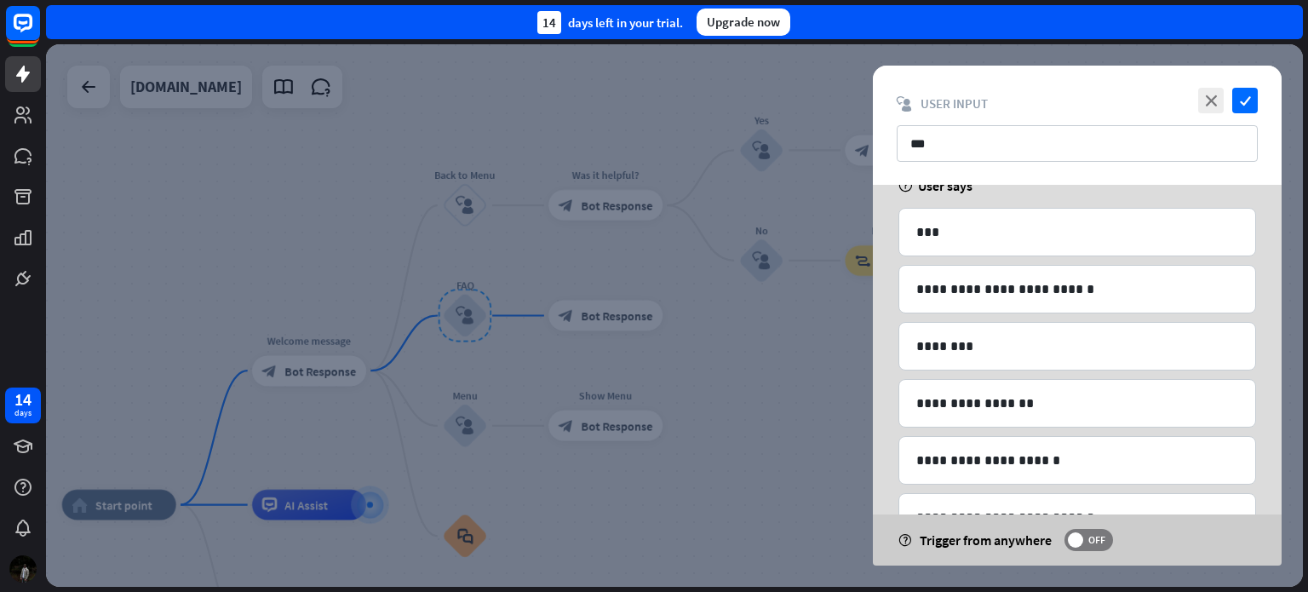
click at [674, 266] on div at bounding box center [674, 315] width 1257 height 542
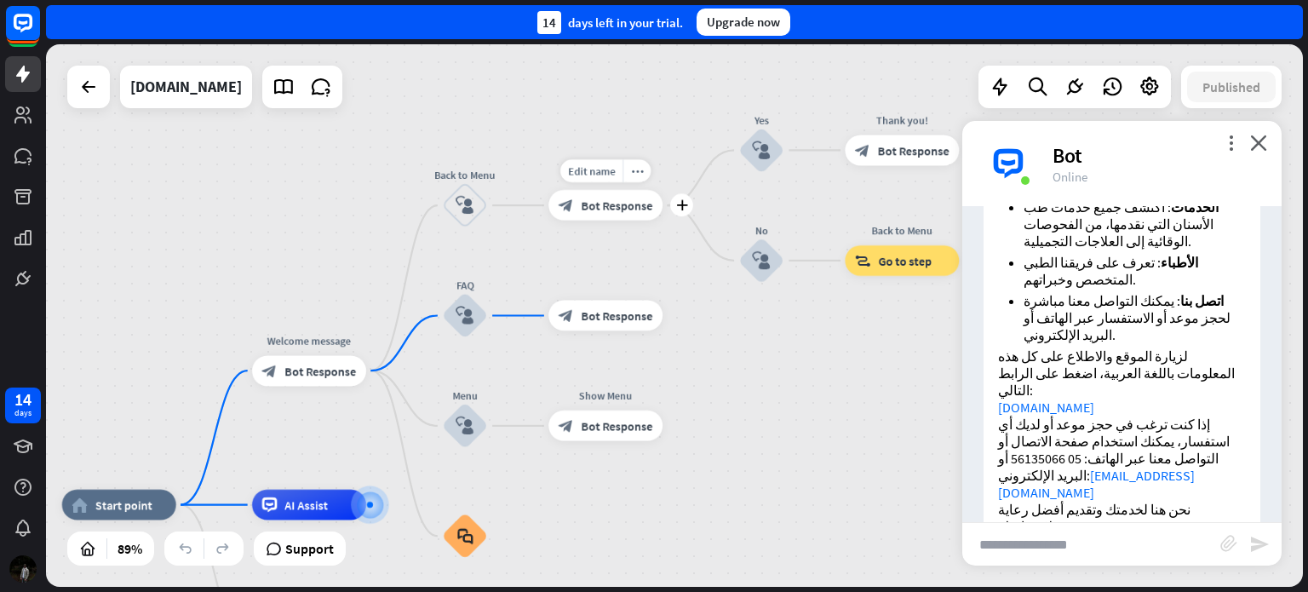
click at [594, 199] on span "Bot Response" at bounding box center [618, 205] width 72 height 15
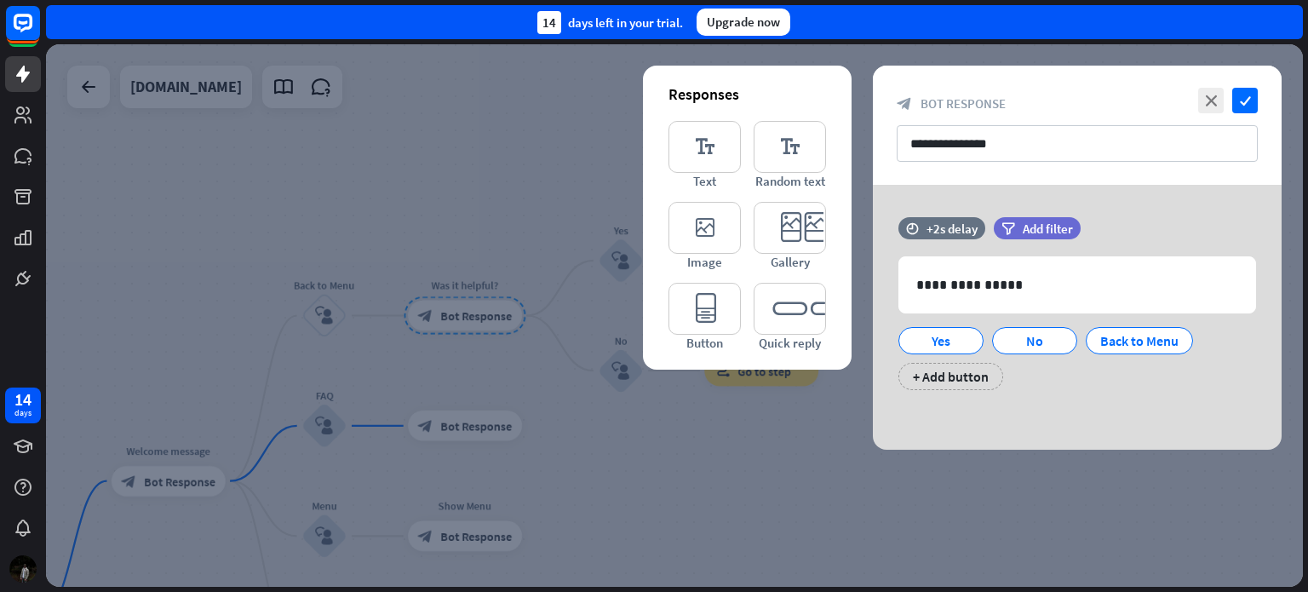
click at [1228, 101] on div "close check" at bounding box center [1226, 101] width 64 height 26
click at [1238, 102] on icon "check" at bounding box center [1245, 101] width 26 height 26
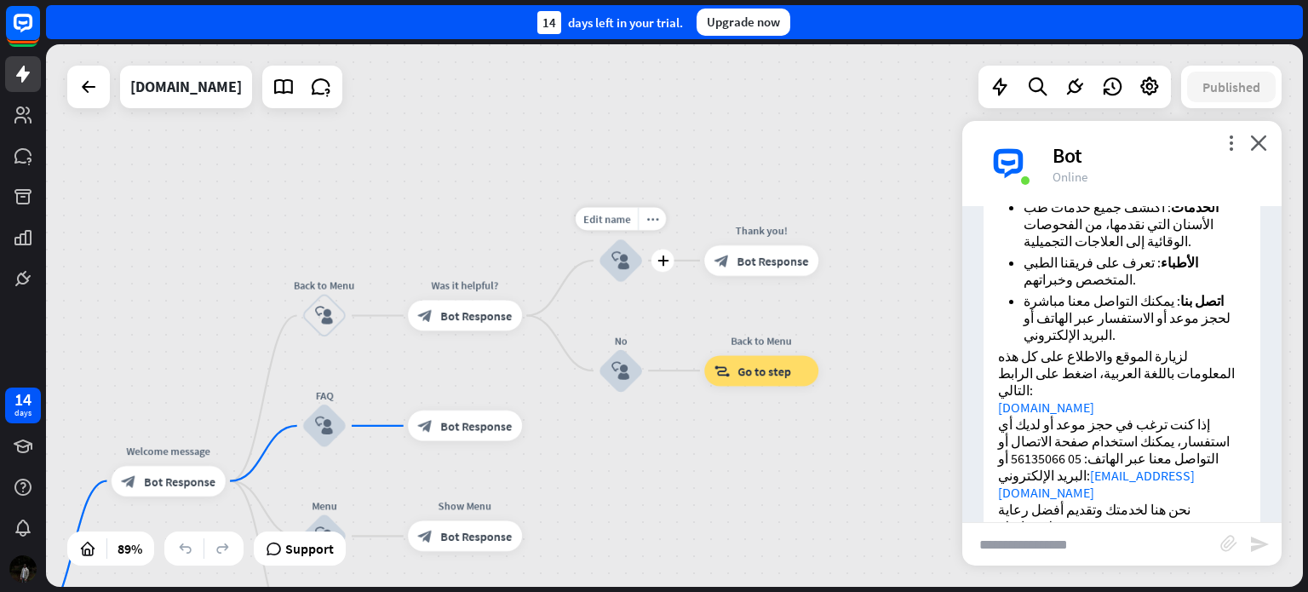
click at [621, 269] on icon "block_user_input" at bounding box center [620, 260] width 18 height 18
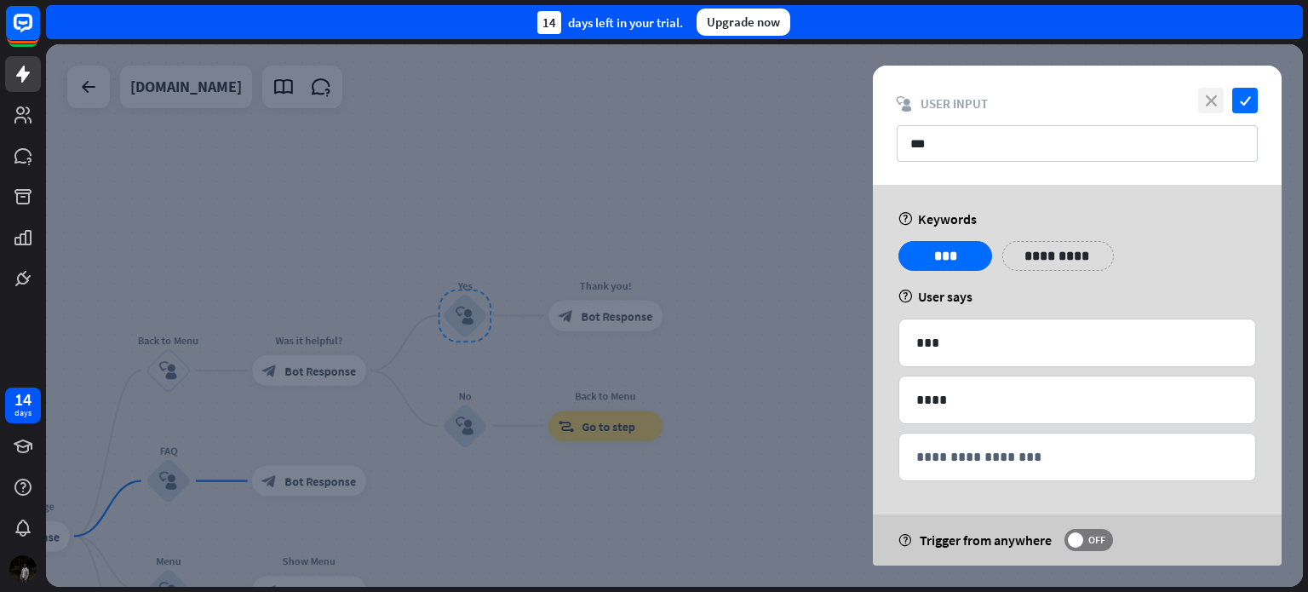
click at [1210, 97] on icon "close" at bounding box center [1211, 101] width 26 height 26
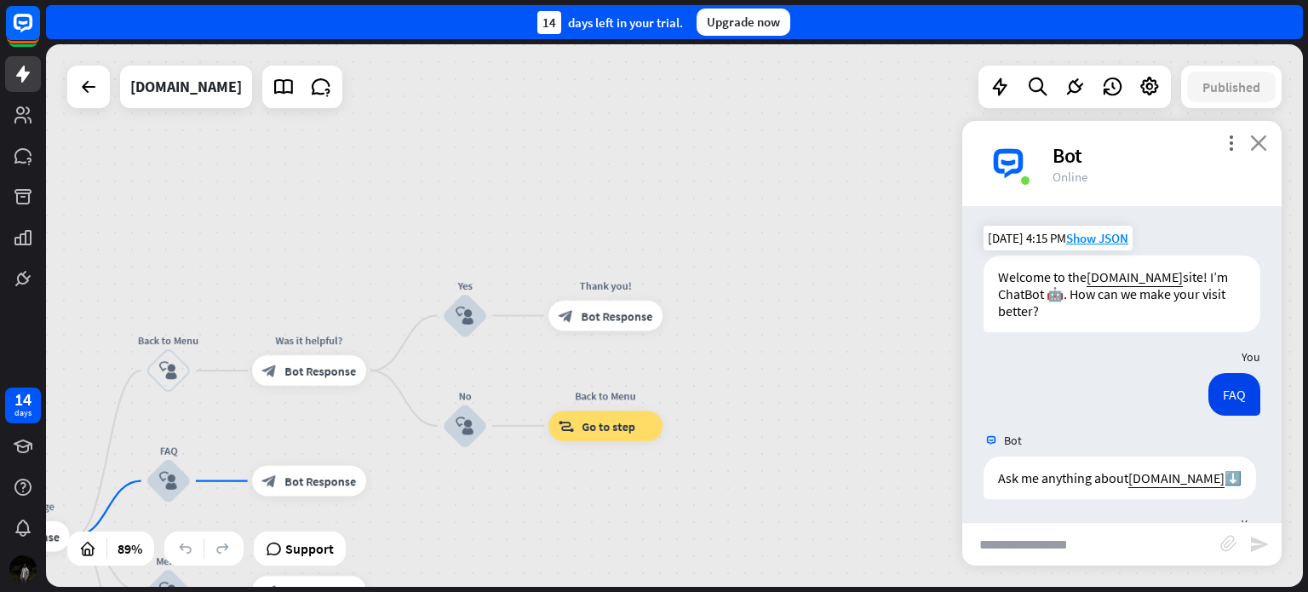
click at [1255, 142] on icon "close" at bounding box center [1258, 143] width 17 height 16
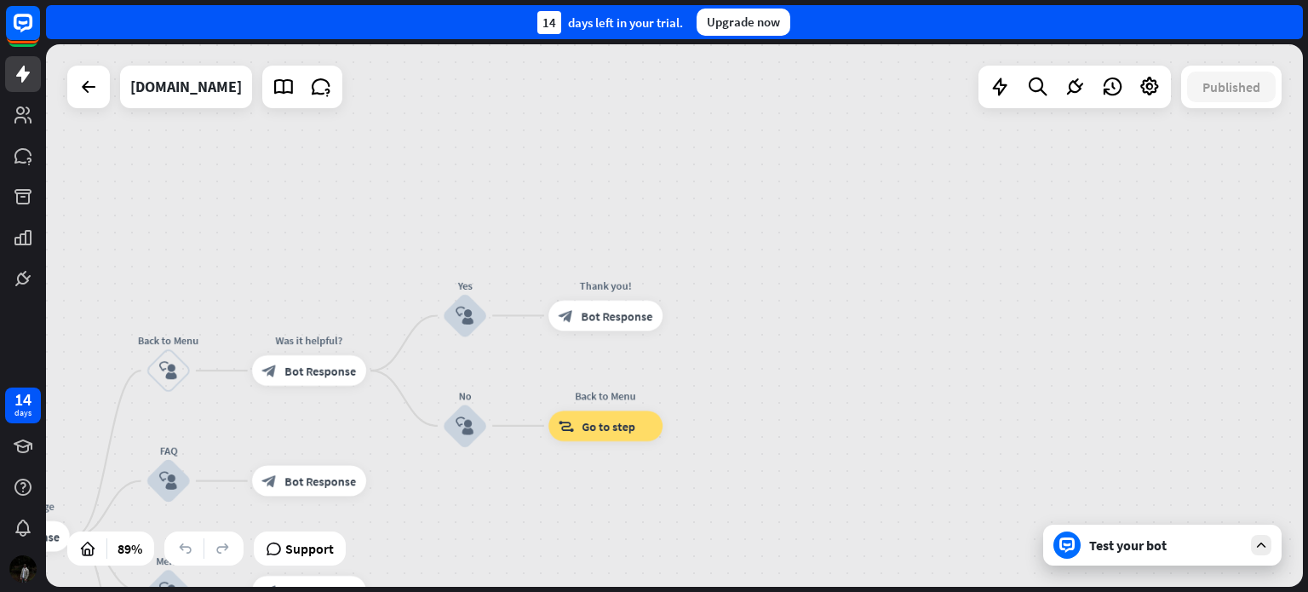
click at [1243, 549] on div "Test your bot" at bounding box center [1162, 545] width 238 height 41
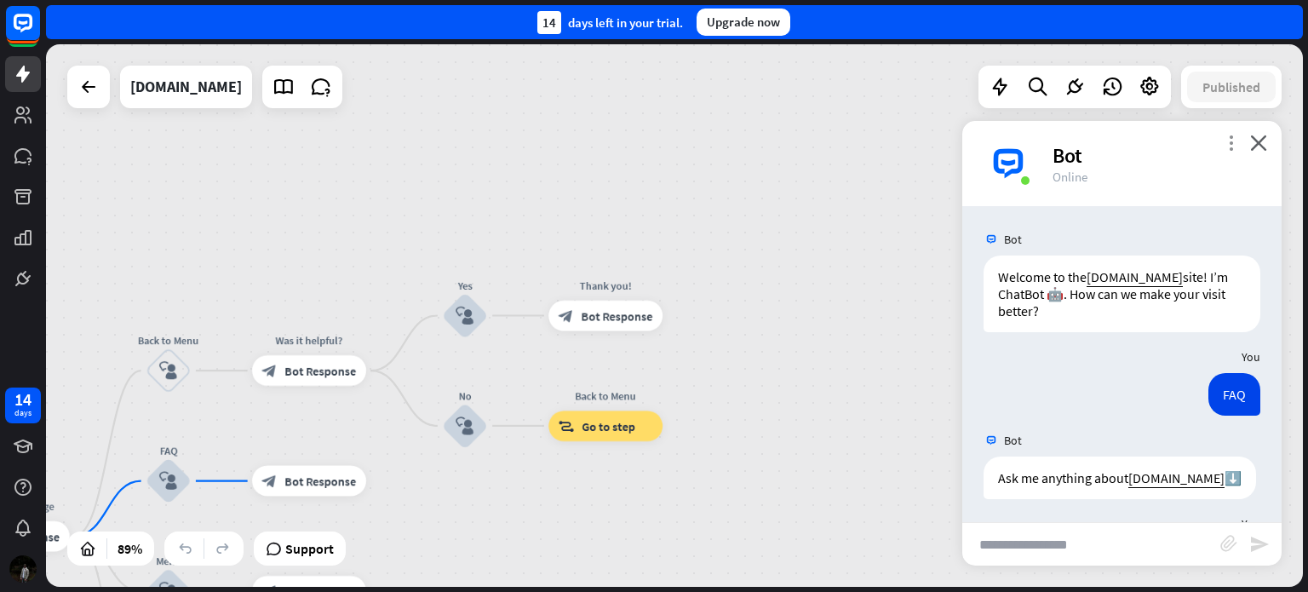
click at [1235, 146] on icon "more_vert" at bounding box center [1231, 143] width 16 height 16
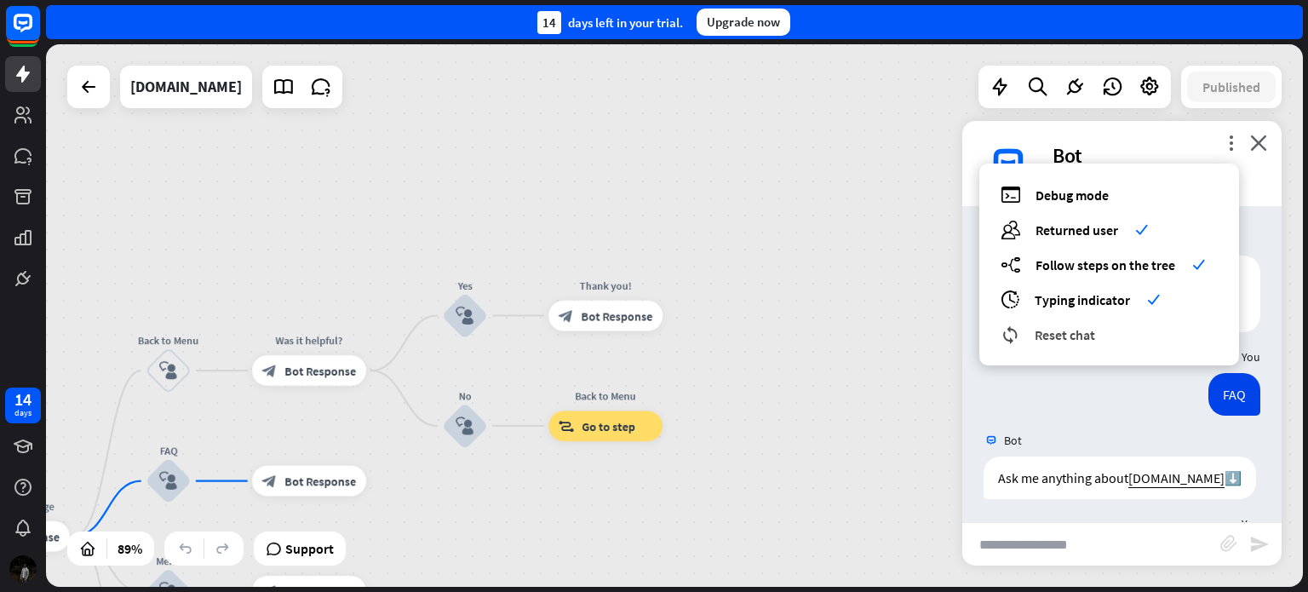
click at [1045, 324] on div "reset_chat Reset chat" at bounding box center [1109, 334] width 217 height 20
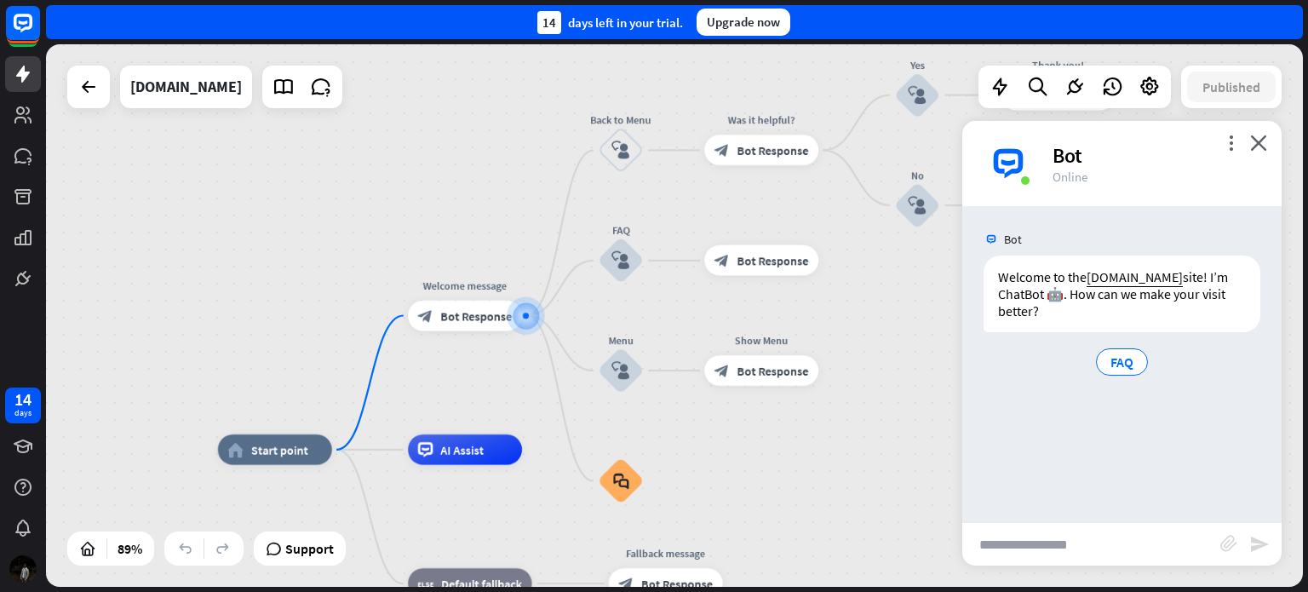
click at [1039, 545] on input "text" at bounding box center [1091, 544] width 258 height 43
type input "*"
type input "****"
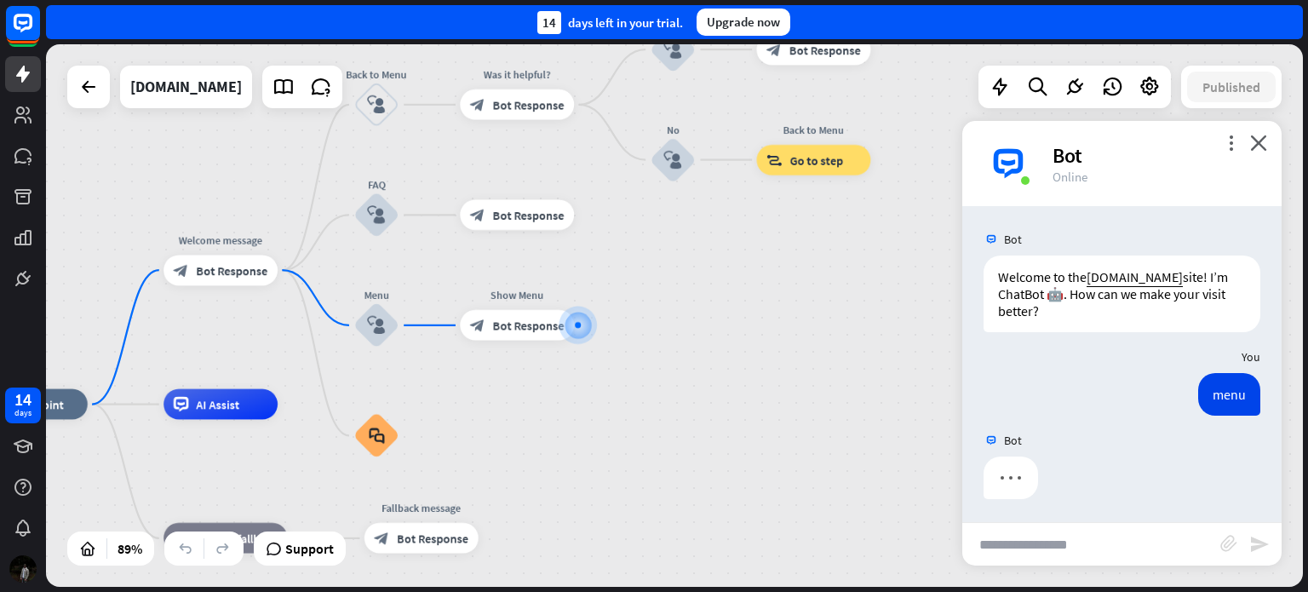
scroll to position [3, 0]
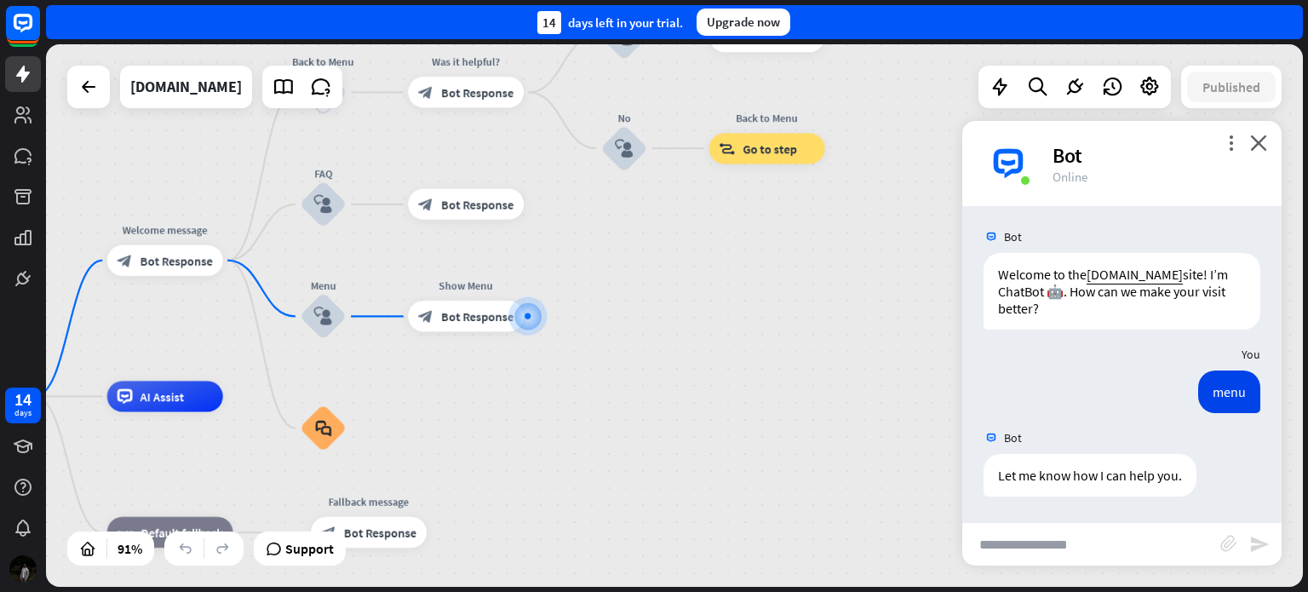
drag, startPoint x: 306, startPoint y: 390, endPoint x: 439, endPoint y: 409, distance: 134.2
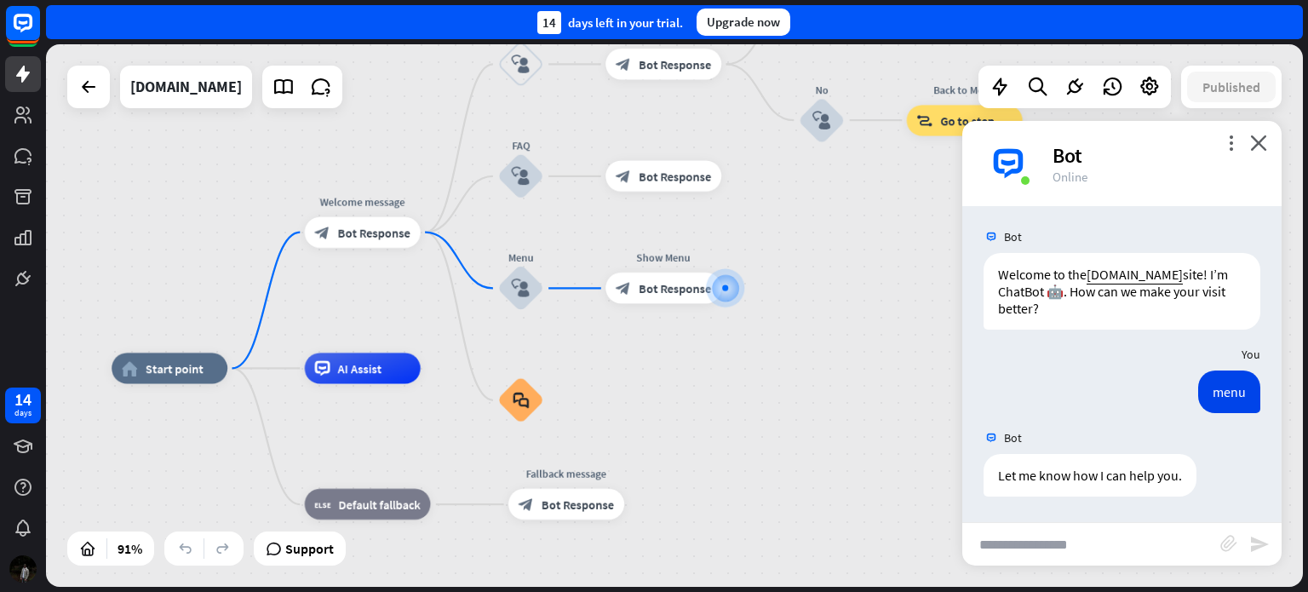
drag, startPoint x: 439, startPoint y: 409, endPoint x: 634, endPoint y: 383, distance: 197.5
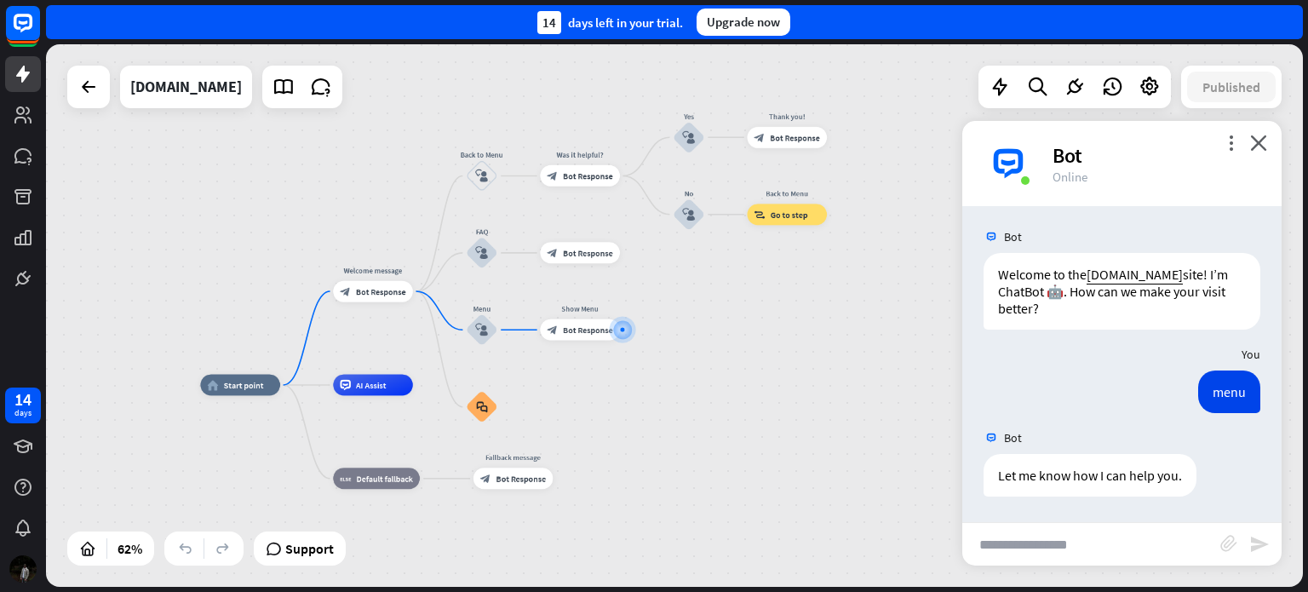
drag, startPoint x: 710, startPoint y: 381, endPoint x: 637, endPoint y: 391, distance: 73.9
click at [637, 391] on div "home_2 Start point Welcome message block_bot_response Bot Response Back to Menu…" at bounding box center [592, 554] width 784 height 338
click at [1233, 139] on icon "more_vert" at bounding box center [1231, 143] width 16 height 16
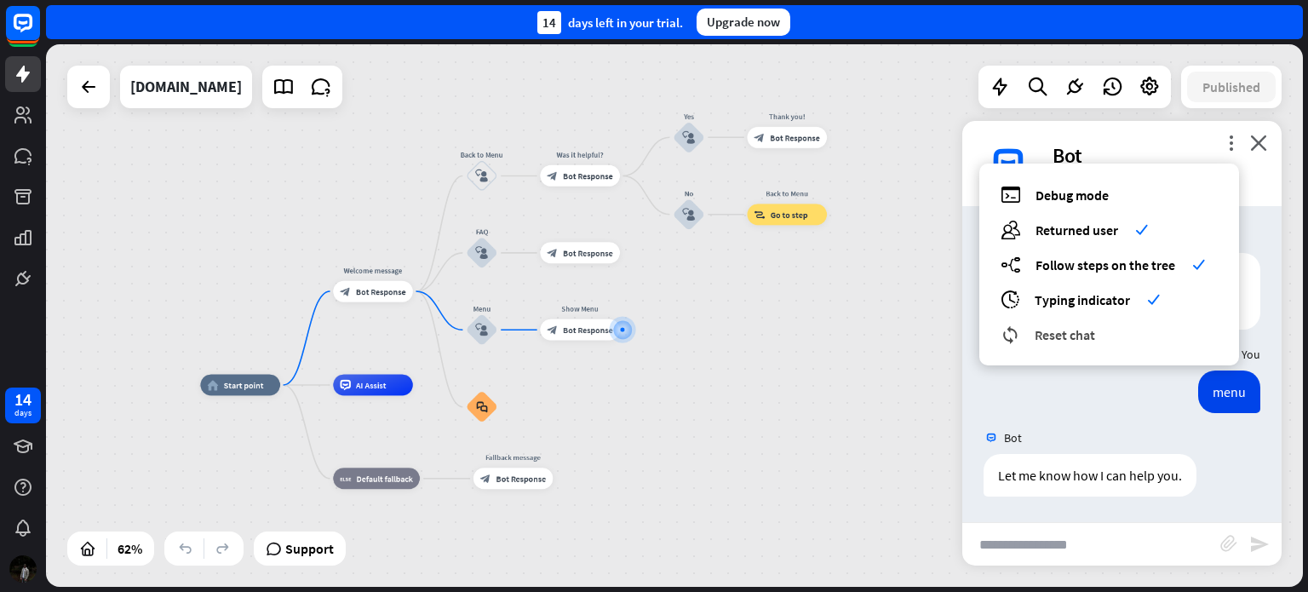
click at [1062, 333] on span "Reset chat" at bounding box center [1065, 334] width 60 height 17
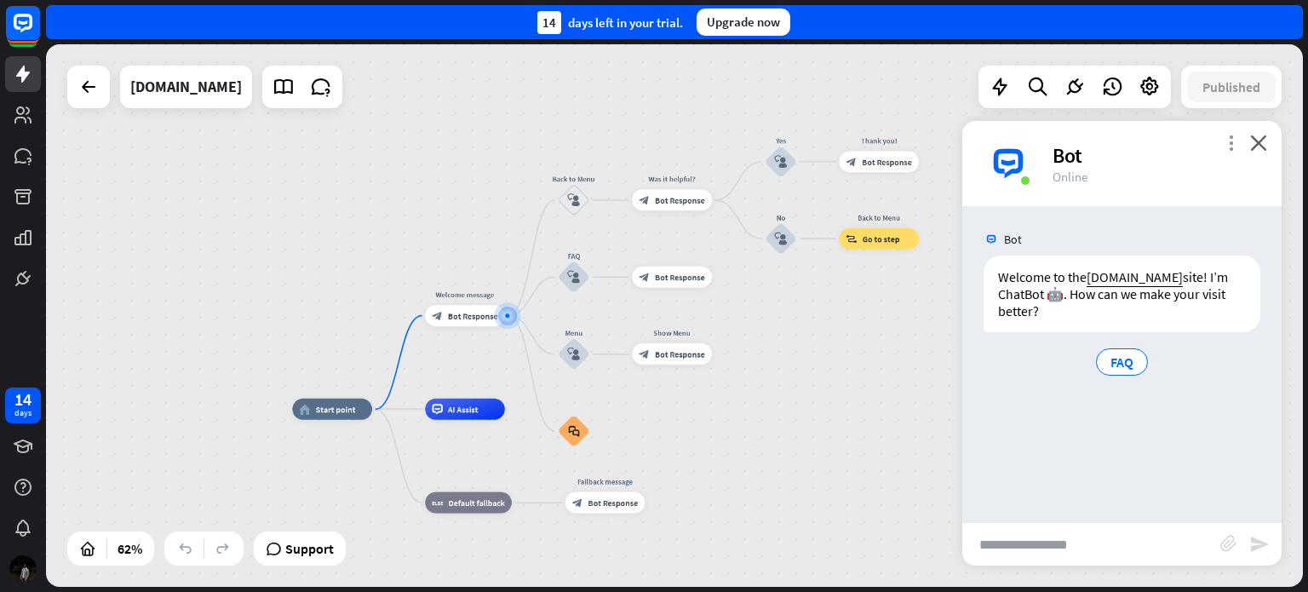
click at [1233, 141] on icon "more_vert" at bounding box center [1231, 143] width 16 height 16
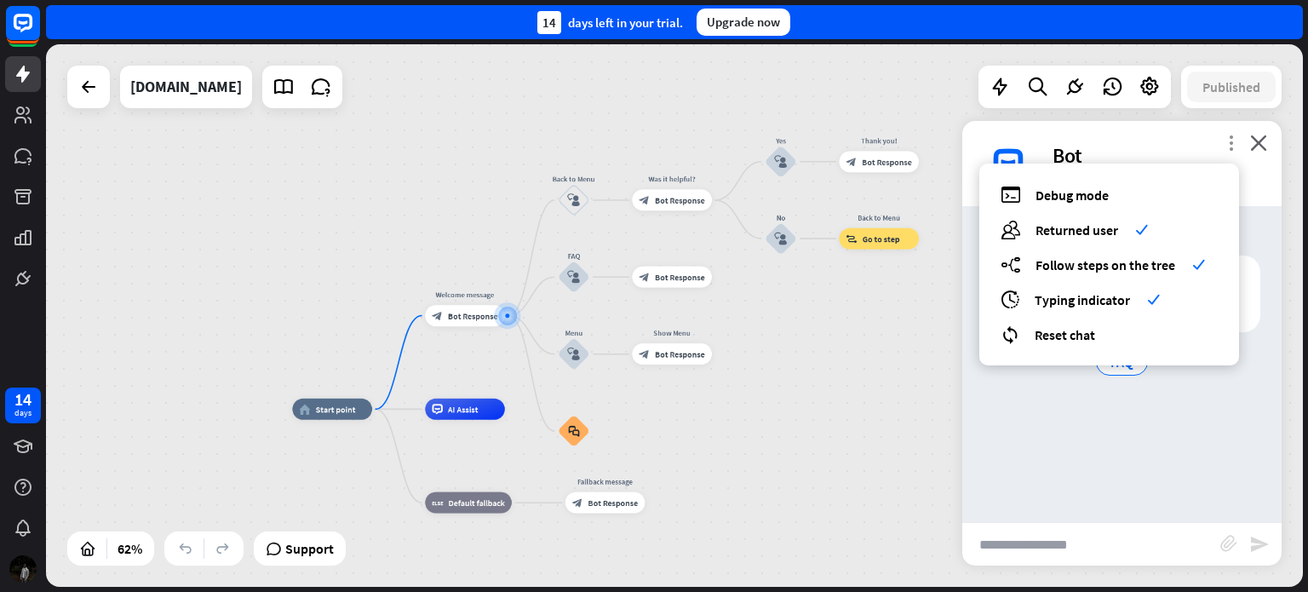
click at [1233, 141] on icon "more_vert" at bounding box center [1231, 143] width 16 height 16
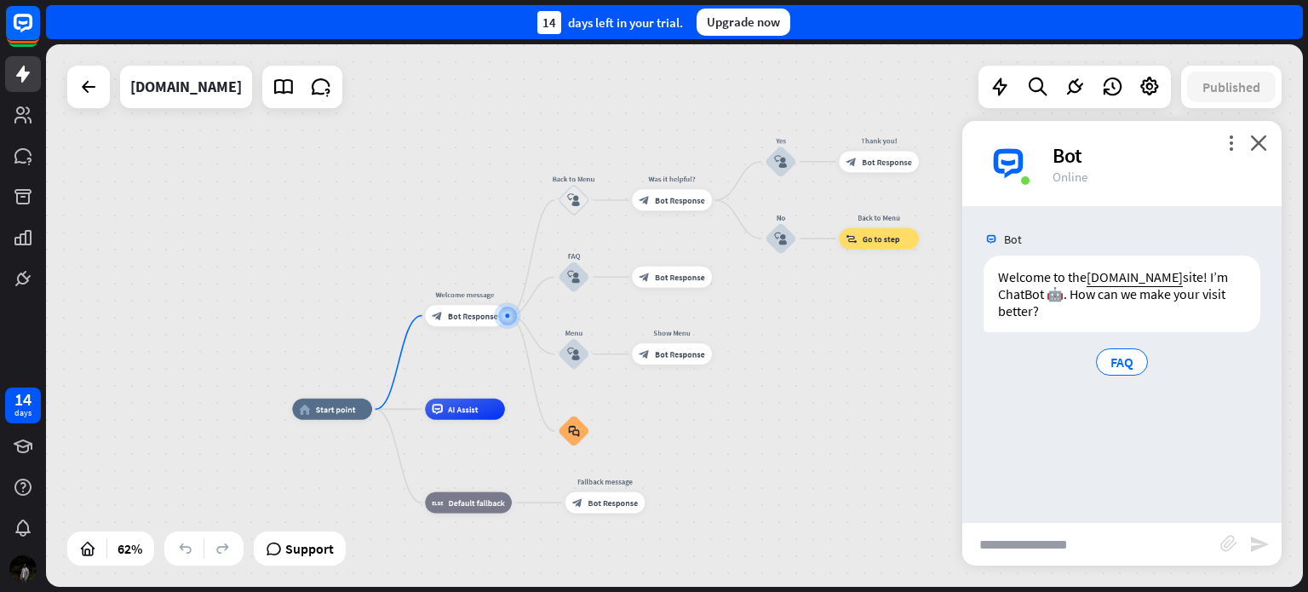
drag, startPoint x: 560, startPoint y: 20, endPoint x: 690, endPoint y: 20, distance: 129.4
click at [690, 20] on div "14 days left in your trial. Upgrade now" at bounding box center [674, 22] width 1257 height 34
click at [629, 57] on div "home_2 Start point Welcome message block_bot_response Bot Response Back to Menu…" at bounding box center [674, 315] width 1257 height 542
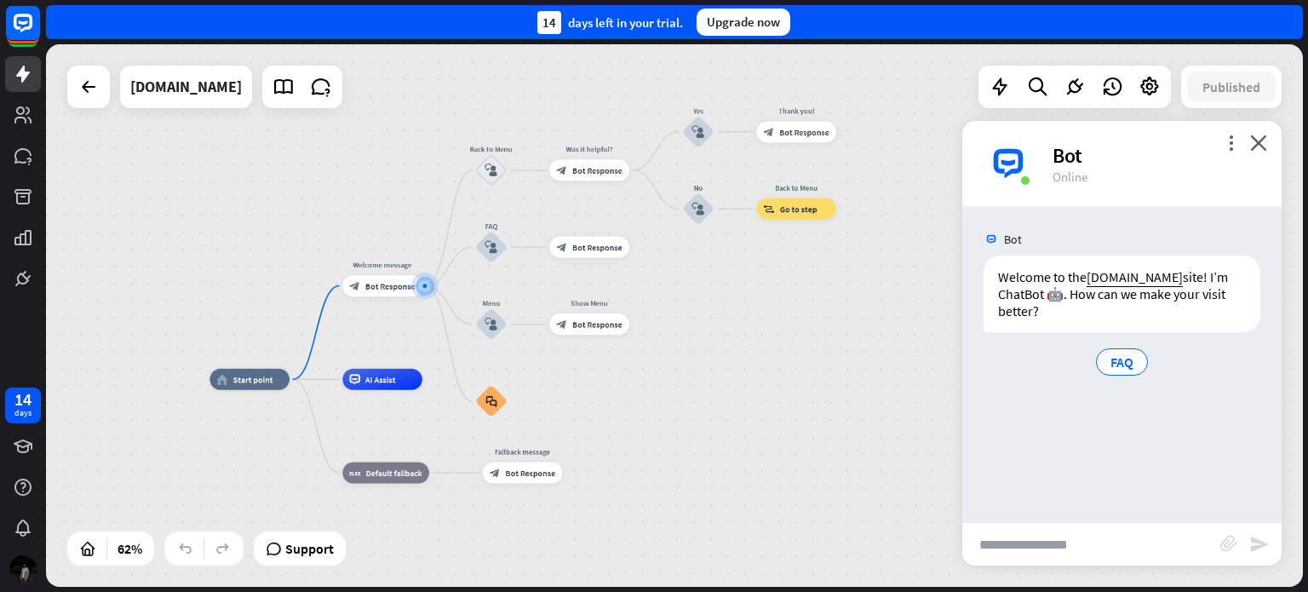
drag, startPoint x: 324, startPoint y: 282, endPoint x: 241, endPoint y: 253, distance: 87.5
click at [241, 253] on div "home_2 Start point Welcome message block_bot_response Bot Response Back to Menu…" at bounding box center [674, 315] width 1257 height 542
click at [29, 41] on rect at bounding box center [22, 22] width 37 height 37
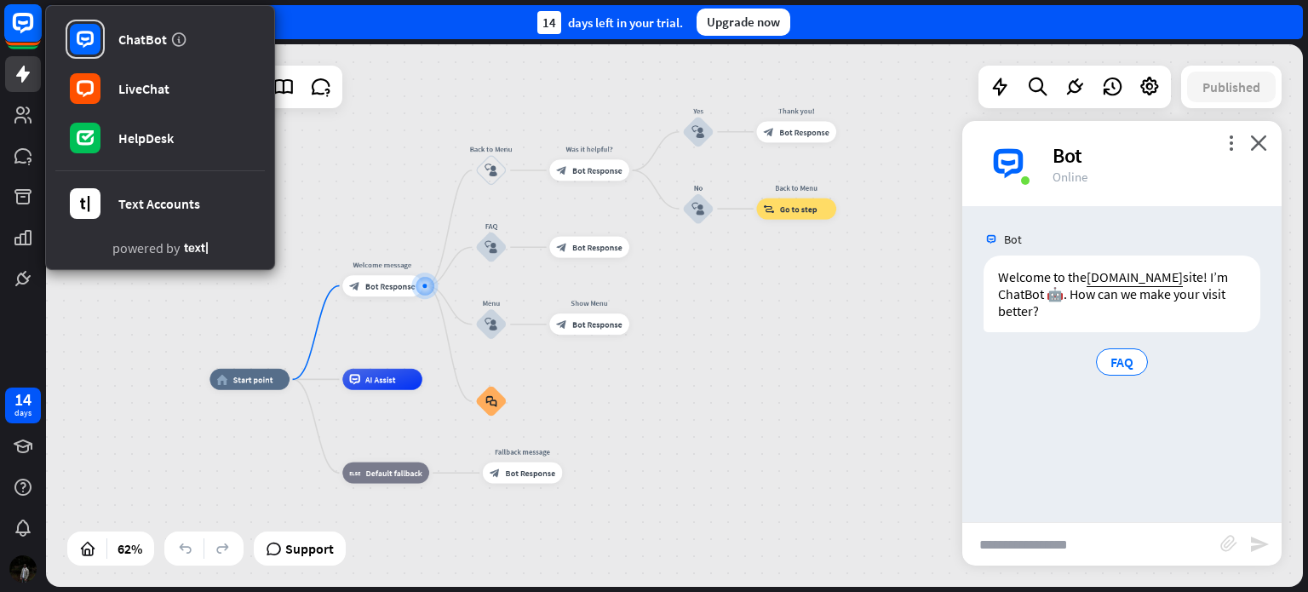
click at [25, 40] on rect at bounding box center [22, 22] width 37 height 37
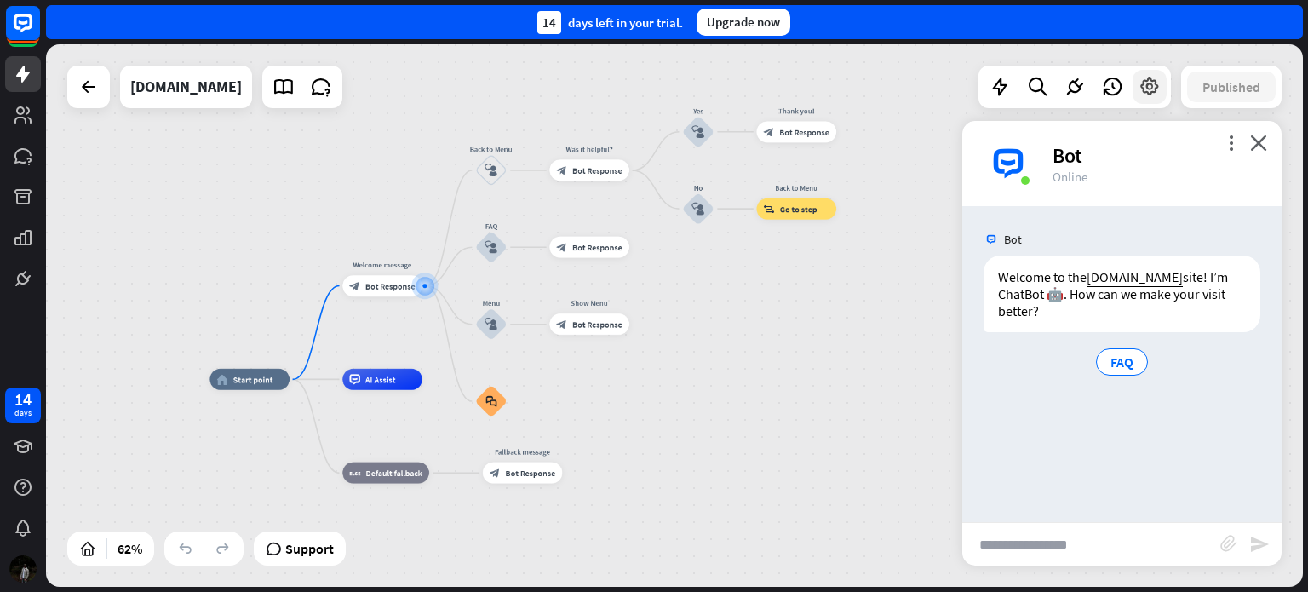
click at [1151, 86] on icon at bounding box center [1150, 87] width 22 height 22
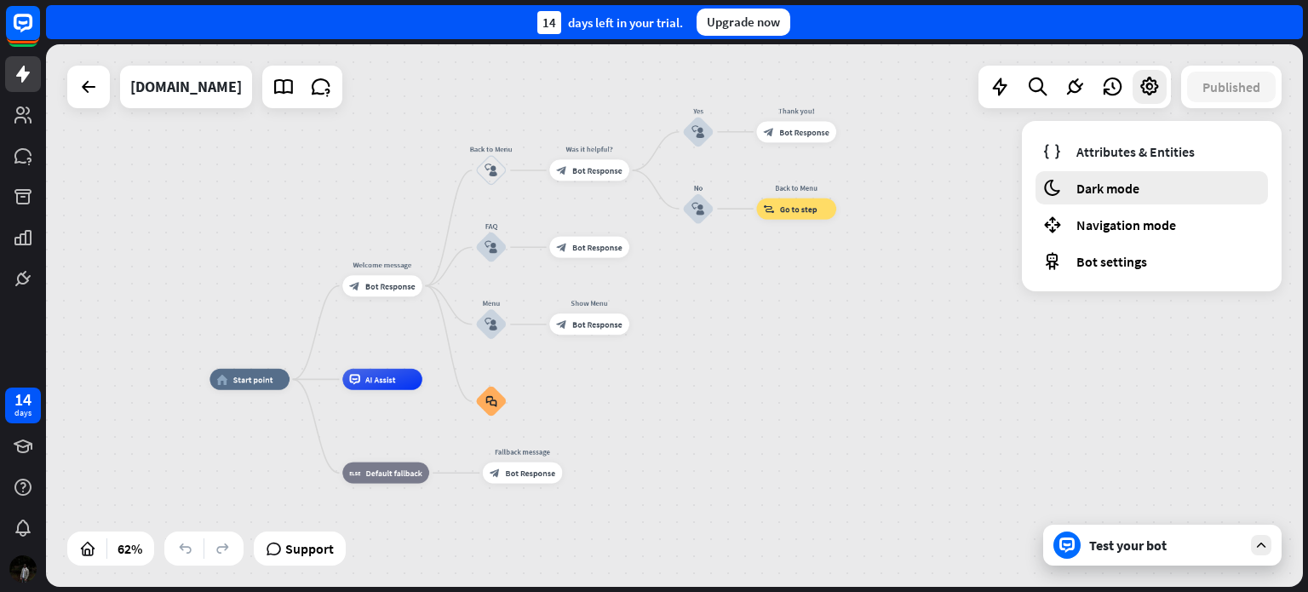
click at [1118, 183] on span "Dark mode" at bounding box center [1107, 188] width 63 height 17
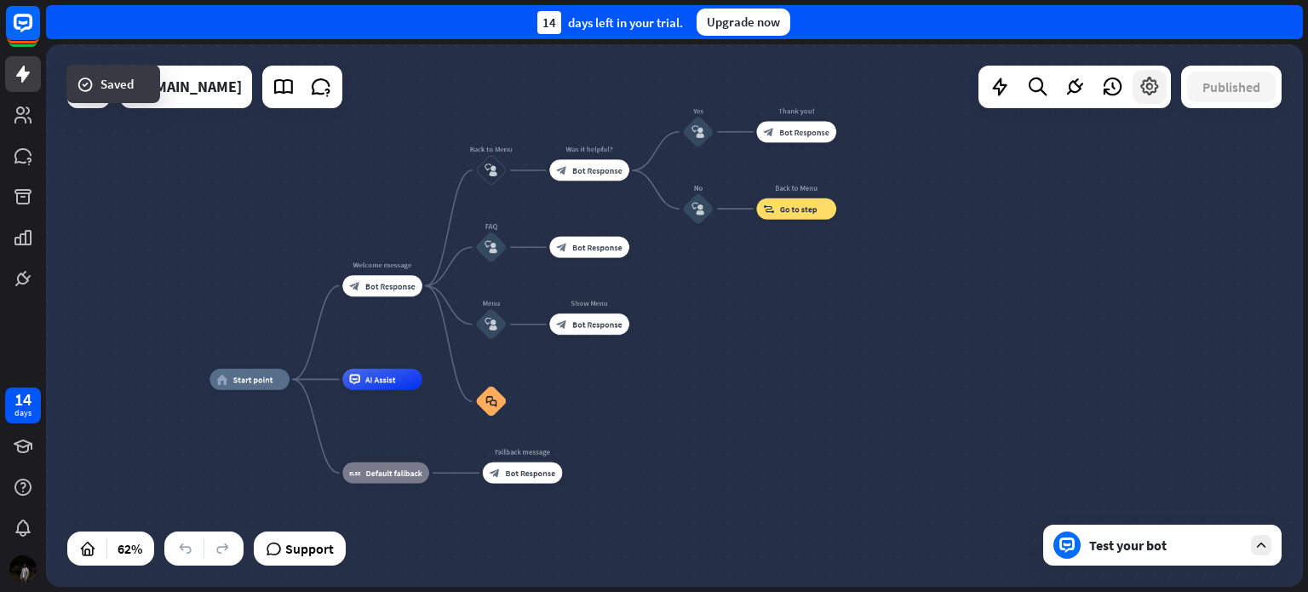
click at [1143, 91] on icon at bounding box center [1150, 87] width 22 height 22
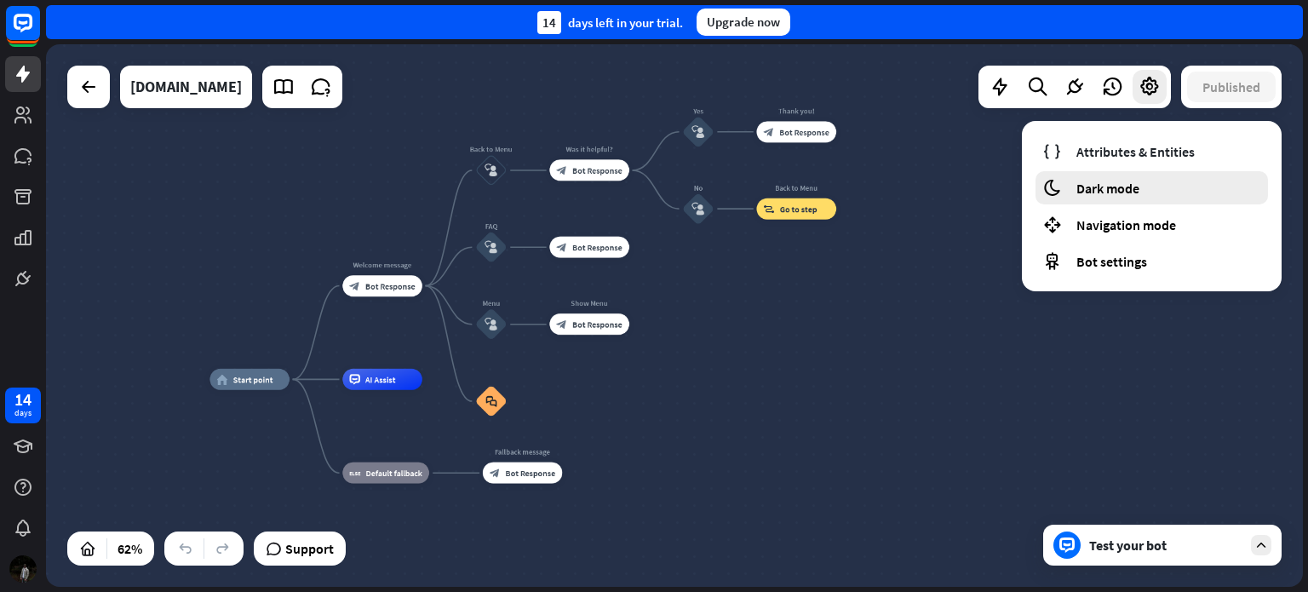
click at [1103, 180] on span "Dark mode" at bounding box center [1107, 188] width 63 height 17
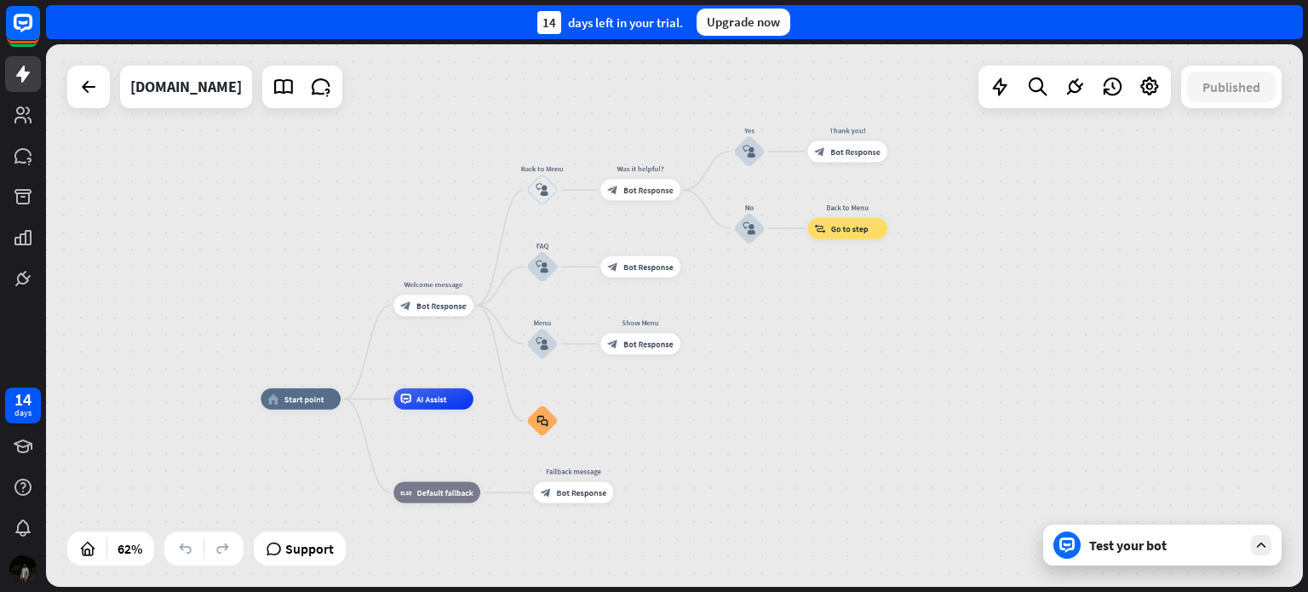
drag, startPoint x: 194, startPoint y: 256, endPoint x: 245, endPoint y: 276, distance: 54.7
click at [245, 276] on div "home_2 Start point Welcome message block_bot_response Bot Response Back to Menu…" at bounding box center [674, 315] width 1257 height 542
click at [89, 90] on icon at bounding box center [88, 87] width 20 height 20
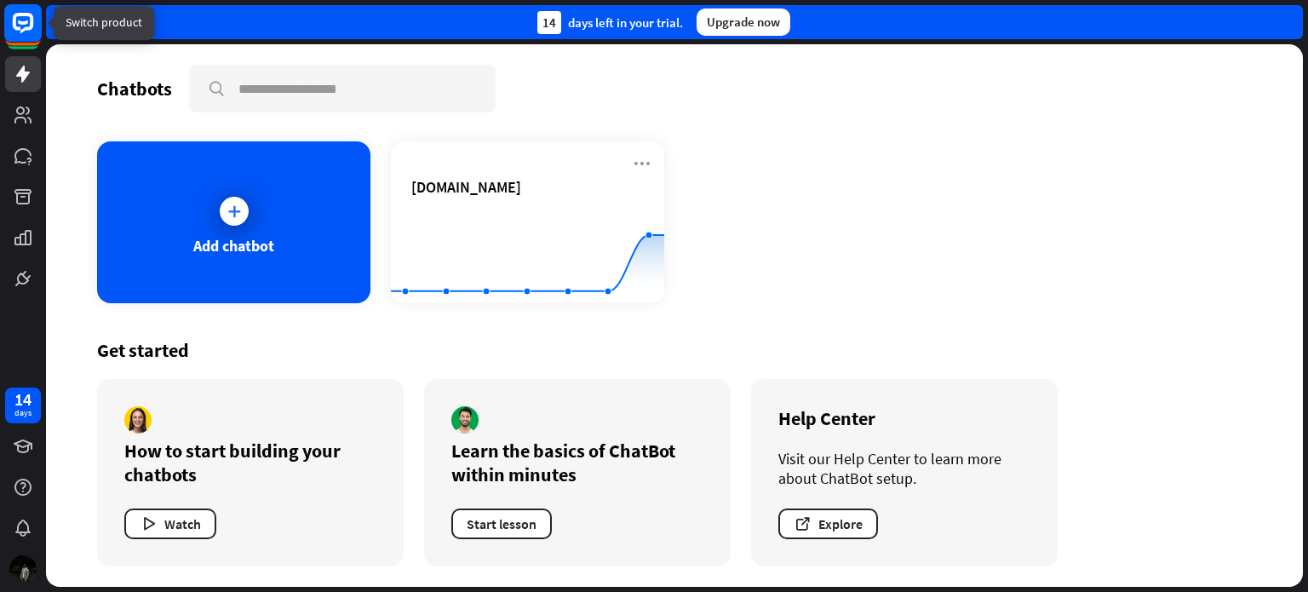
click at [28, 37] on rect at bounding box center [22, 22] width 37 height 37
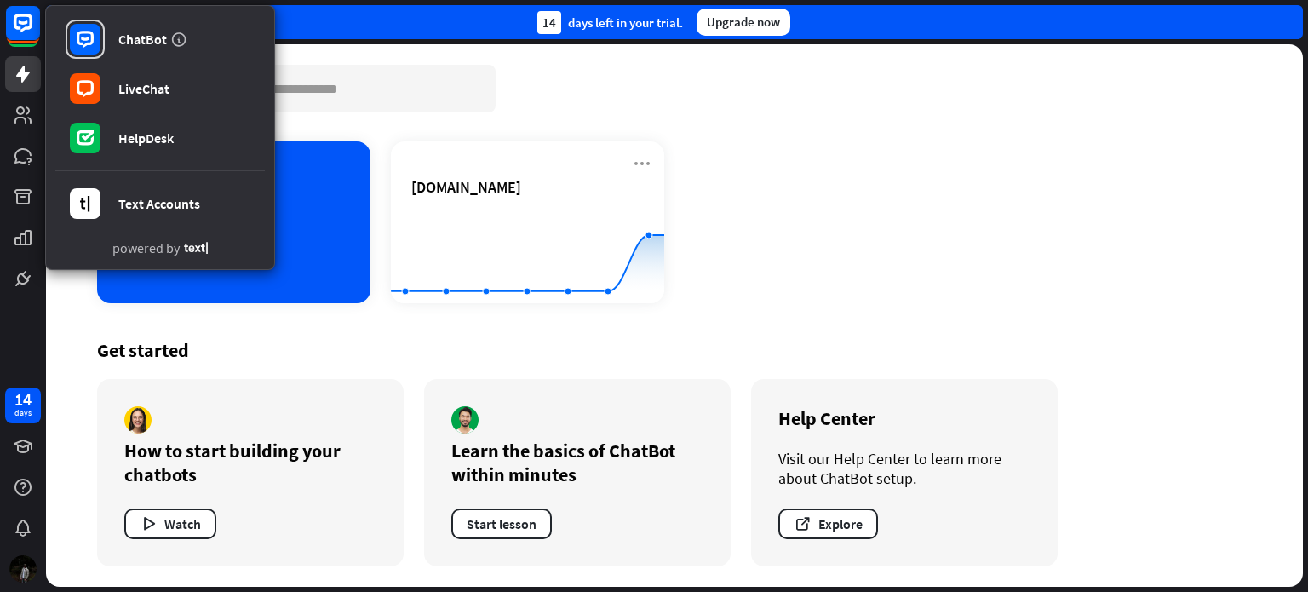
click at [72, 321] on div "Chatbots search Add chatbot zekridental.com Created with Highcharts 10.1.0 0 2 …" at bounding box center [674, 315] width 1257 height 542
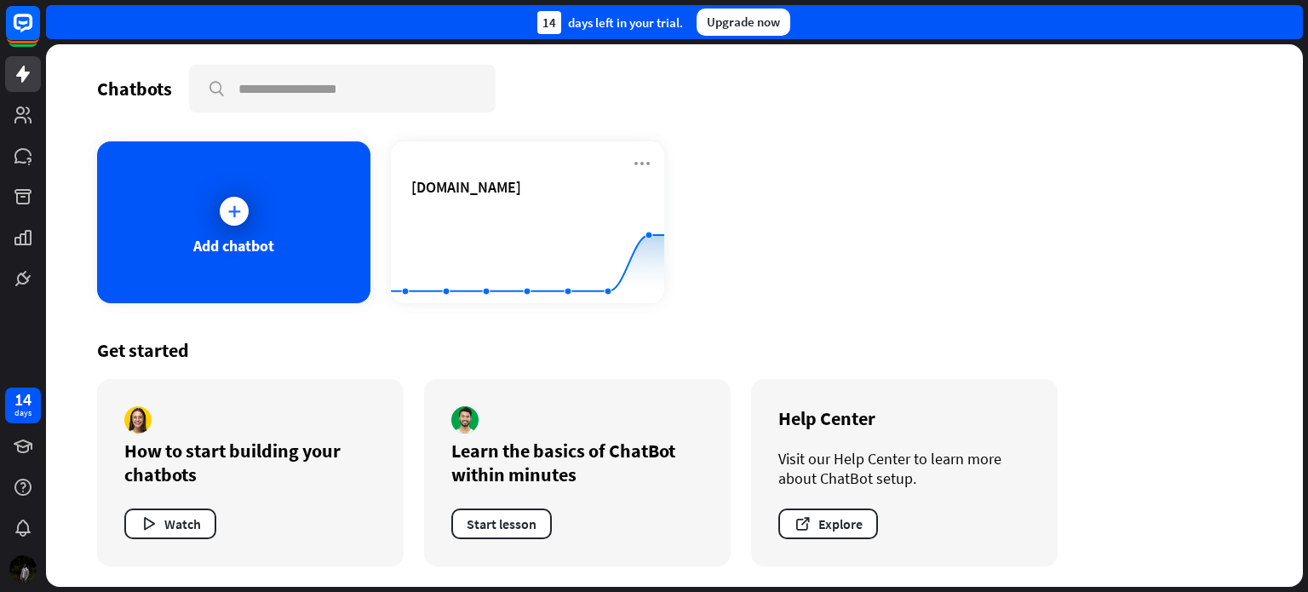
drag, startPoint x: 810, startPoint y: 135, endPoint x: 829, endPoint y: 275, distance: 140.9
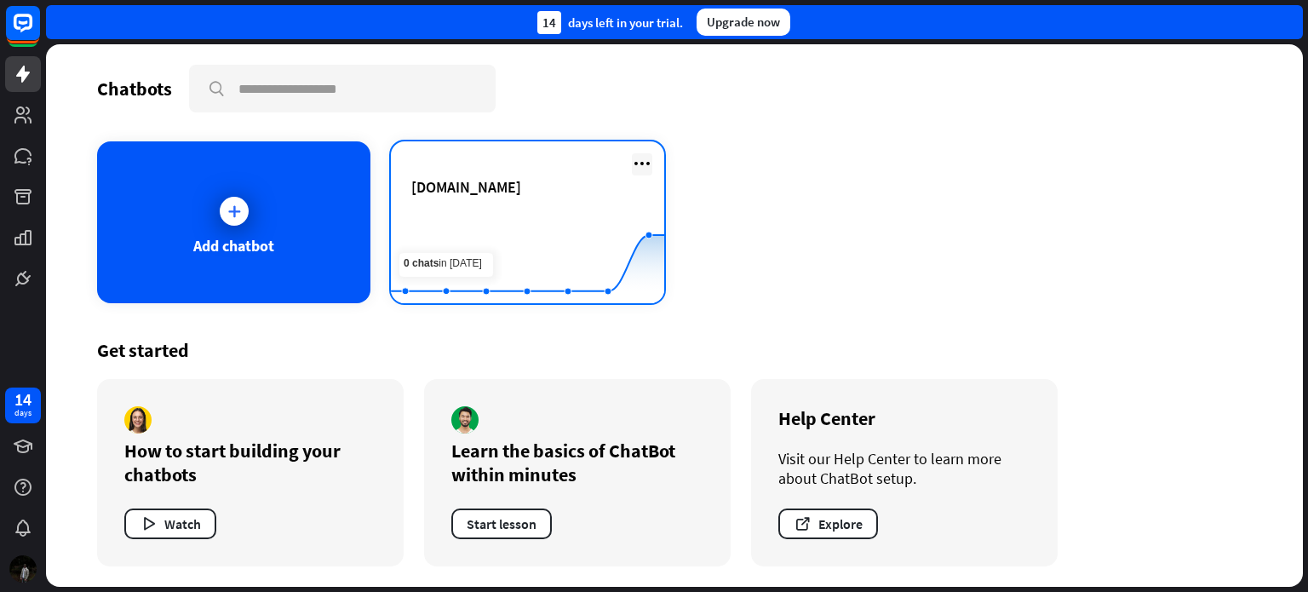
click at [637, 166] on icon at bounding box center [642, 163] width 20 height 20
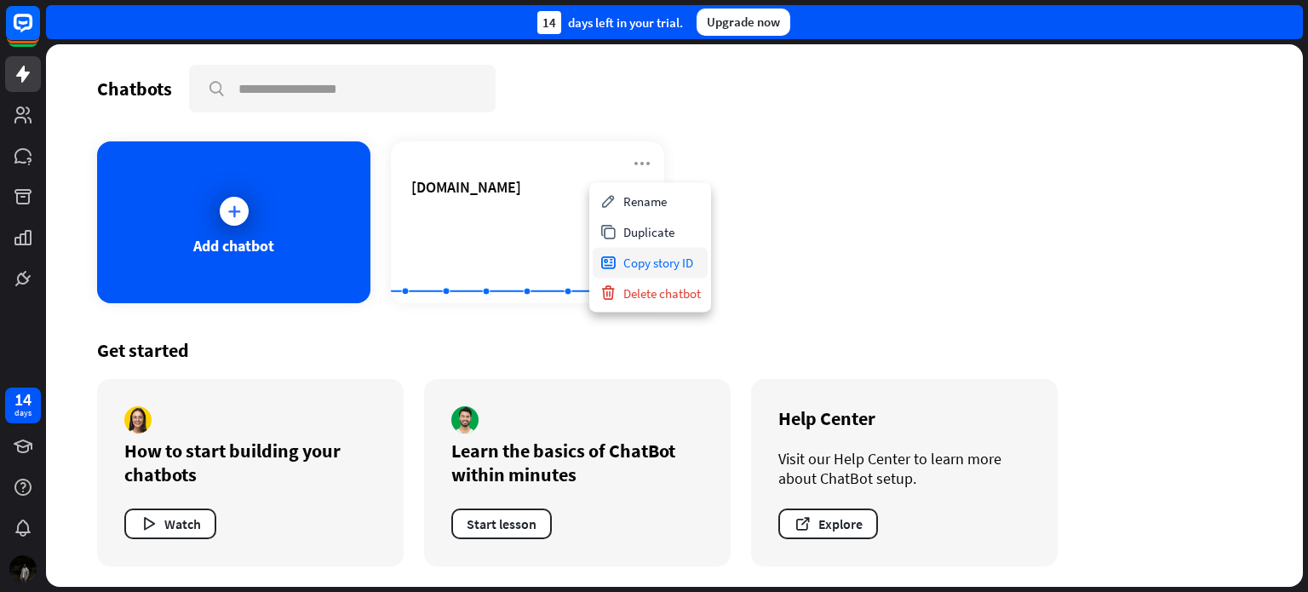
click at [672, 267] on div "Copy story ID" at bounding box center [650, 262] width 115 height 31
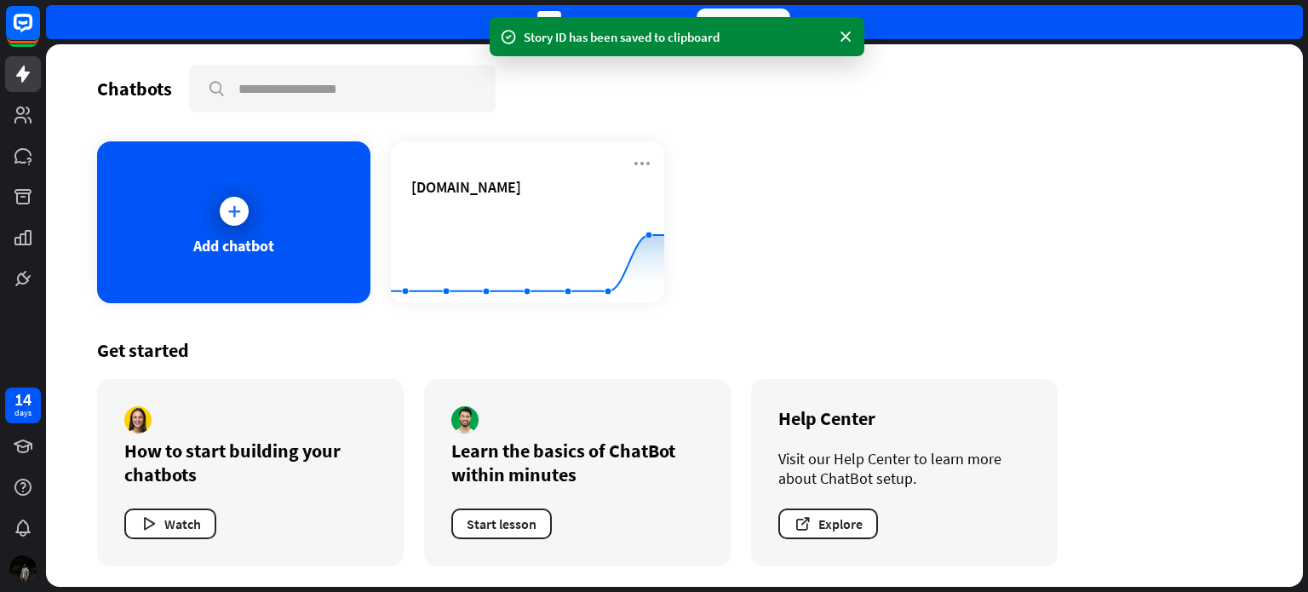
click at [670, 89] on div "Chatbots search" at bounding box center [674, 89] width 1155 height 48
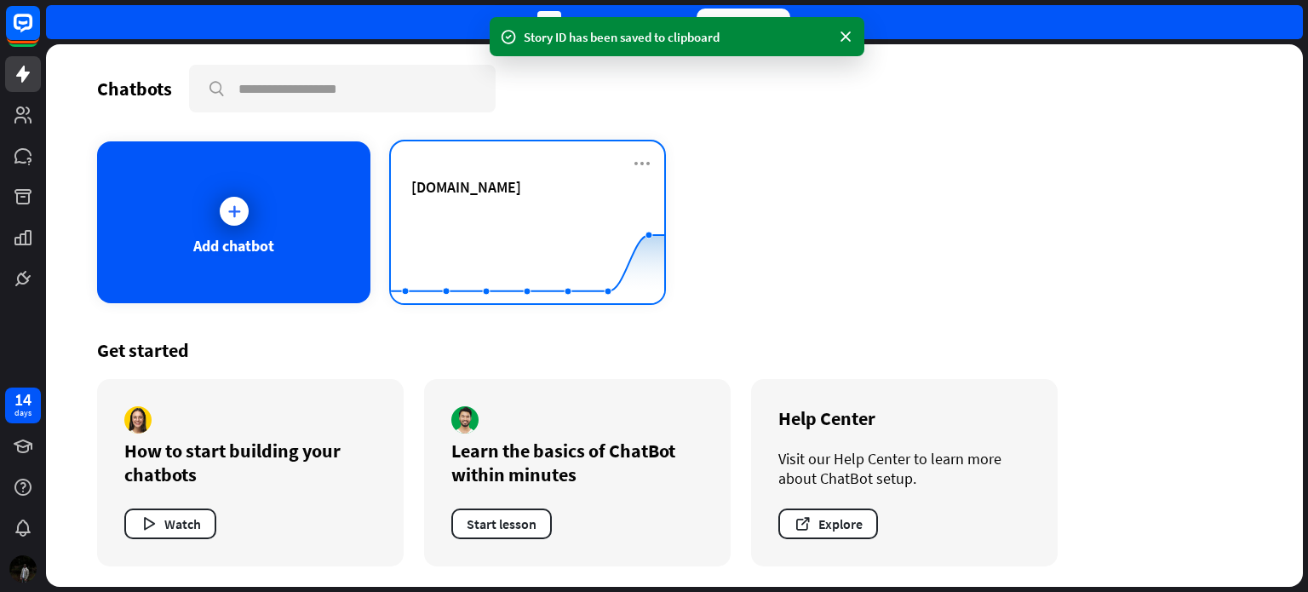
click at [449, 200] on div "zekridental.com" at bounding box center [527, 207] width 232 height 60
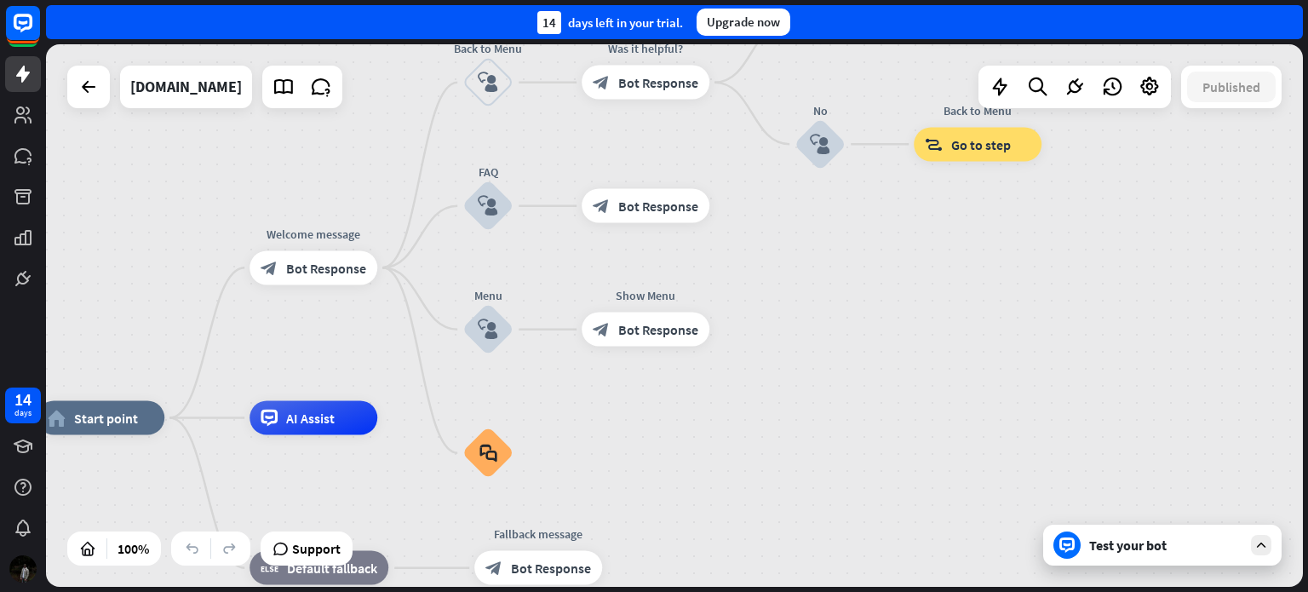
drag, startPoint x: 870, startPoint y: 301, endPoint x: 602, endPoint y: 399, distance: 284.8
click at [606, 405] on div "home_2 Start point Welcome message block_bot_response Bot Response Back to Menu…" at bounding box center [674, 315] width 1257 height 542
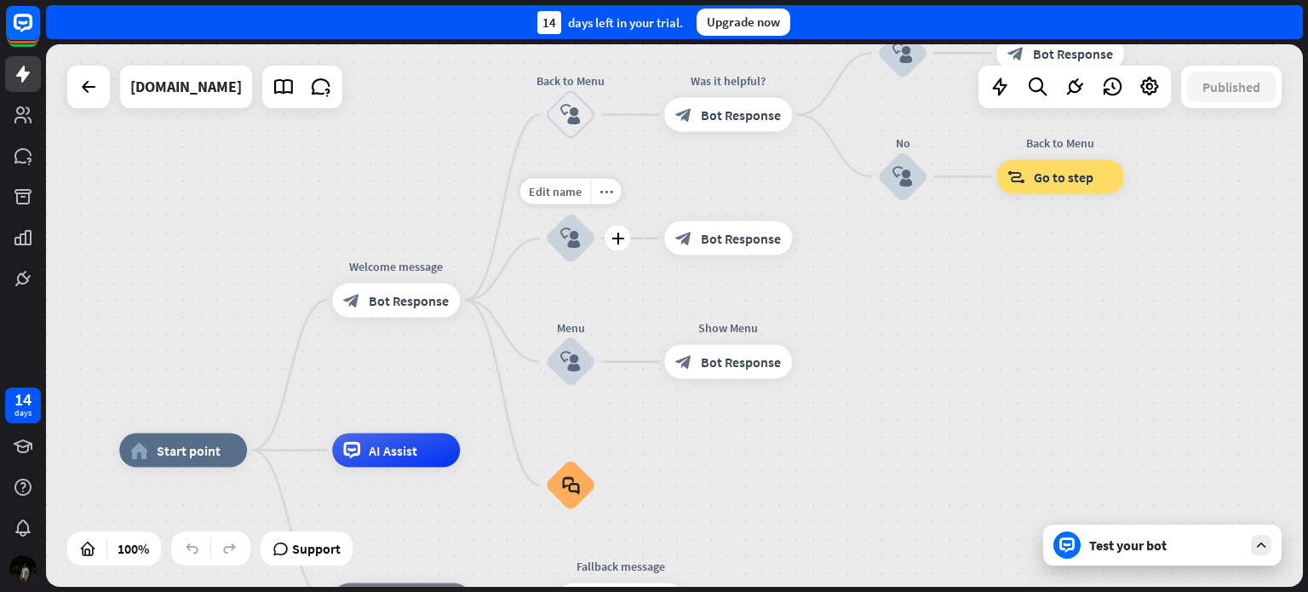
drag, startPoint x: 514, startPoint y: 248, endPoint x: 600, endPoint y: 278, distance: 91.3
click at [596, 264] on div "Edit name more_horiz plus block_user_input" at bounding box center [570, 238] width 51 height 51
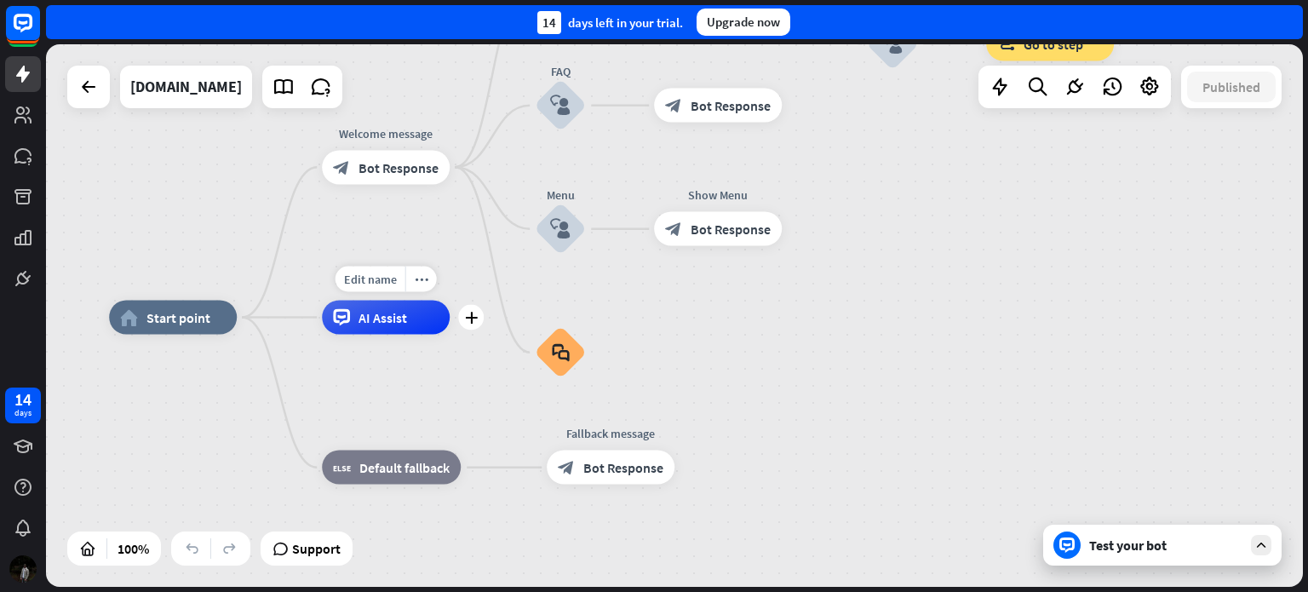
drag, startPoint x: 341, startPoint y: 412, endPoint x: 330, endPoint y: 279, distance: 133.2
click at [330, 301] on div "Edit name more_horiz plus AI Assist" at bounding box center [386, 318] width 128 height 34
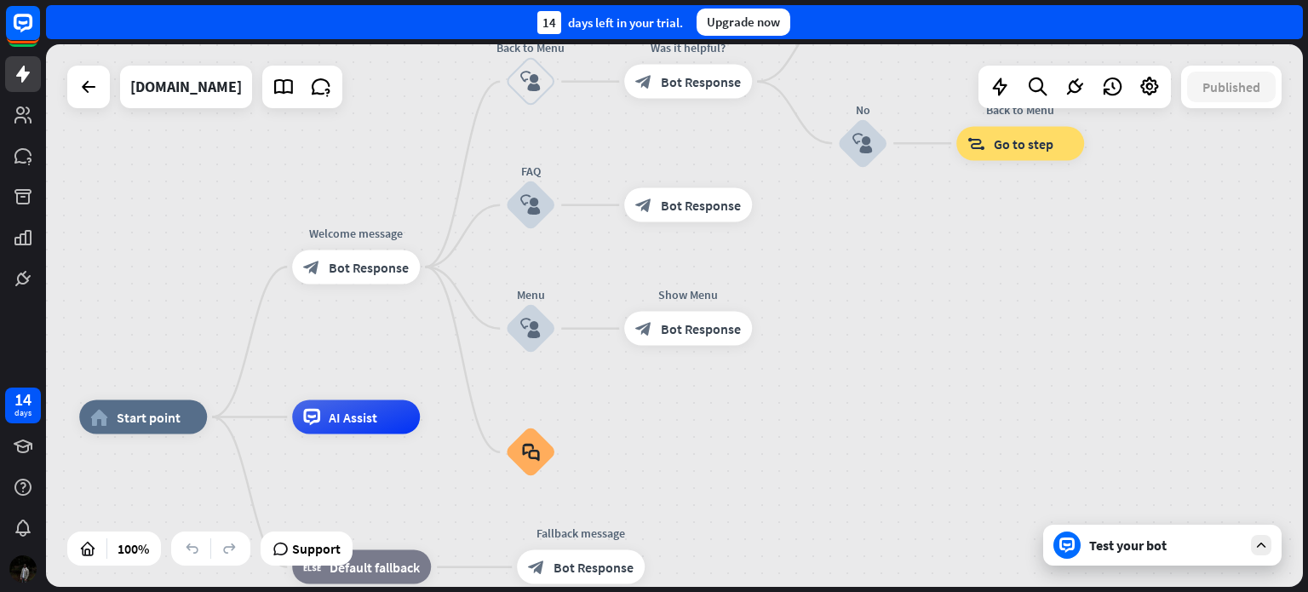
drag, startPoint x: 624, startPoint y: 360, endPoint x: 589, endPoint y: 497, distance: 140.7
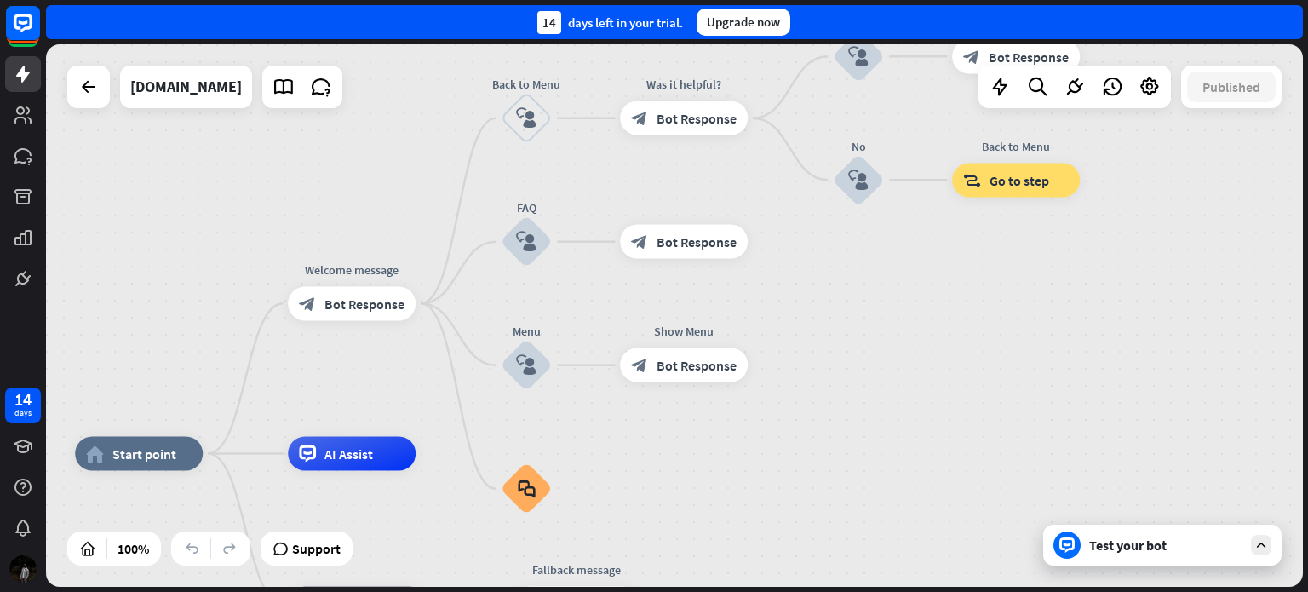
drag, startPoint x: 573, startPoint y: 185, endPoint x: 588, endPoint y: 183, distance: 14.6
click at [661, 249] on span "Bot Response" at bounding box center [697, 241] width 80 height 17
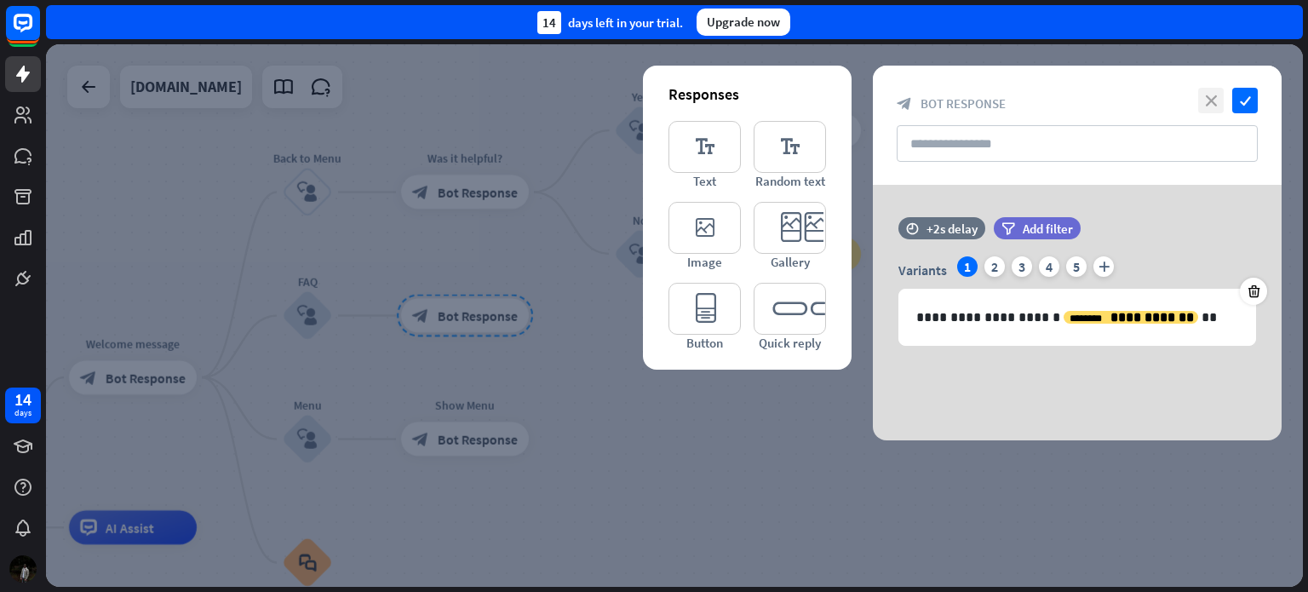
click at [1203, 101] on icon "close" at bounding box center [1211, 101] width 26 height 26
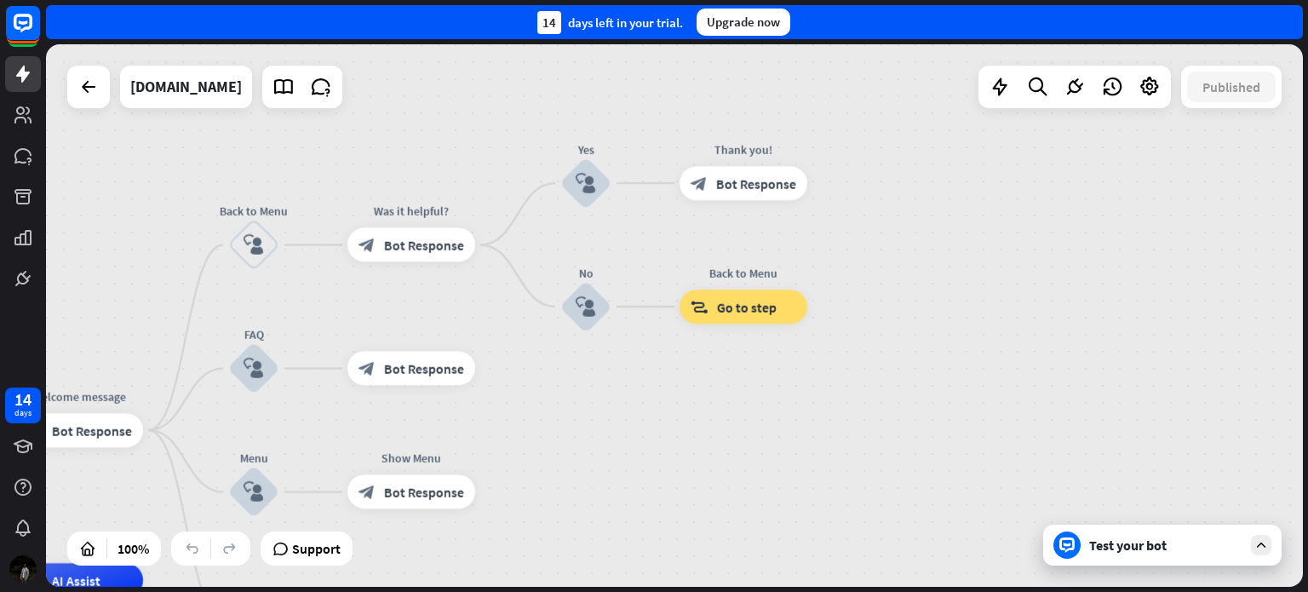
drag, startPoint x: 629, startPoint y: 379, endPoint x: 575, endPoint y: 432, distance: 75.3
click at [575, 432] on div "home_2 Start point Welcome message block_bot_response Bot Response Back to Menu…" at bounding box center [674, 315] width 1257 height 542
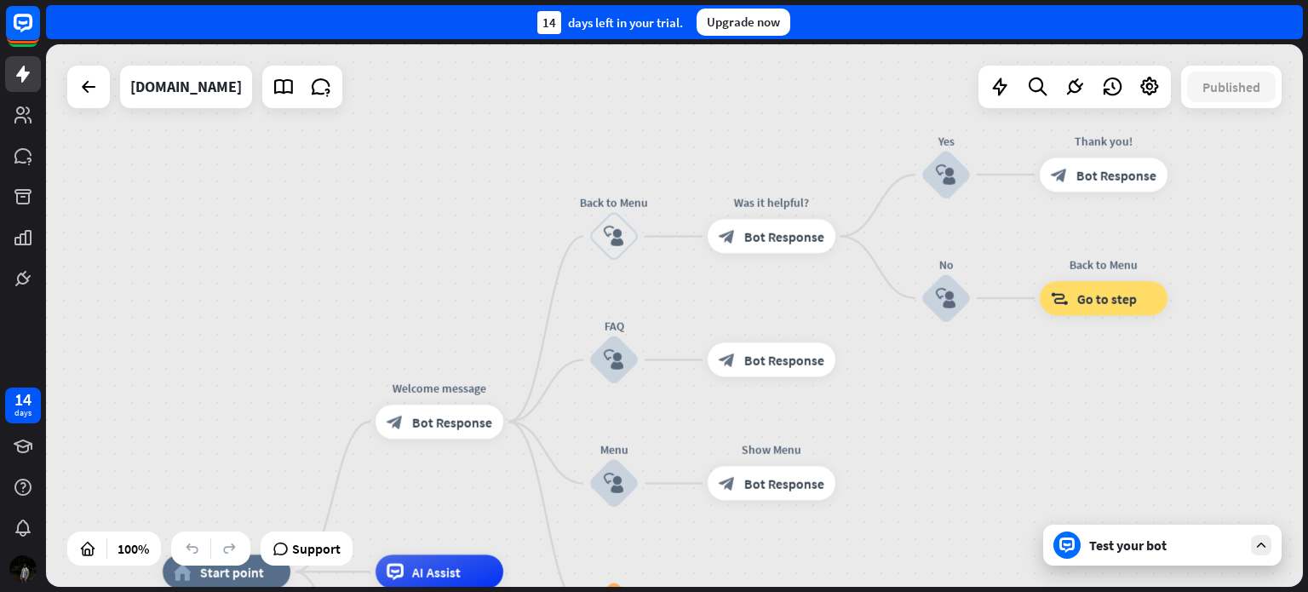
drag, startPoint x: 284, startPoint y: 157, endPoint x: 637, endPoint y: 148, distance: 353.5
click at [637, 148] on div "home_2 Start point Welcome message block_bot_response Bot Response Back to Menu…" at bounding box center [674, 315] width 1257 height 542
click at [1077, 87] on icon at bounding box center [1075, 87] width 22 height 22
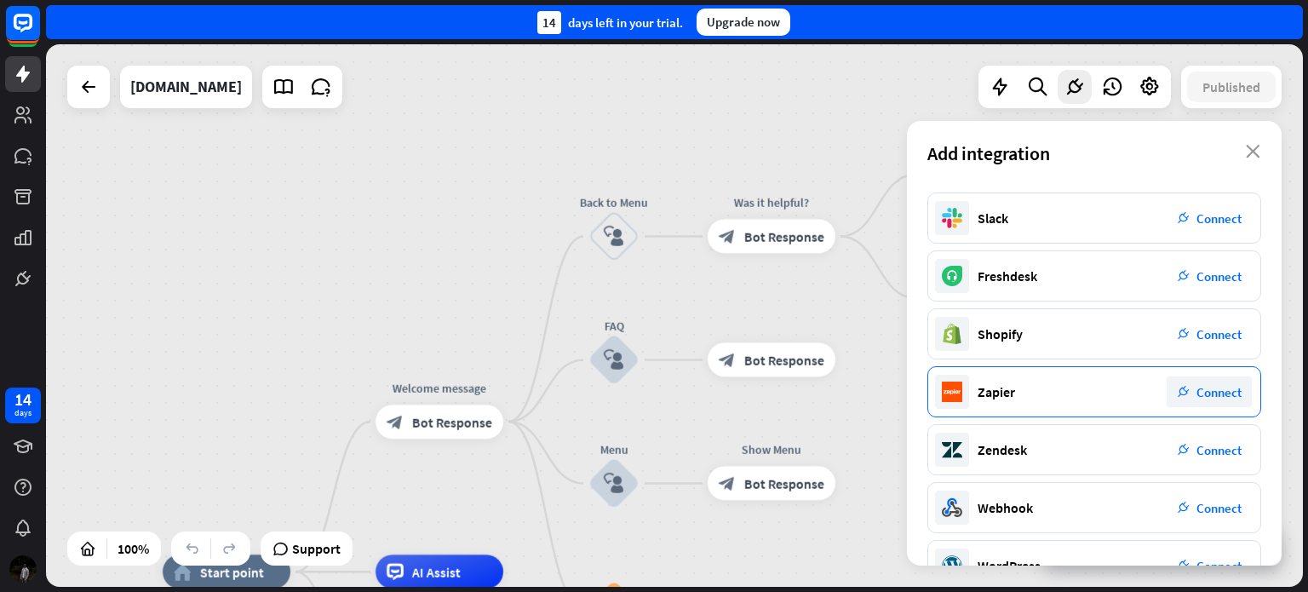
scroll to position [270, 0]
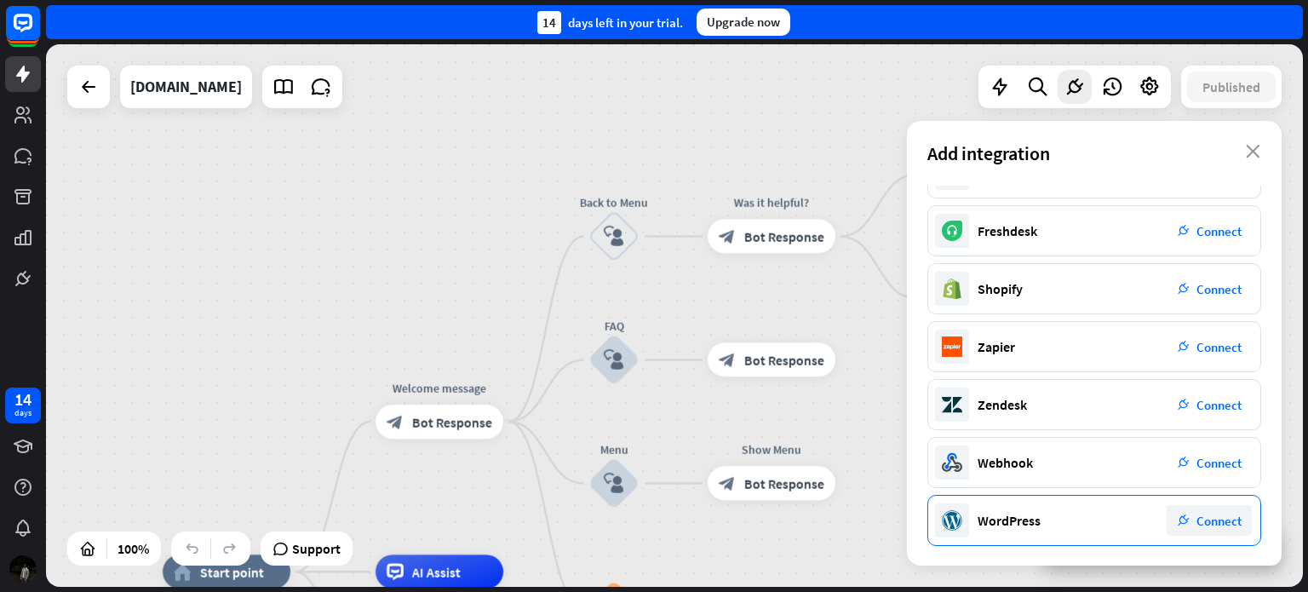
click at [1216, 530] on div "plug_integration Connect" at bounding box center [1209, 520] width 85 height 31
